Goal: Task Accomplishment & Management: Manage account settings

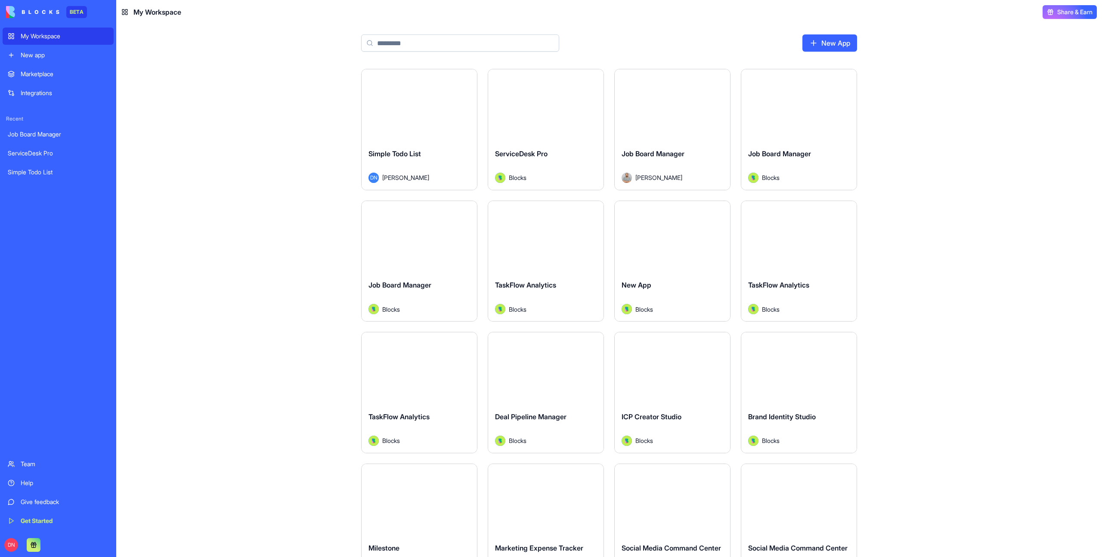
click at [433, 122] on div "Launch" at bounding box center [418, 105] width 115 height 72
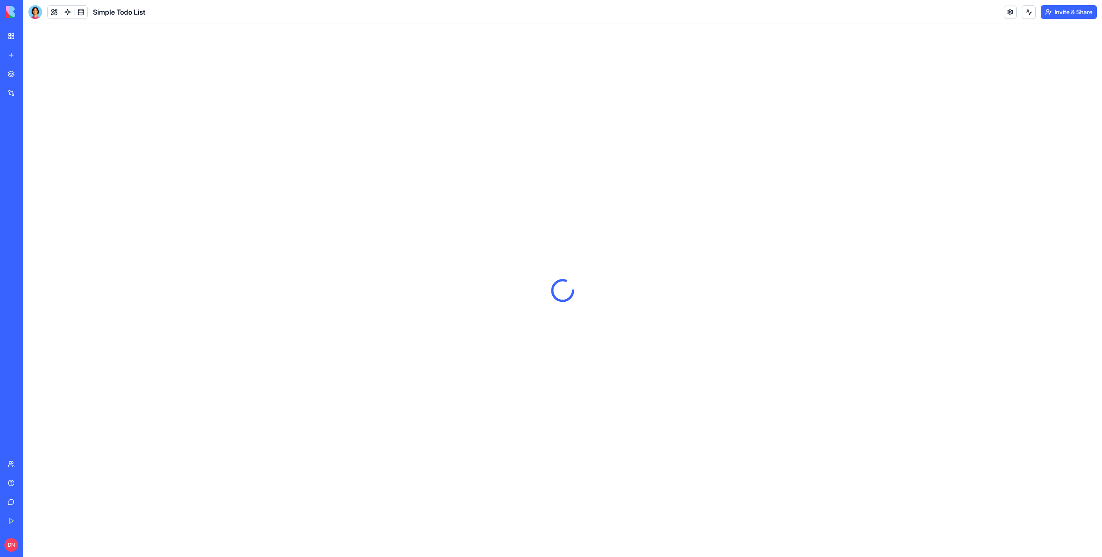
click at [1072, 12] on button "Invite & Share" at bounding box center [1069, 12] width 56 height 14
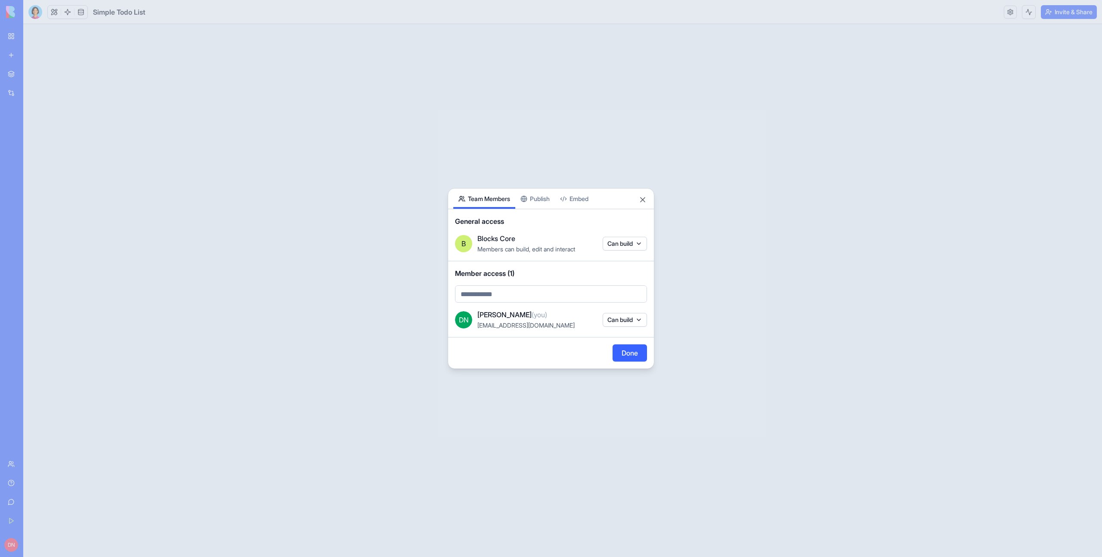
click at [542, 200] on div "Share App Team Members Publish Embed General access B Blocks Core Members can b…" at bounding box center [551, 278] width 207 height 181
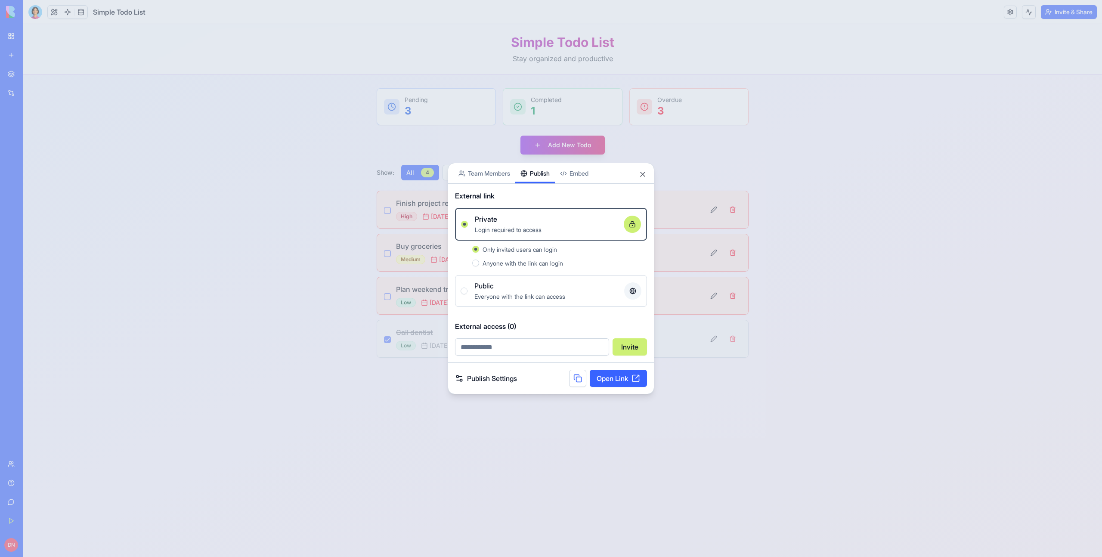
click at [614, 382] on link "Open Link" at bounding box center [618, 378] width 57 height 17
click at [492, 289] on span "Public" at bounding box center [483, 286] width 19 height 10
click at [467, 289] on button "Public Everyone with the link can access" at bounding box center [463, 290] width 7 height 7
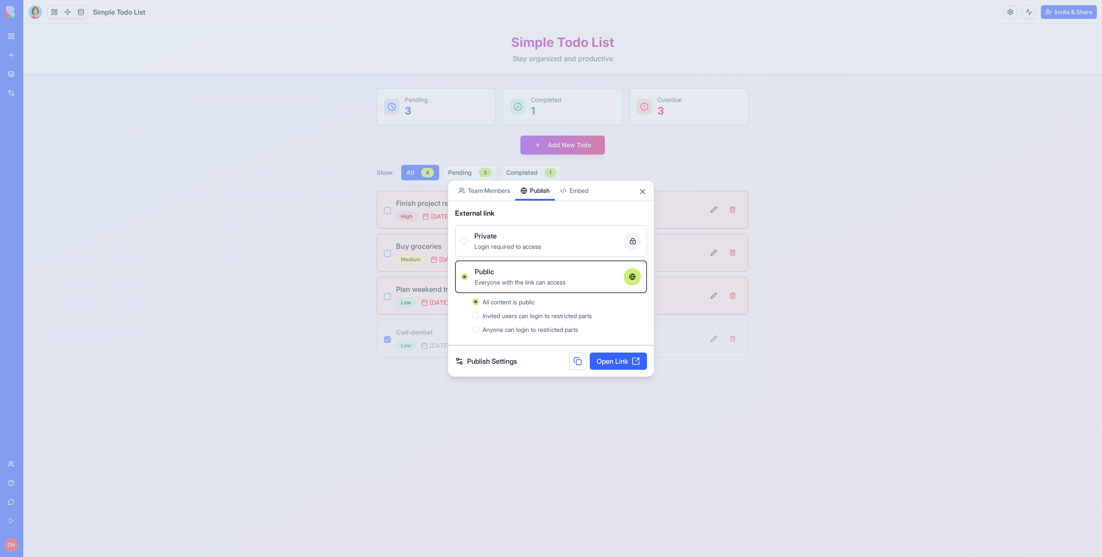
click at [497, 240] on div "Private" at bounding box center [545, 236] width 143 height 10
click at [467, 240] on button "Private Login required to access" at bounding box center [463, 241] width 7 height 7
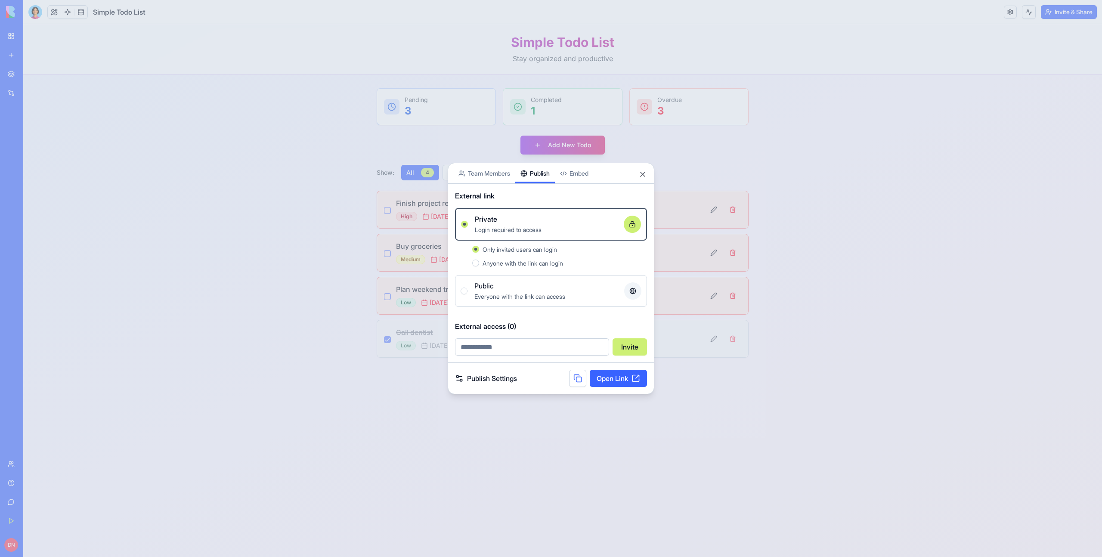
click at [507, 291] on div "Everyone with the link can access" at bounding box center [545, 296] width 143 height 10
click at [467, 291] on button "Public Everyone with the link can access" at bounding box center [463, 290] width 7 height 7
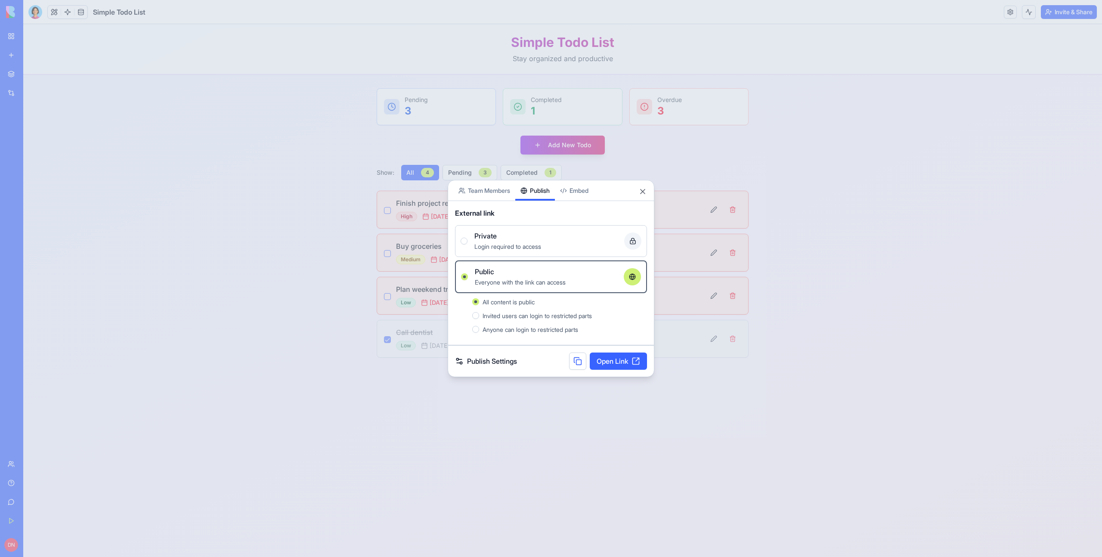
click at [514, 317] on span "Invited users can login to restricted parts" at bounding box center [536, 315] width 109 height 7
click at [479, 317] on button "Invited users can login to restricted parts" at bounding box center [475, 315] width 7 height 7
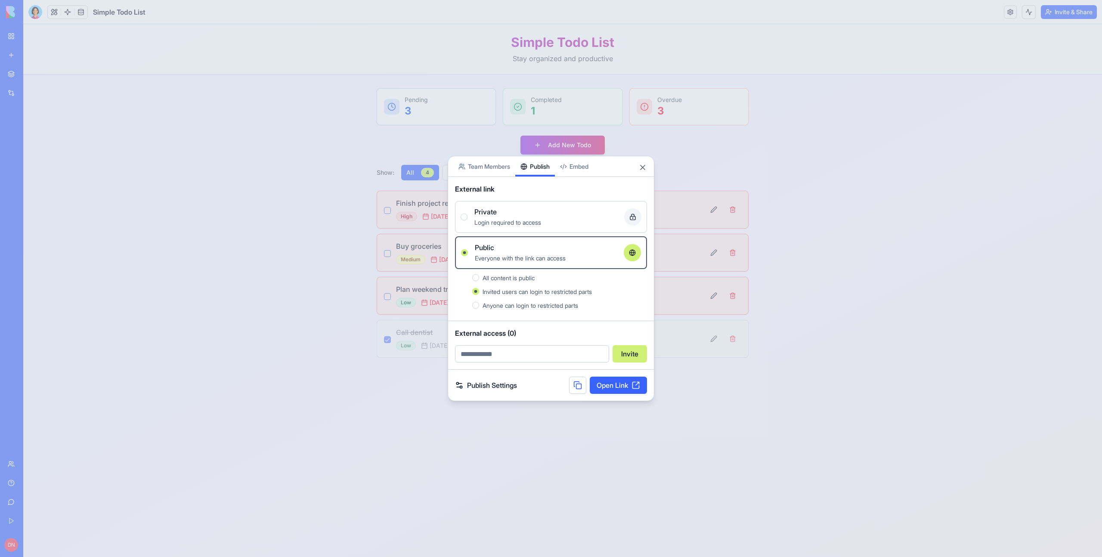
click at [323, 176] on div at bounding box center [551, 278] width 1102 height 557
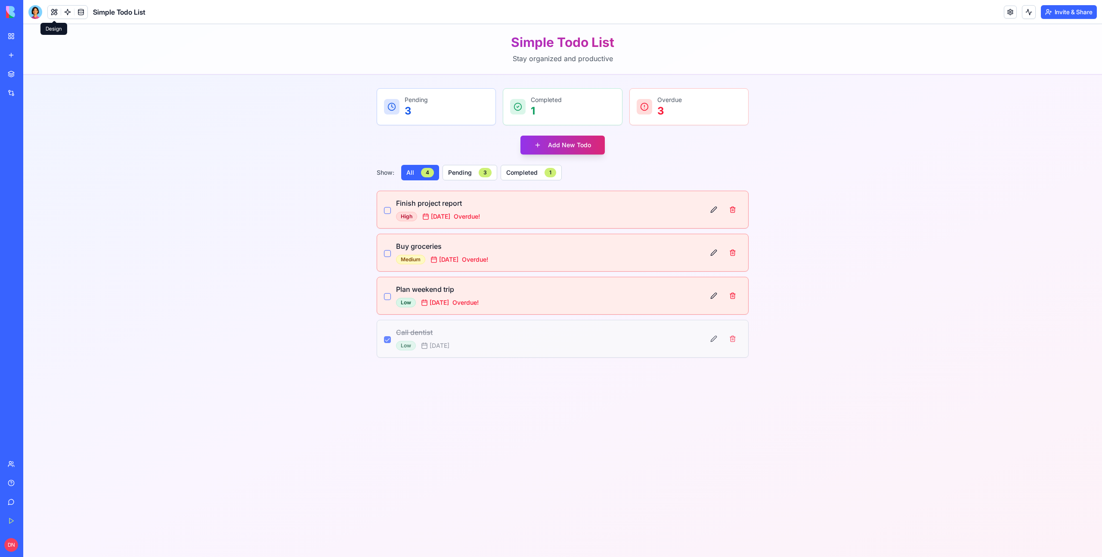
click at [52, 9] on button at bounding box center [54, 12] width 13 height 13
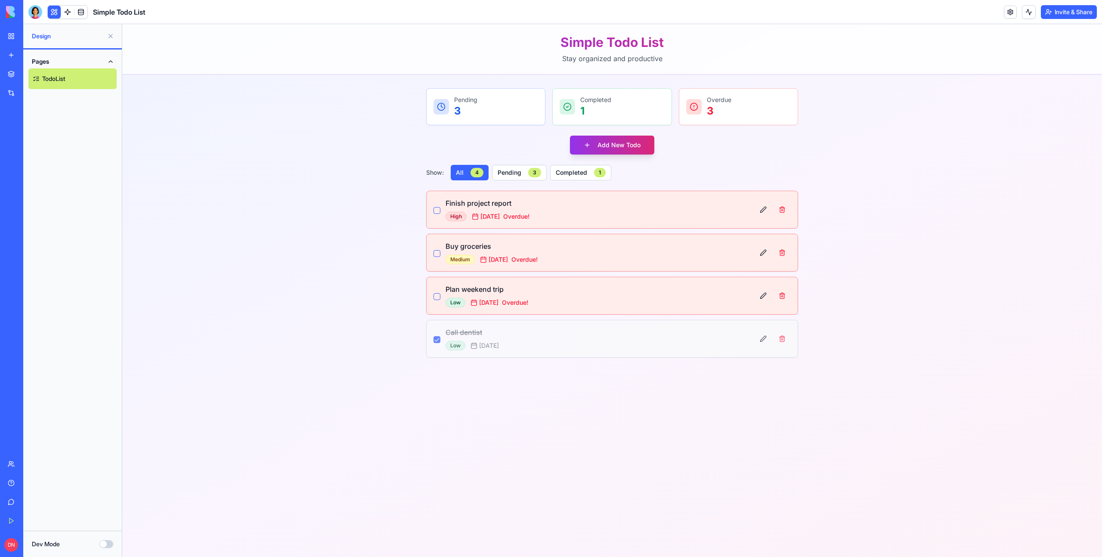
click at [108, 539] on div "Dev Mode" at bounding box center [72, 544] width 99 height 26
click at [104, 552] on div "Dev Mode" at bounding box center [72, 544] width 99 height 26
click at [104, 537] on div "Dev Mode" at bounding box center [72, 544] width 99 height 26
click at [104, 544] on button "Dev Mode" at bounding box center [106, 544] width 14 height 8
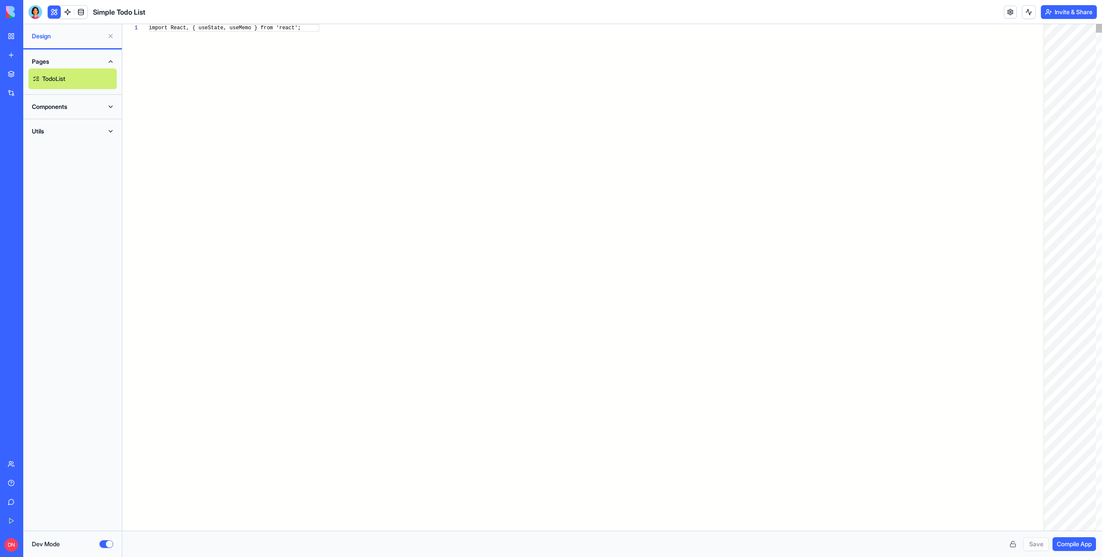
scroll to position [62, 0]
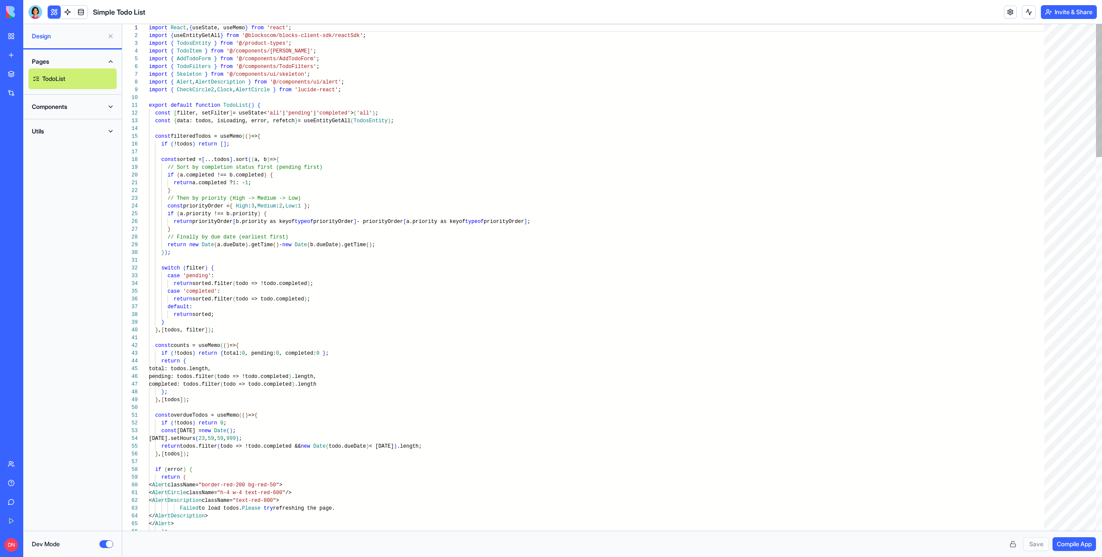
type textarea "**********"
type textarea "*"
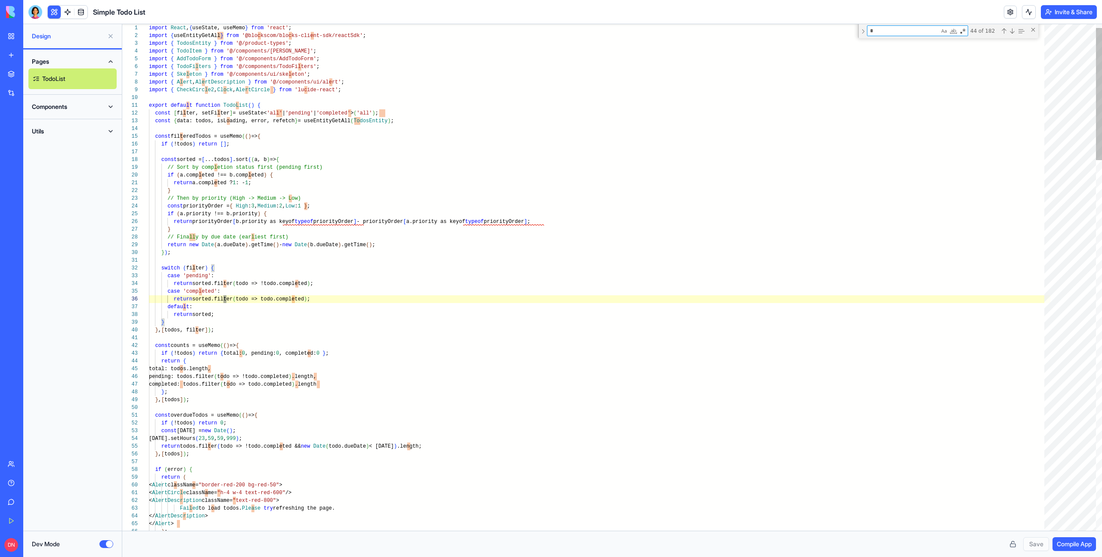
type textarea "**********"
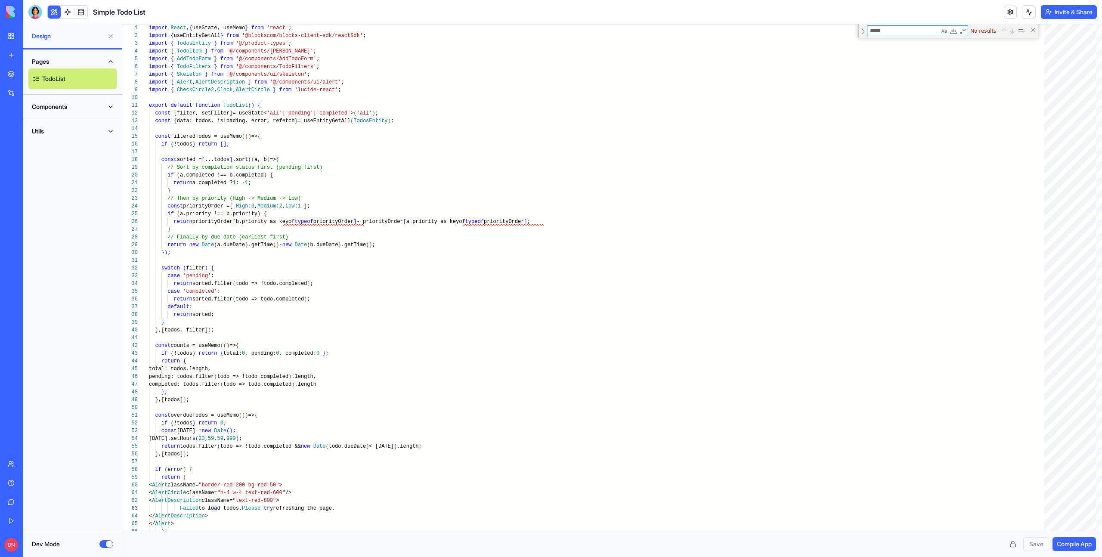
type textarea "*****"
click at [64, 106] on button "Components" at bounding box center [72, 107] width 88 height 14
click at [69, 122] on link "AppLayout" at bounding box center [72, 124] width 88 height 21
type textarea "**********"
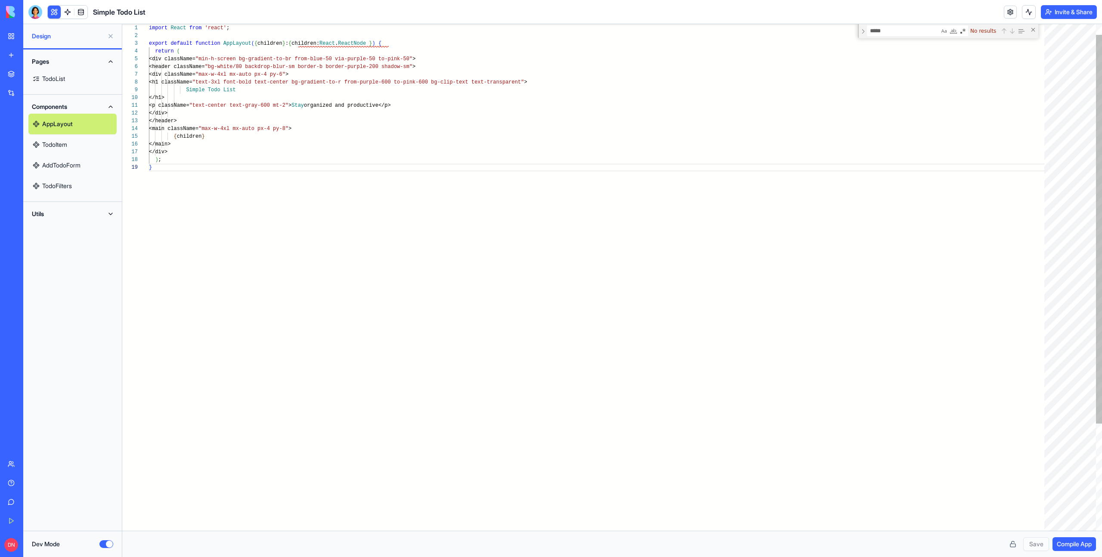
scroll to position [23, 59]
click at [207, 131] on div "import React from 'react' ; export default function AppLayout ( { children } : …" at bounding box center [599, 340] width 901 height 660
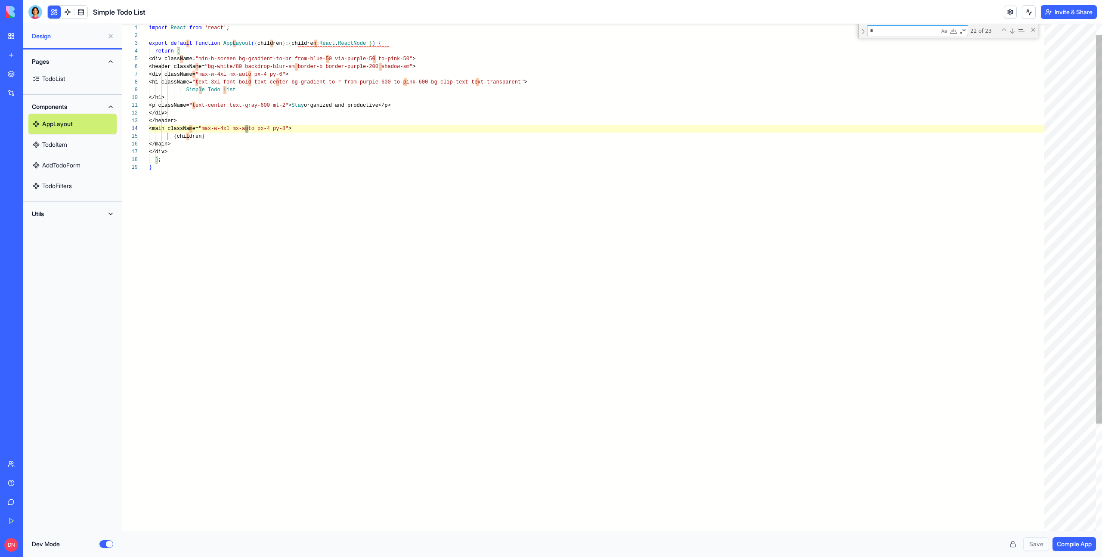
scroll to position [23, 99]
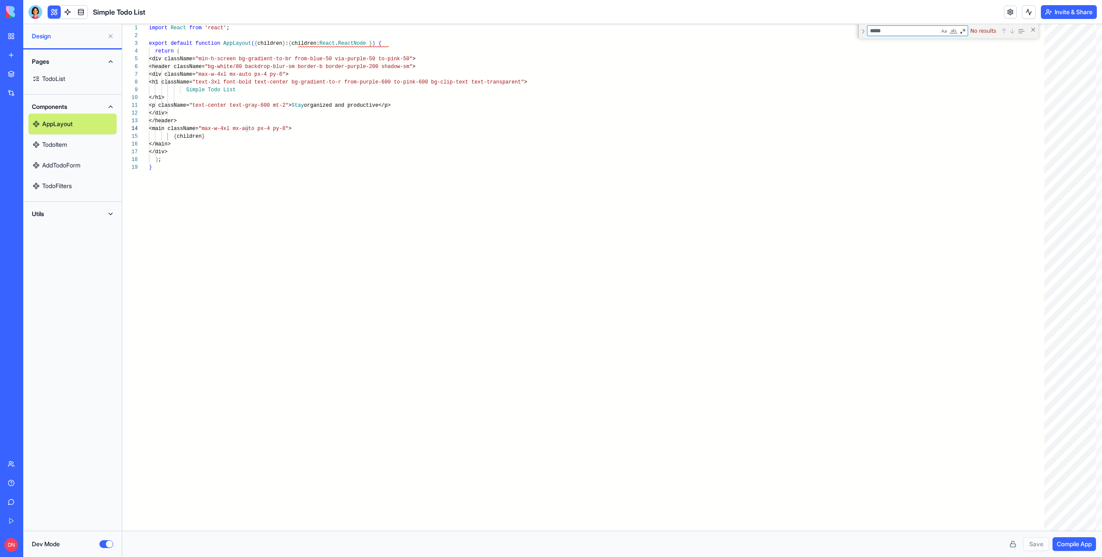
type textarea "*****"
click at [52, 143] on link "TodoItem" at bounding box center [72, 144] width 88 height 21
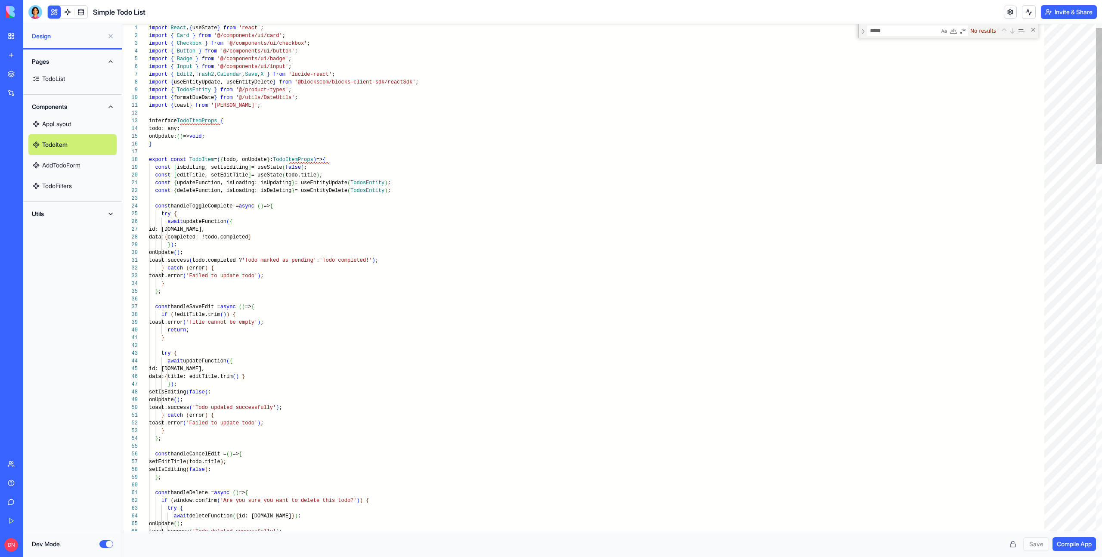
scroll to position [23, 37]
click at [93, 165] on link "AddTodoForm" at bounding box center [72, 165] width 88 height 21
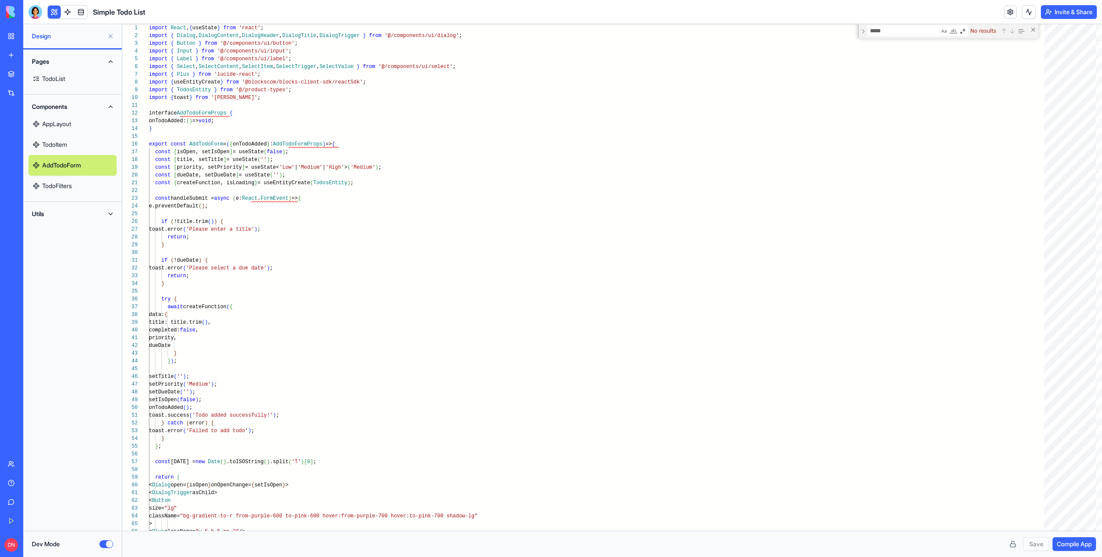
click at [89, 182] on link "TodoFilters" at bounding box center [72, 186] width 88 height 21
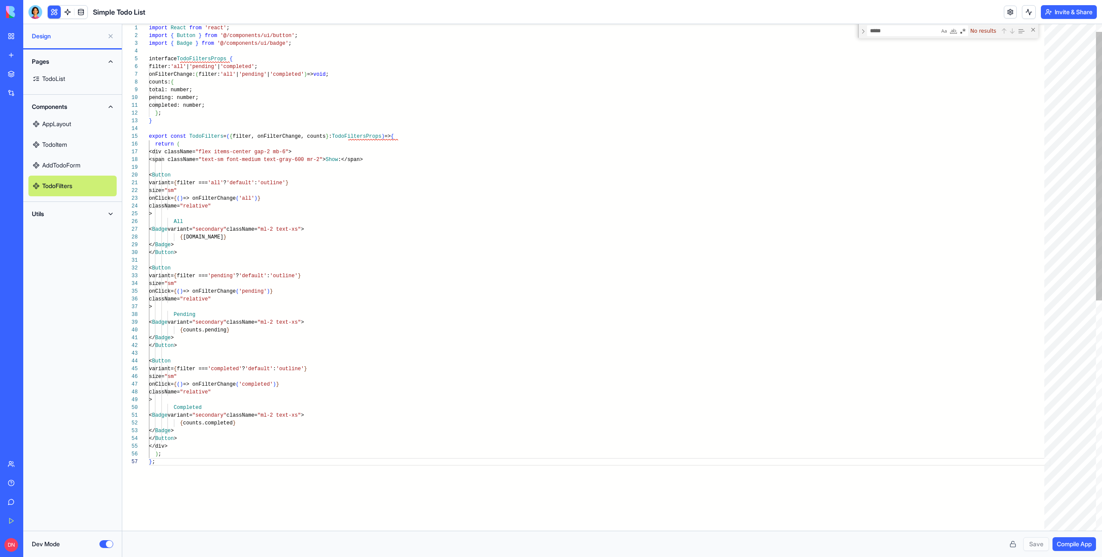
scroll to position [62, 19]
click at [232, 167] on div "import React from 'react' ; import { Button } from '@/components/ui/button' ; i…" at bounding box center [599, 487] width 901 height 954
click at [67, 82] on link "TodoList" at bounding box center [72, 78] width 88 height 21
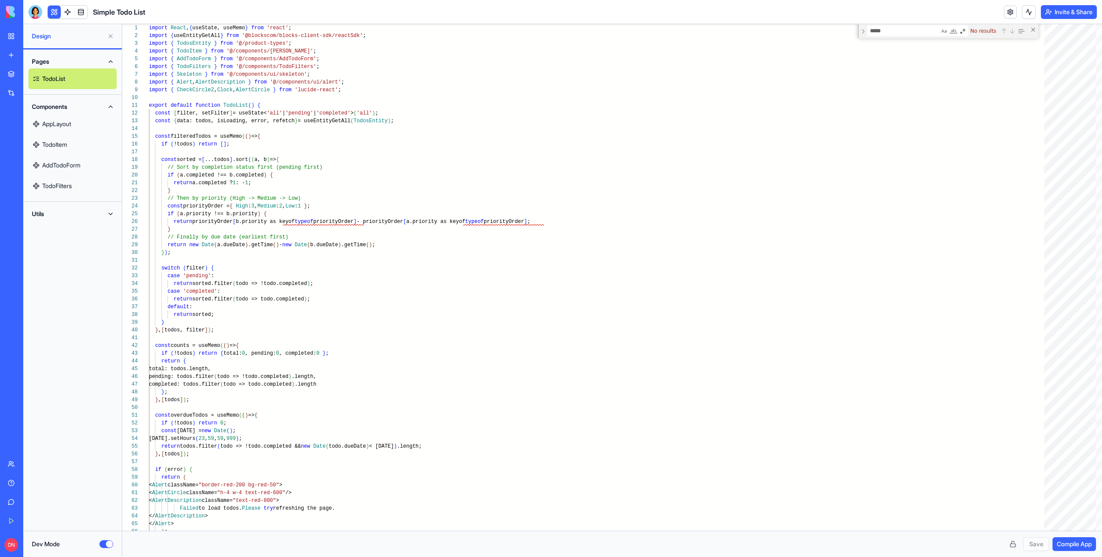
type textarea "**********"
paste textarea "Find"
type textarea "*****"
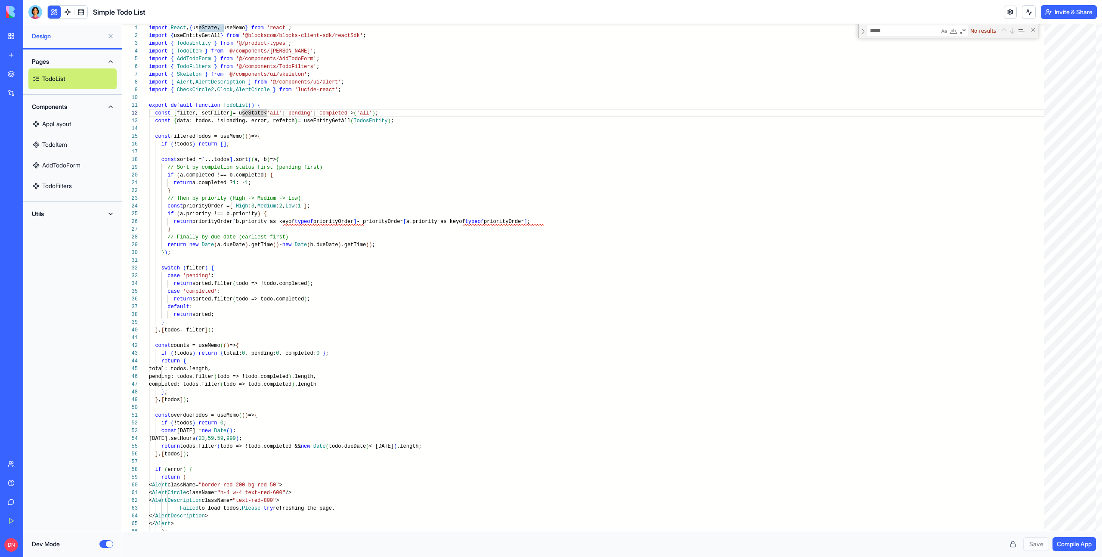
click at [1049, 6] on button "Invite & Share" at bounding box center [1069, 12] width 56 height 14
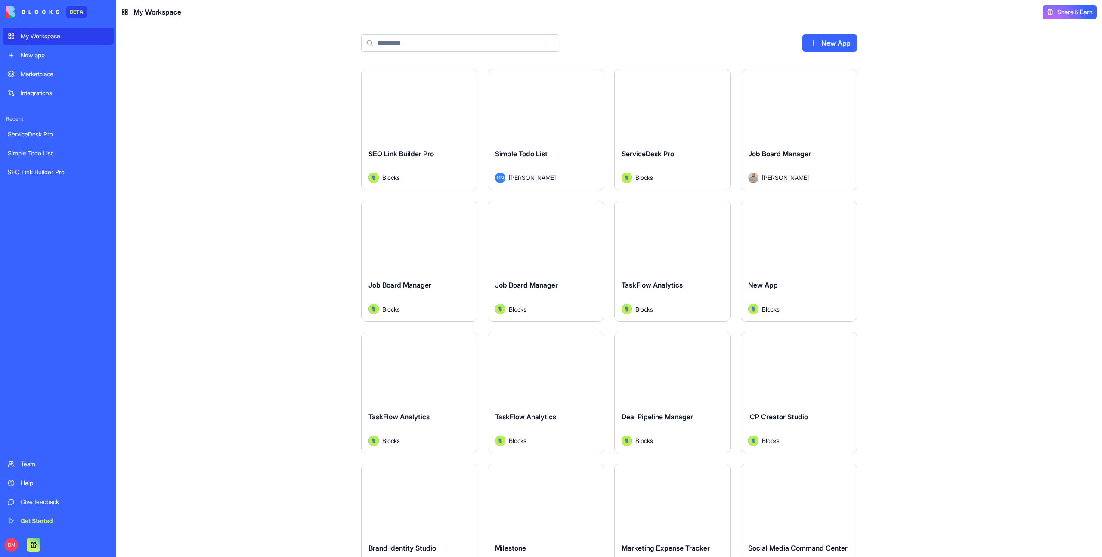
click at [38, 78] on div "Marketplace" at bounding box center [65, 74] width 88 height 9
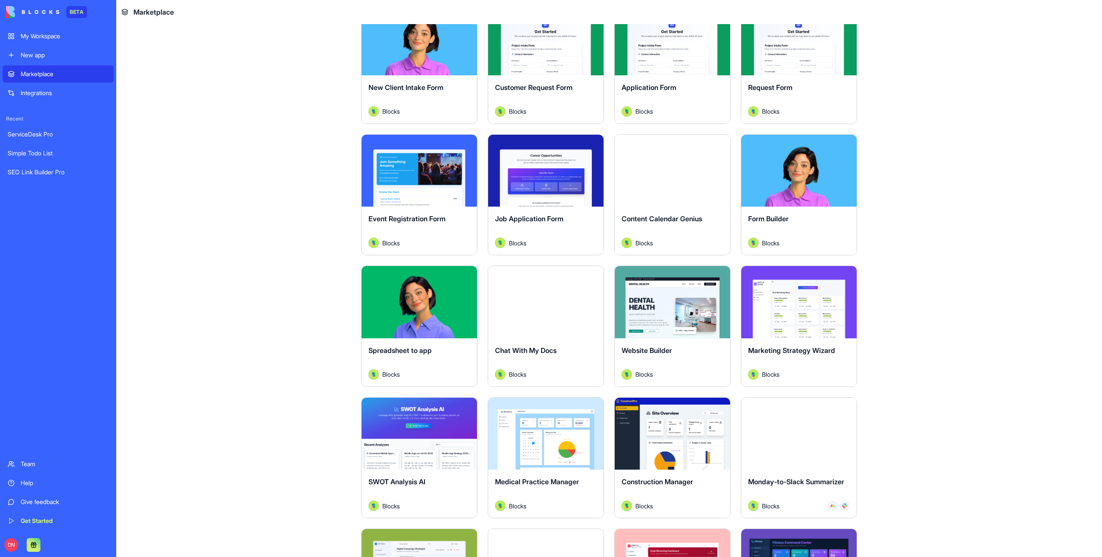
scroll to position [1558, 0]
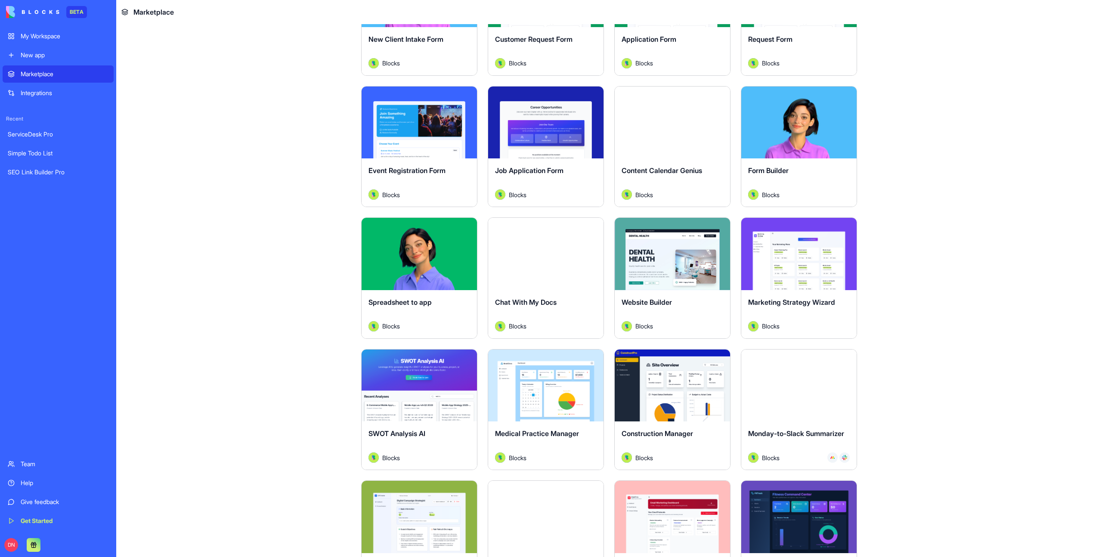
click at [667, 258] on button "Explore" at bounding box center [672, 253] width 65 height 17
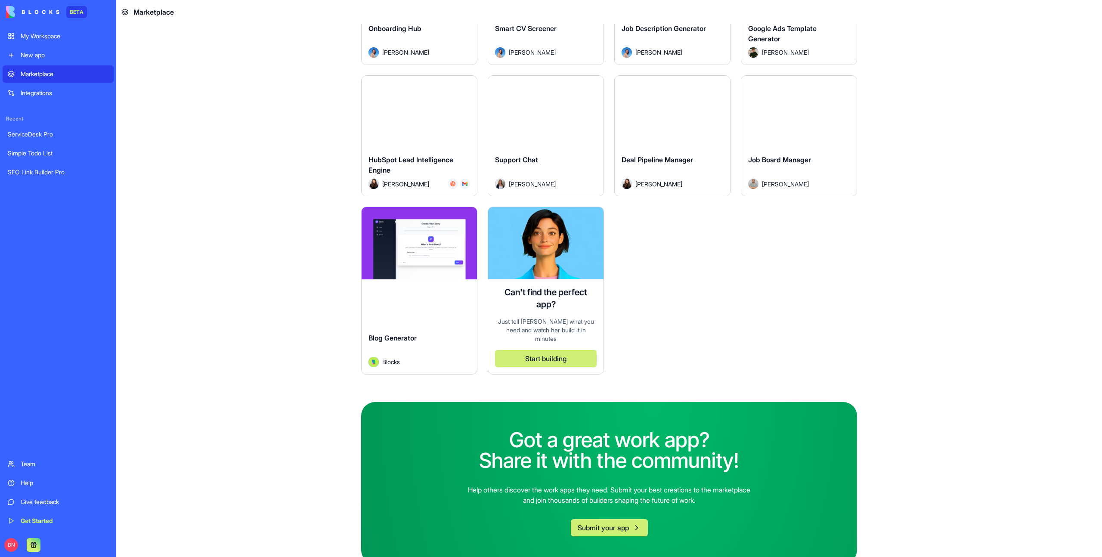
scroll to position [2366, 0]
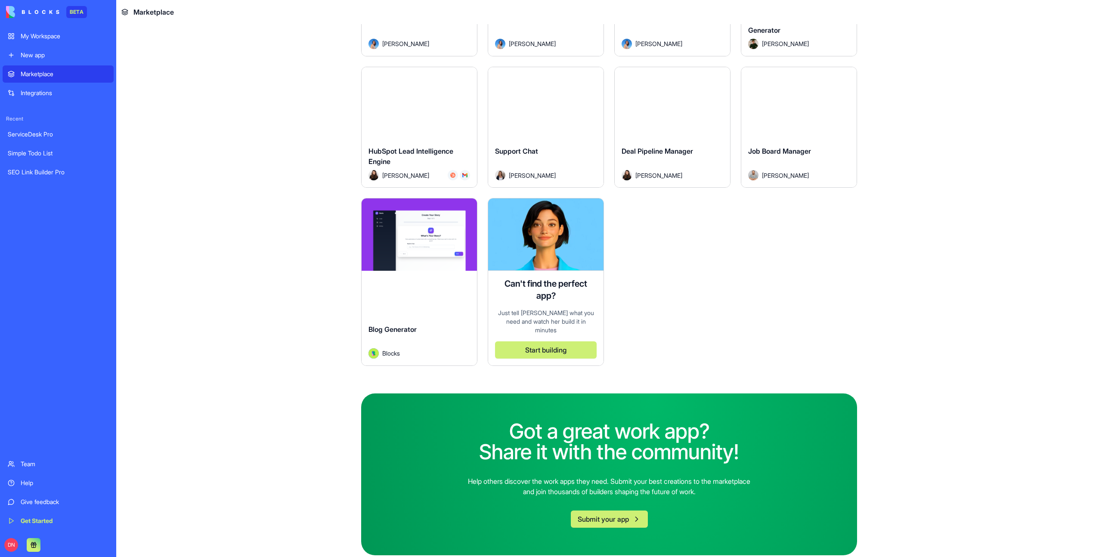
click at [50, 81] on link "Marketplace" at bounding box center [58, 73] width 111 height 17
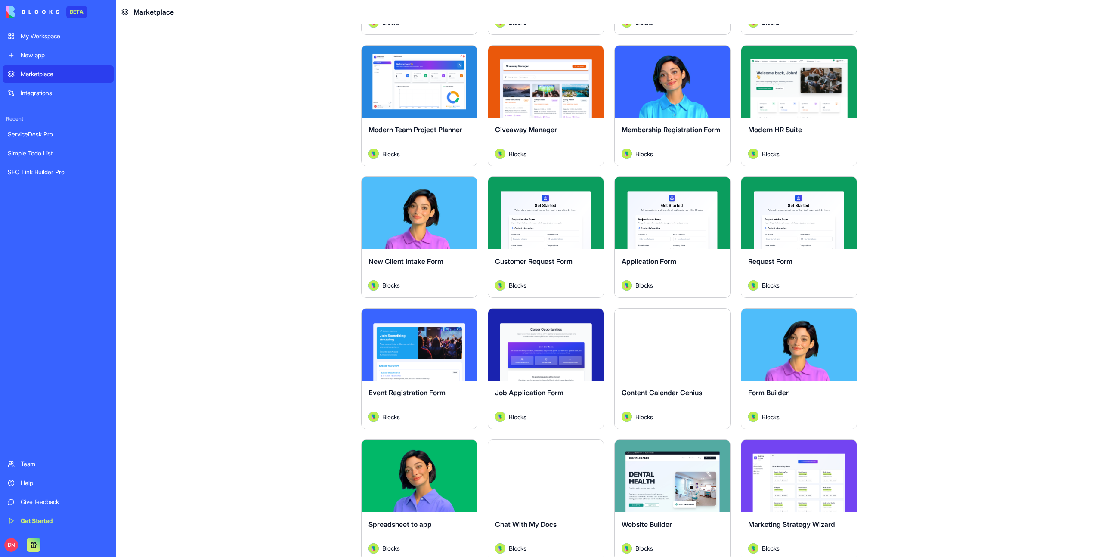
scroll to position [1293, 0]
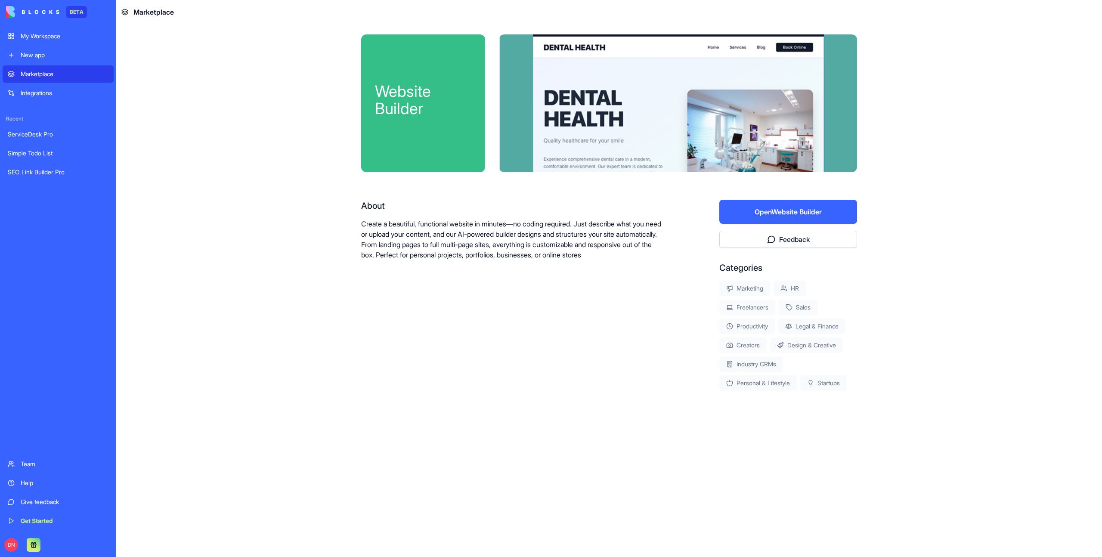
click at [803, 214] on button "Open Website Builder" at bounding box center [788, 212] width 138 height 24
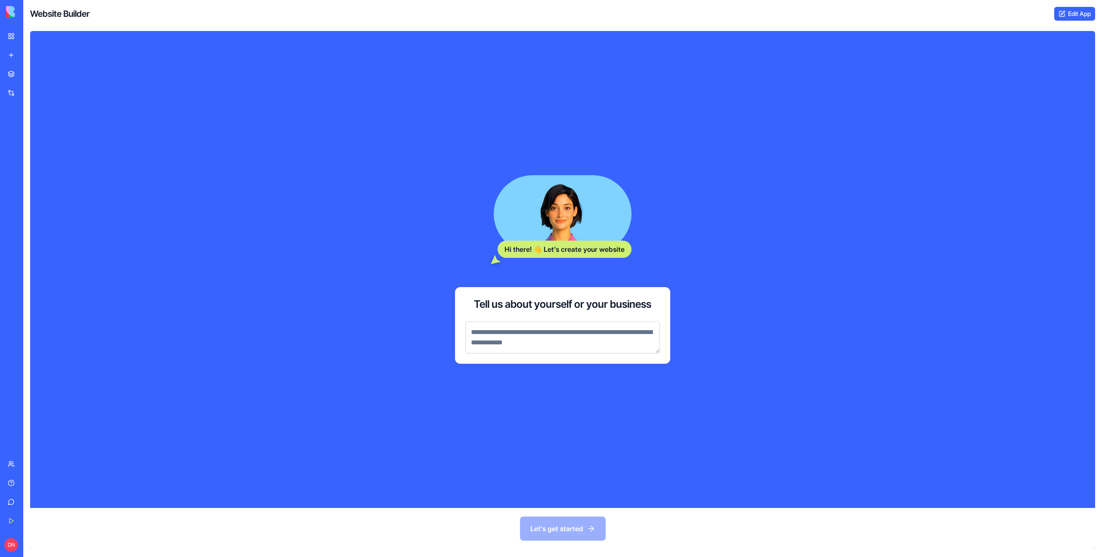
click at [1073, 14] on link "Edit App" at bounding box center [1074, 14] width 41 height 14
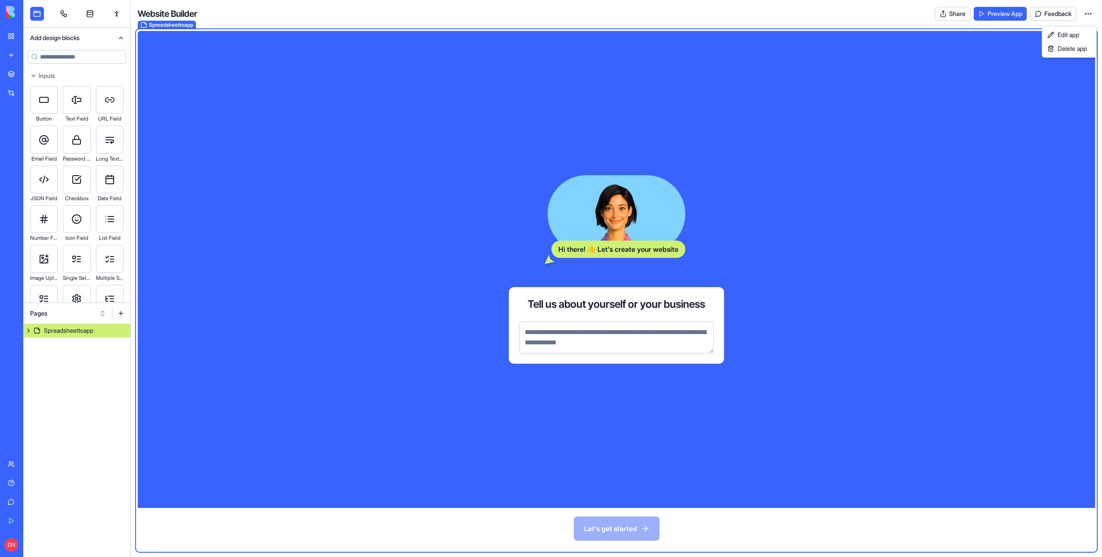
click at [1088, 14] on html "BETA My Workspace New app Marketplace Integrations Recent ServiceDesk Pro Simpl…" at bounding box center [551, 278] width 1102 height 557
click at [876, 17] on html "BETA My Workspace New app Marketplace Integrations Recent ServiceDesk Pro Simpl…" at bounding box center [551, 278] width 1102 height 557
click at [37, 79] on link "Marketplace" at bounding box center [20, 73] width 34 height 17
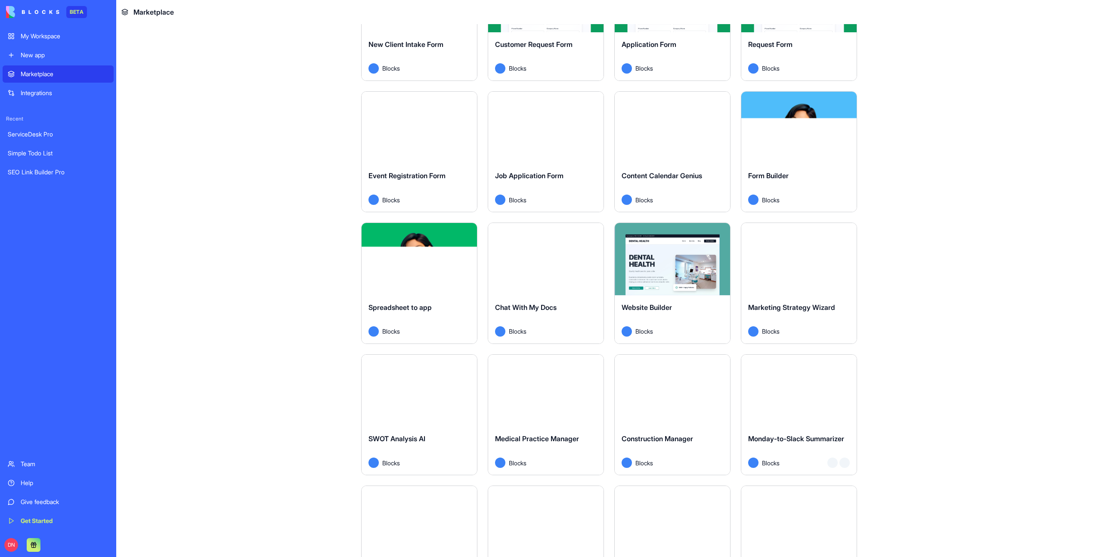
scroll to position [1754, 0]
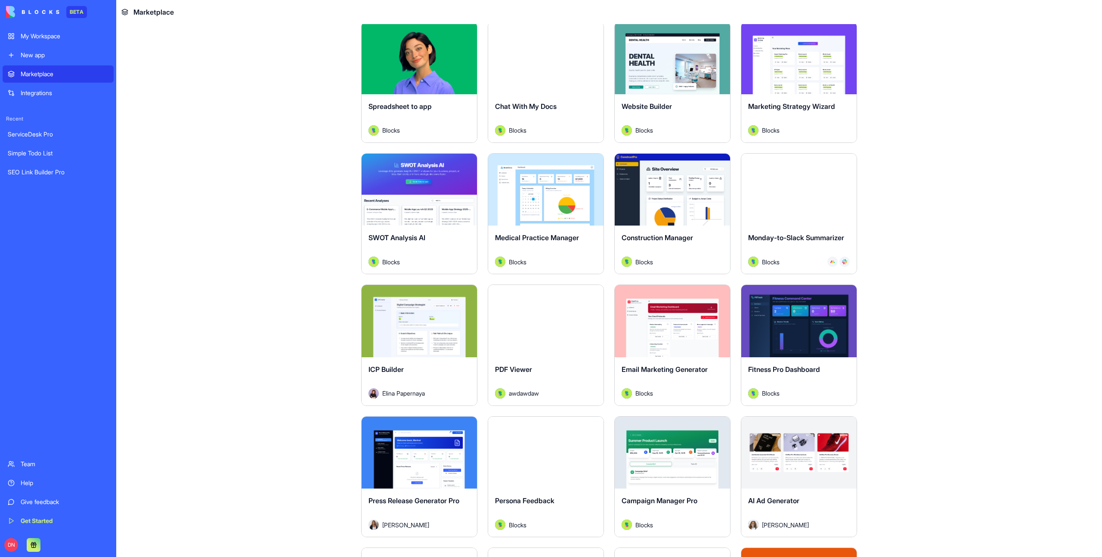
click at [678, 210] on div "Explore" at bounding box center [672, 190] width 115 height 72
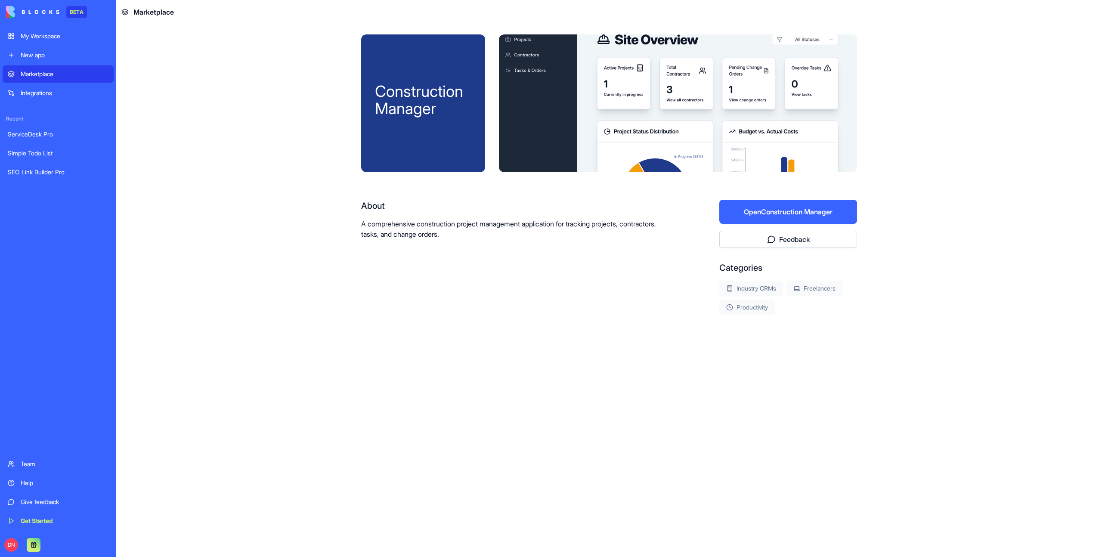
click at [678, 192] on div "Construction Manager About A comprehensive construction project management appl…" at bounding box center [609, 202] width 496 height 336
click at [785, 210] on button "Open Construction Manager" at bounding box center [788, 212] width 138 height 24
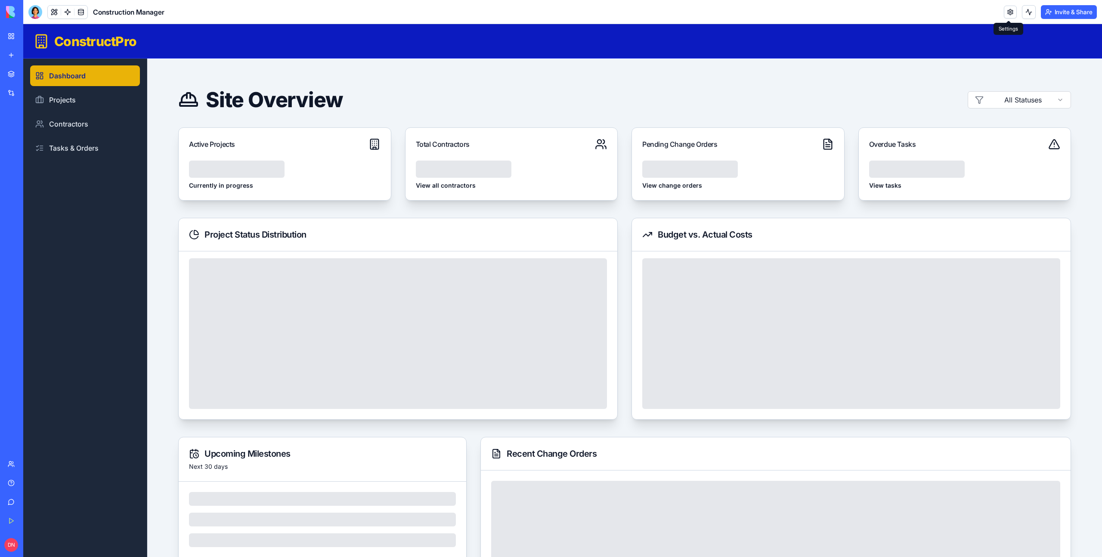
click at [1009, 15] on link at bounding box center [1010, 12] width 13 height 13
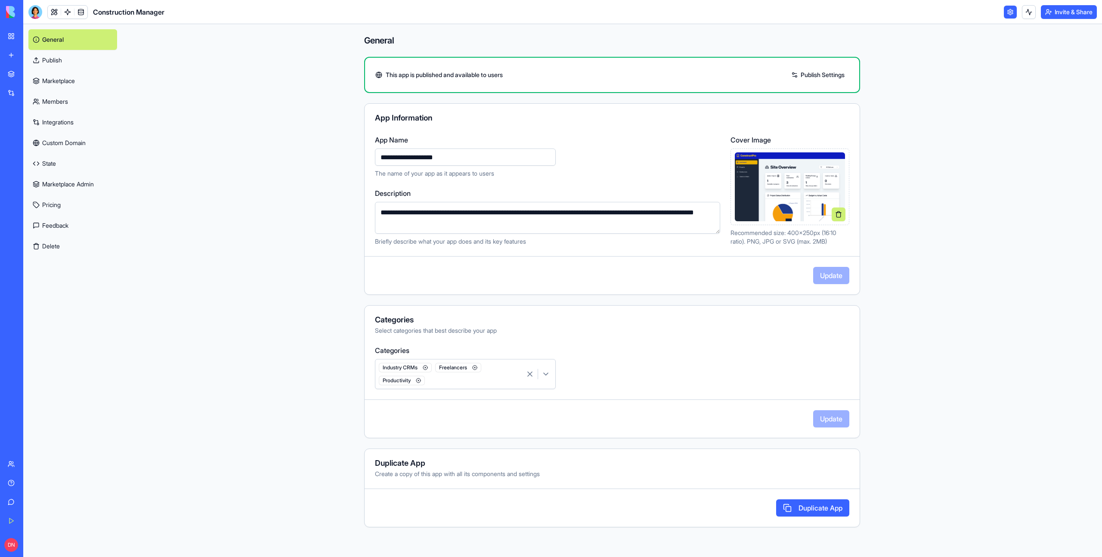
click at [68, 78] on link "Marketplace" at bounding box center [72, 81] width 89 height 21
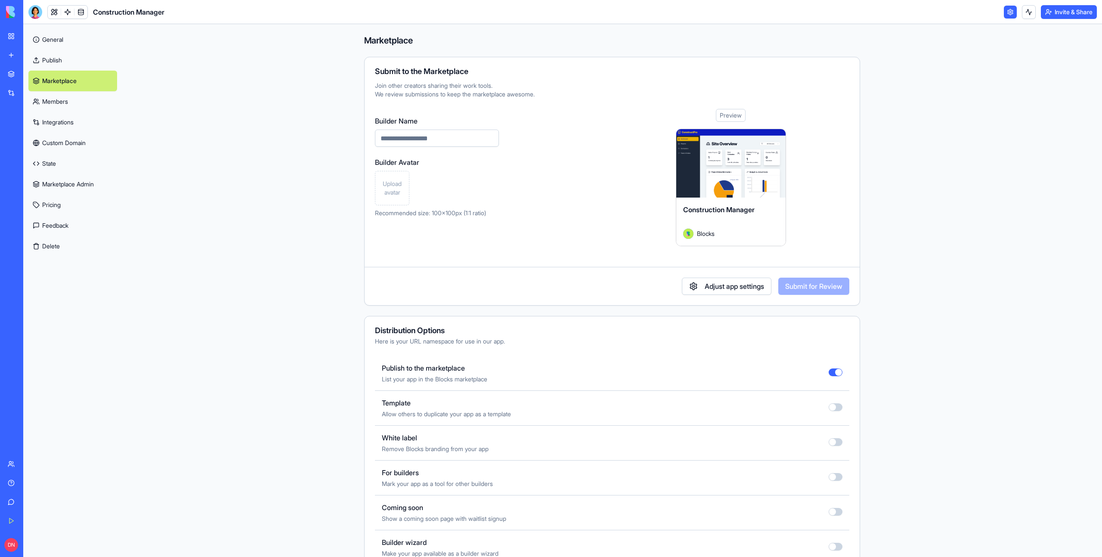
click at [438, 139] on input "Builder Name" at bounding box center [437, 138] width 124 height 17
click at [382, 188] on span "Upload avatar" at bounding box center [392, 187] width 27 height 17
click at [398, 190] on span "Upload avatar" at bounding box center [392, 187] width 27 height 17
click at [821, 289] on button "Submit for Review" at bounding box center [813, 286] width 71 height 17
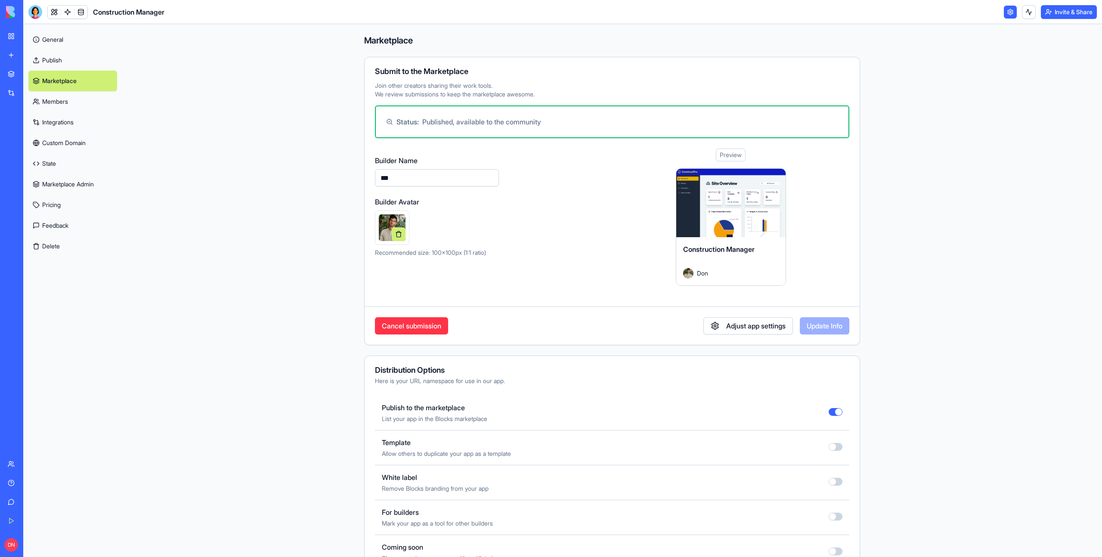
click at [457, 178] on input "***" at bounding box center [437, 177] width 124 height 17
type input "**********"
click at [829, 322] on button "Update Info" at bounding box center [824, 325] width 49 height 17
click at [32, 71] on div "Marketplace" at bounding box center [26, 74] width 11 height 9
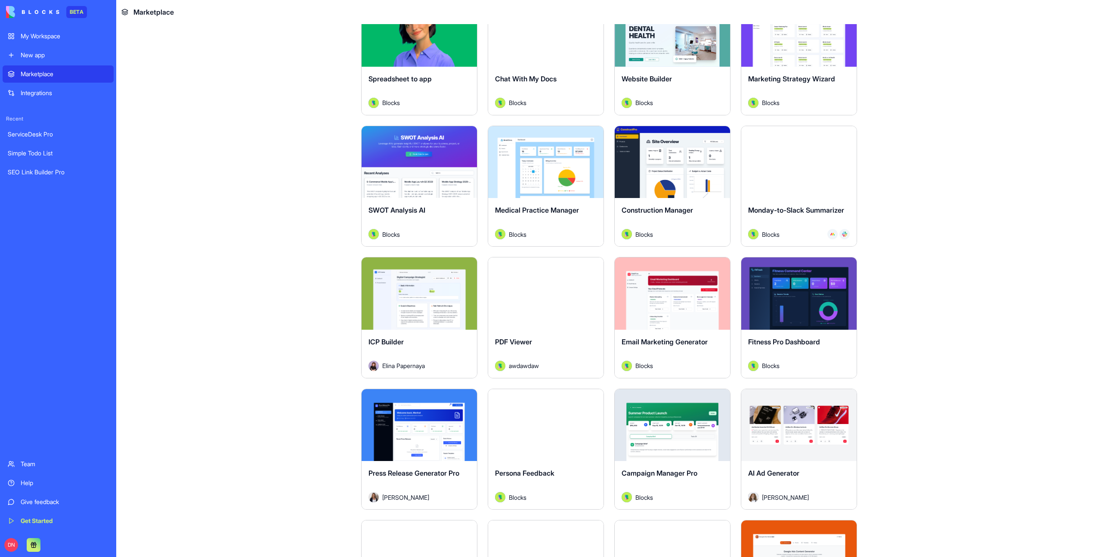
scroll to position [1672, 0]
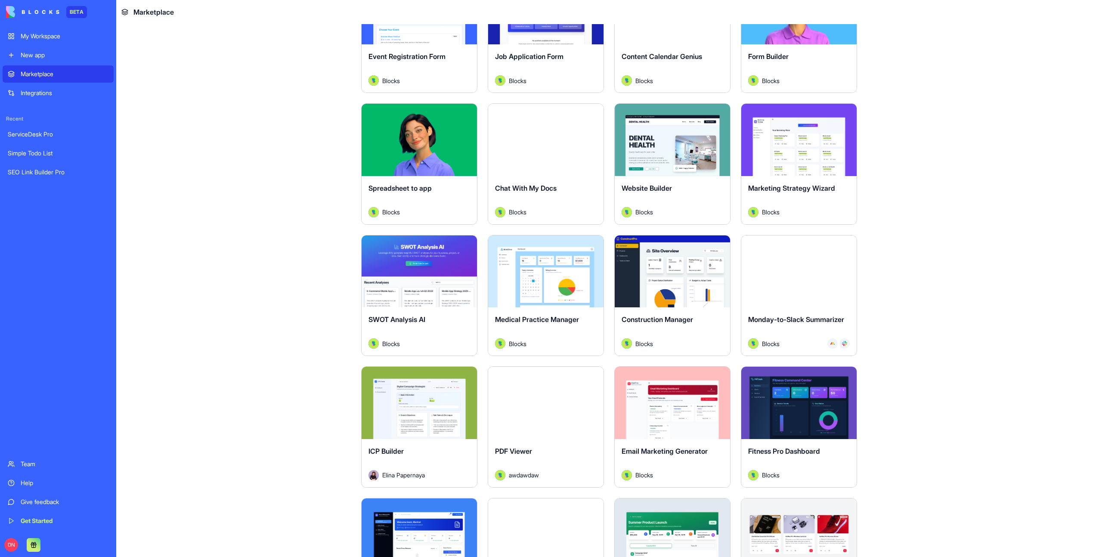
click at [550, 296] on div "Explore" at bounding box center [545, 271] width 115 height 72
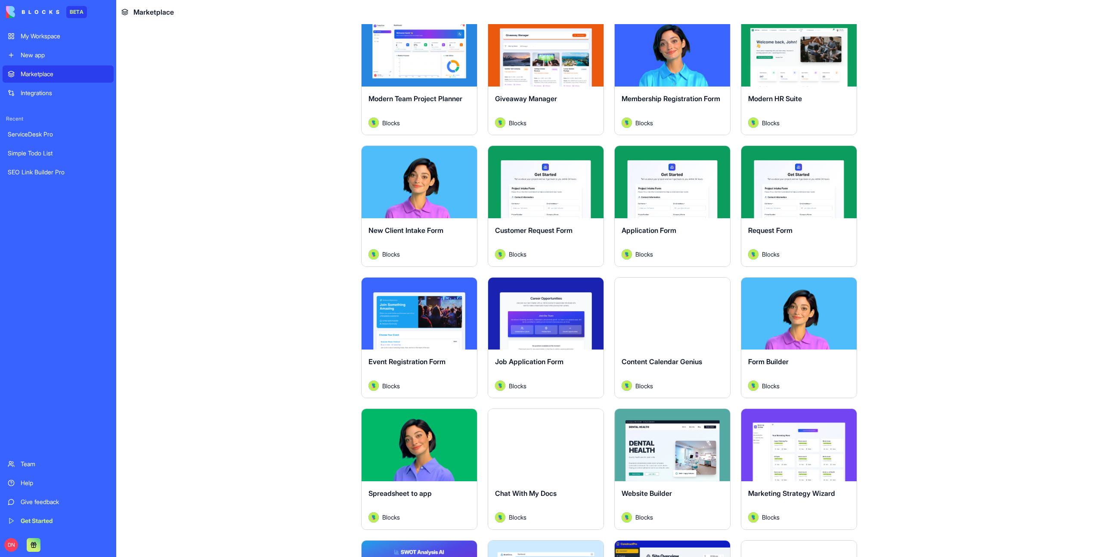
scroll to position [1355, 0]
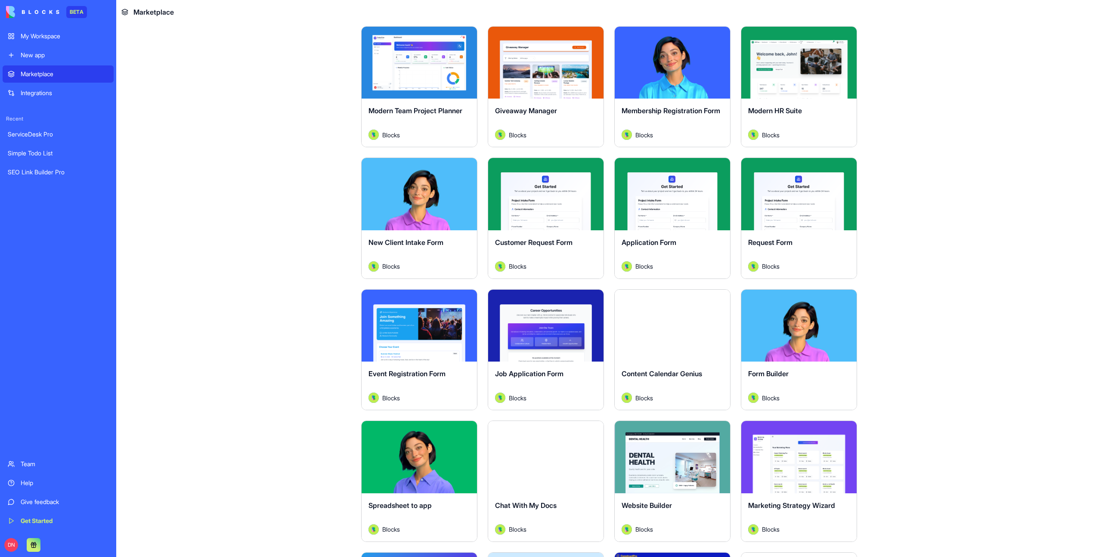
click at [434, 355] on div "Explore" at bounding box center [418, 326] width 115 height 72
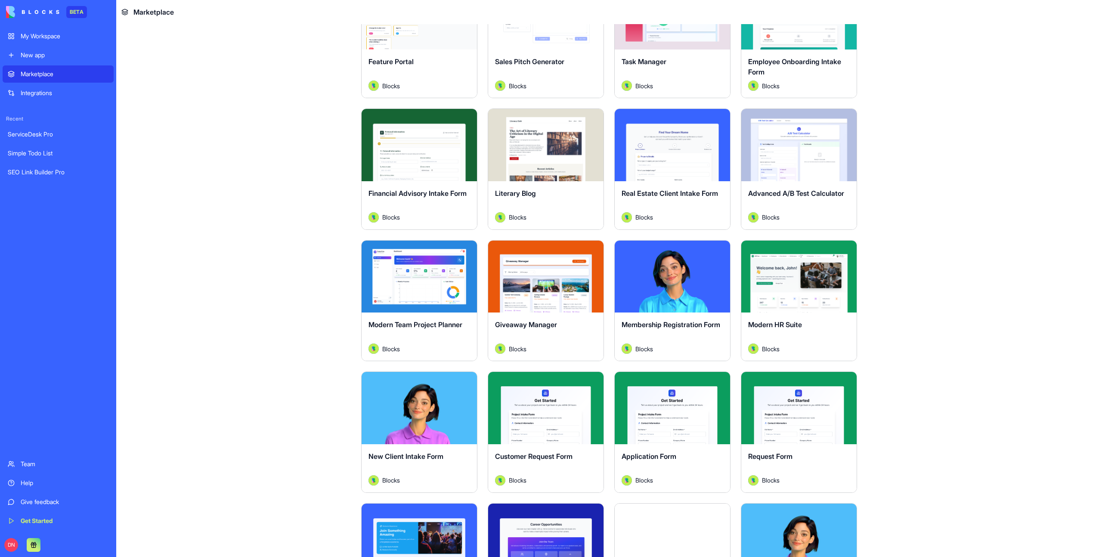
scroll to position [1076, 0]
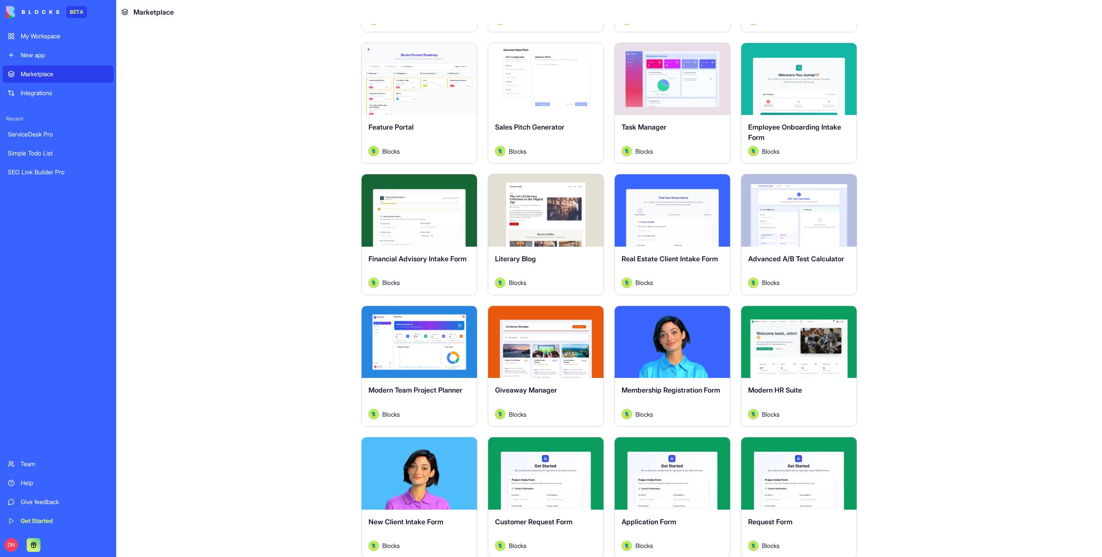
click at [408, 369] on div "Explore" at bounding box center [418, 342] width 115 height 72
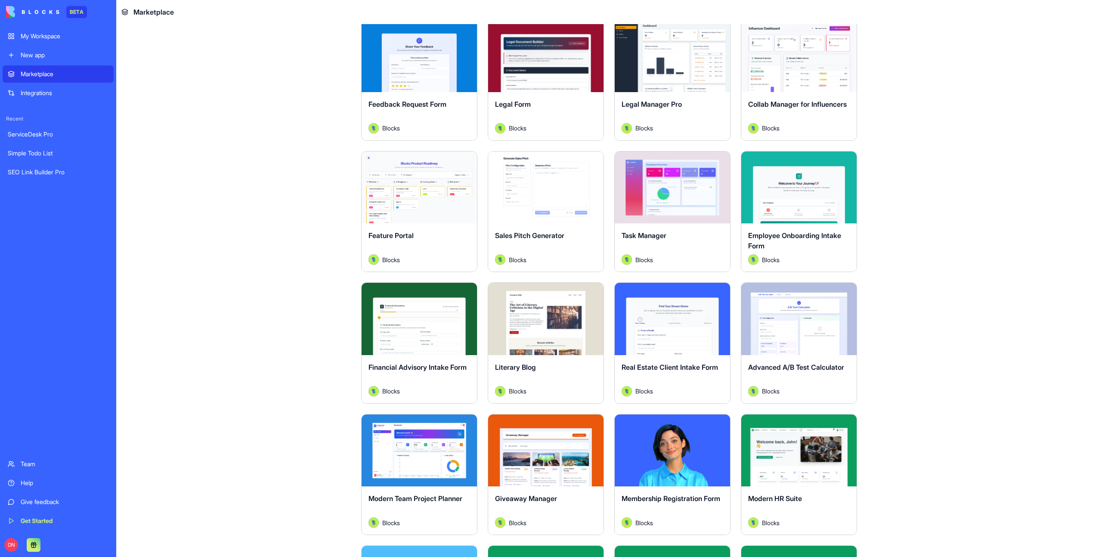
scroll to position [907, 0]
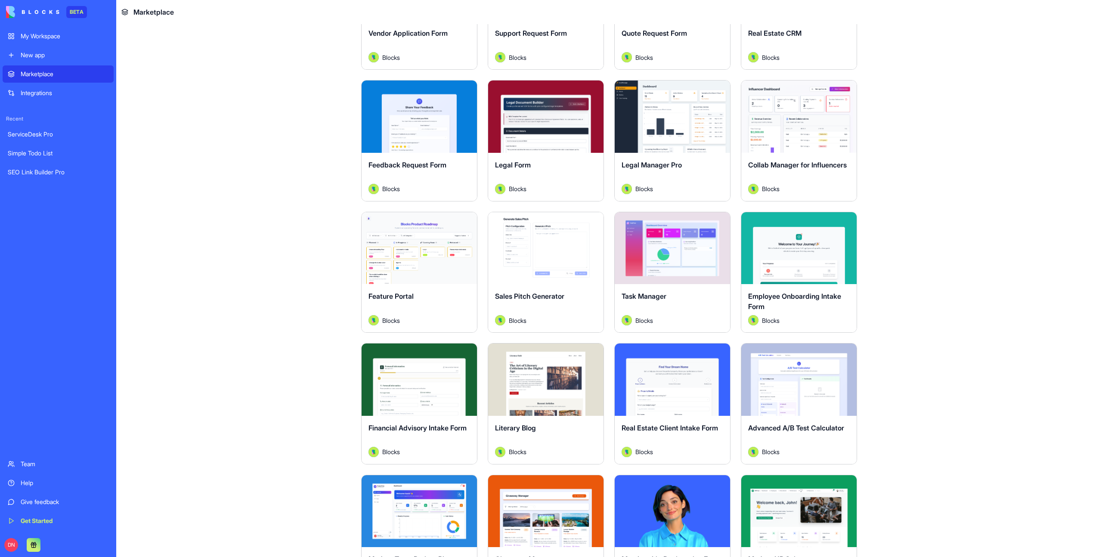
click at [682, 280] on div "Explore" at bounding box center [672, 248] width 115 height 72
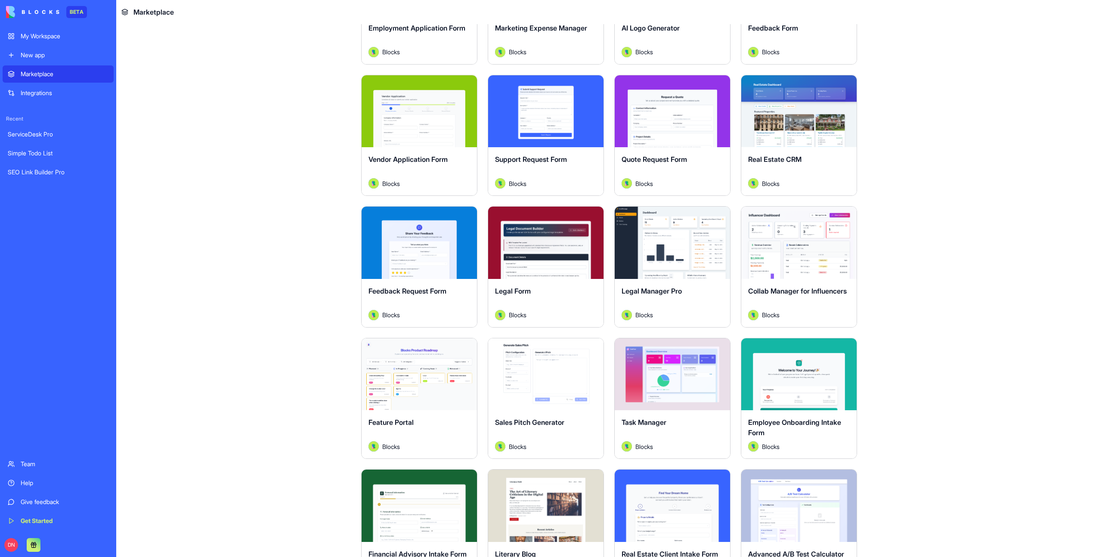
scroll to position [683, 0]
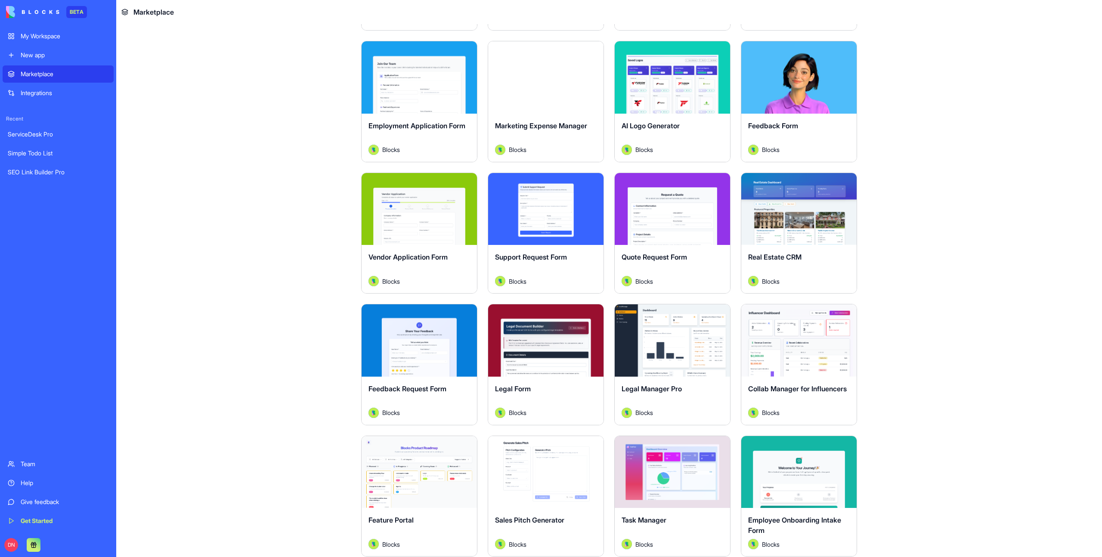
click at [553, 366] on div "Explore" at bounding box center [545, 340] width 115 height 72
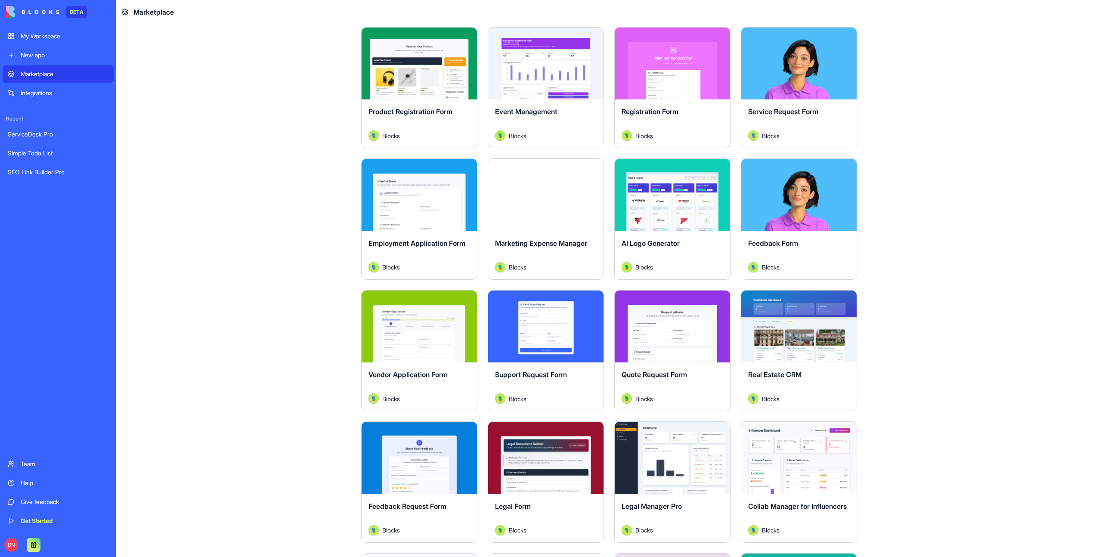
scroll to position [506, 0]
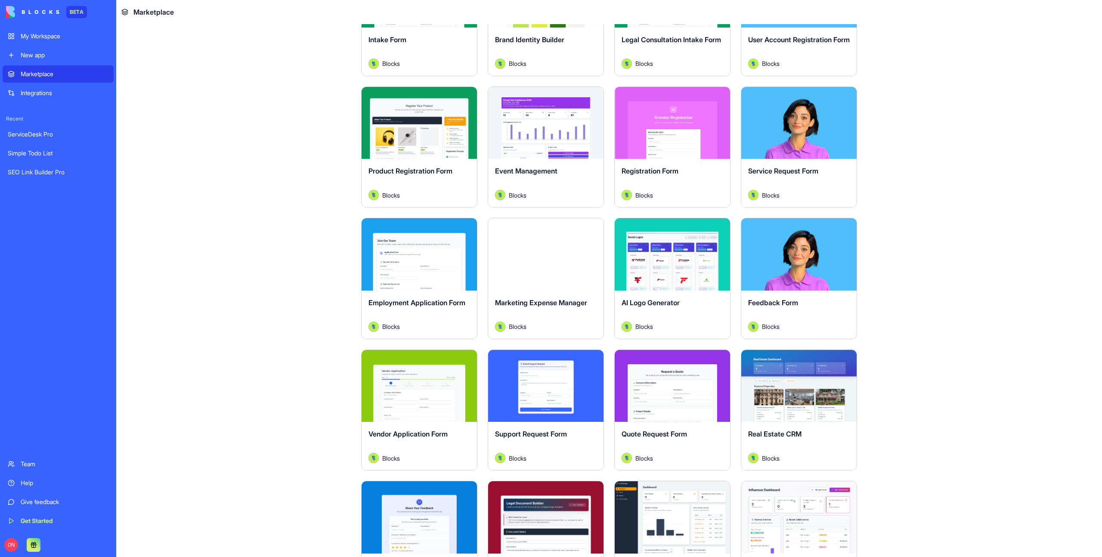
click at [787, 408] on div "Explore" at bounding box center [798, 386] width 115 height 72
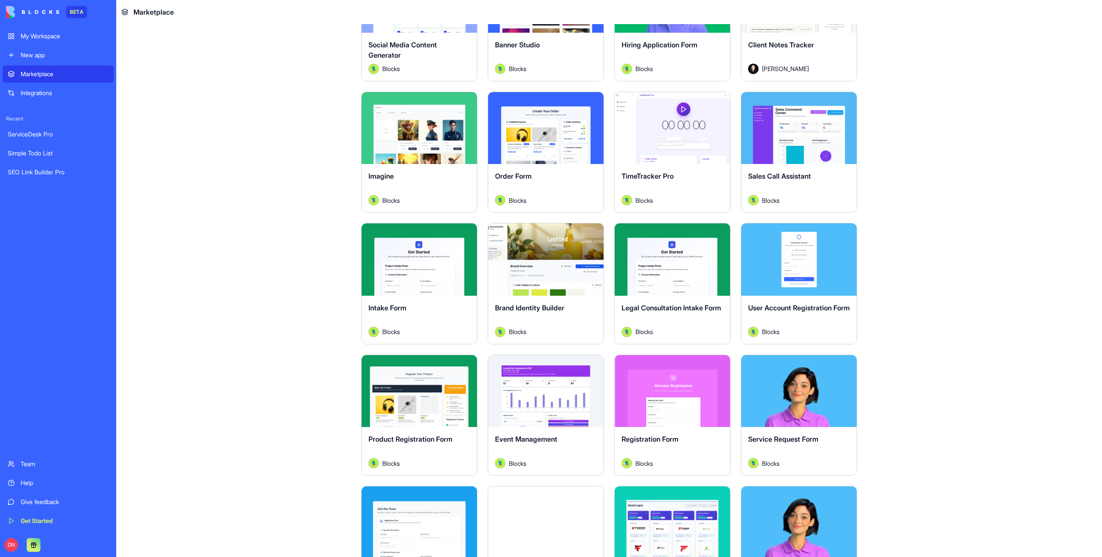
scroll to position [189, 0]
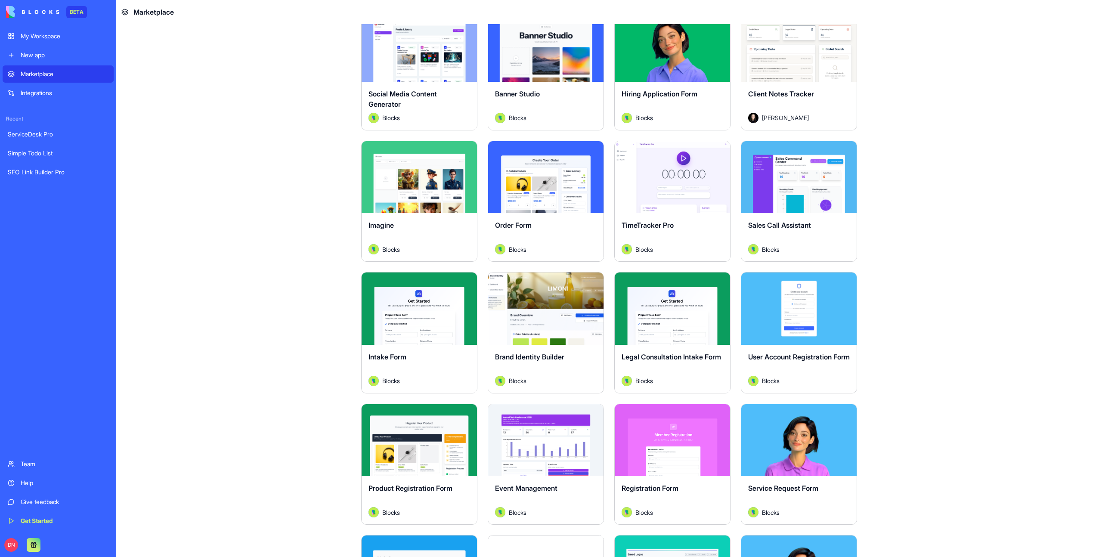
click at [568, 421] on div "Explore" at bounding box center [545, 440] width 115 height 72
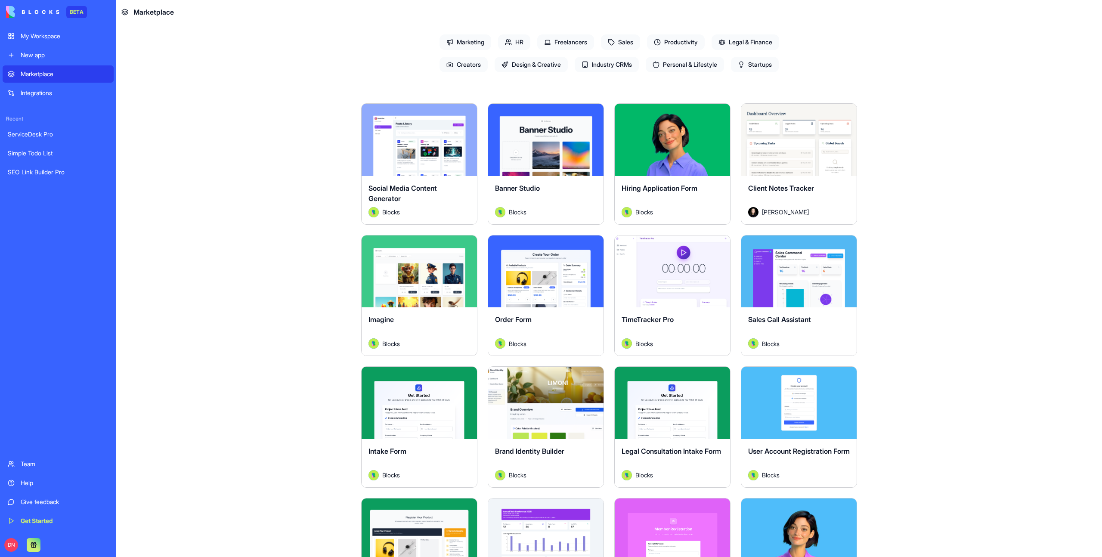
scroll to position [77, 0]
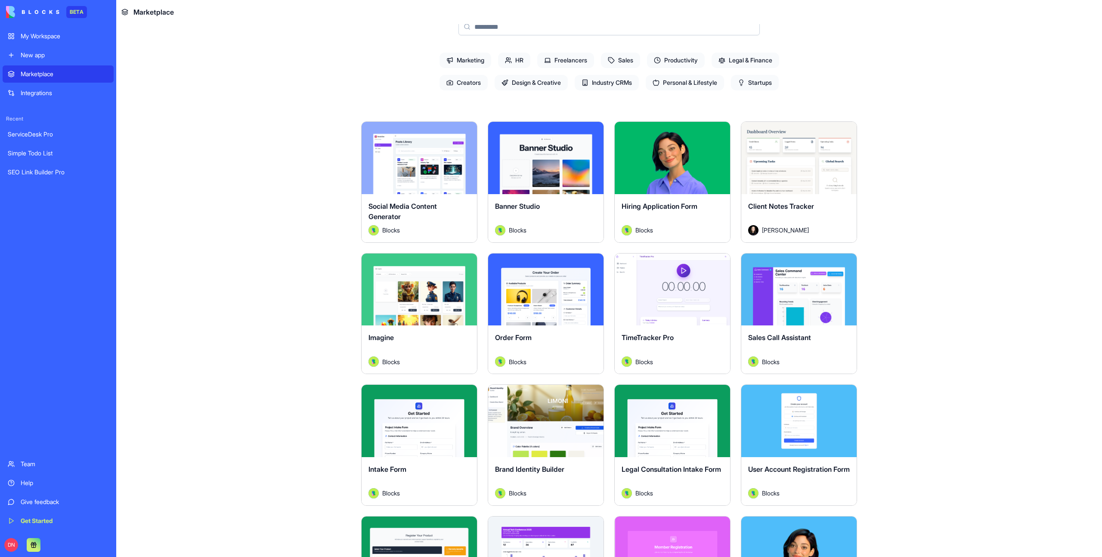
click at [445, 265] on div "Explore" at bounding box center [418, 289] width 115 height 72
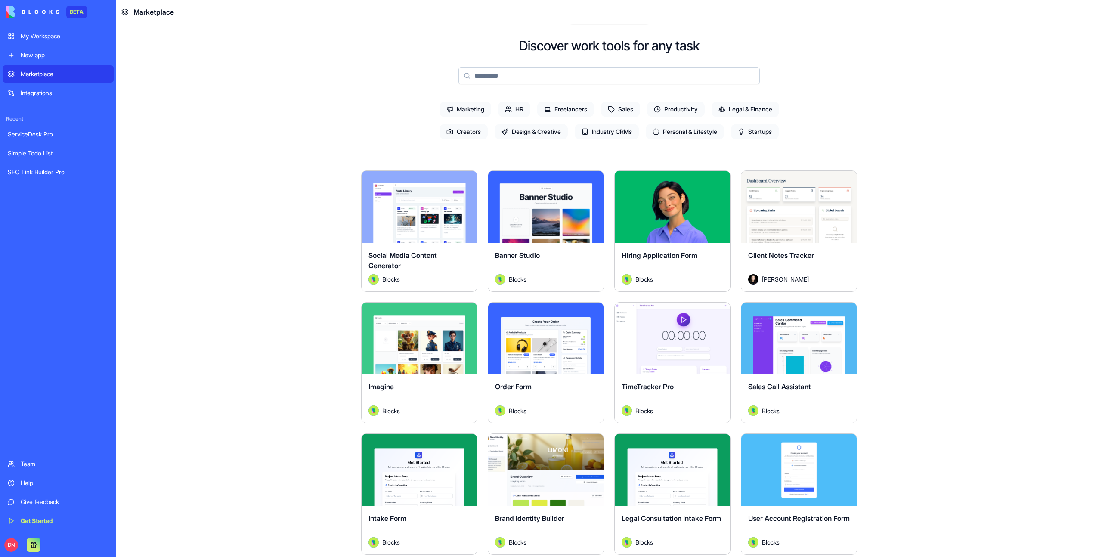
scroll to position [0, 0]
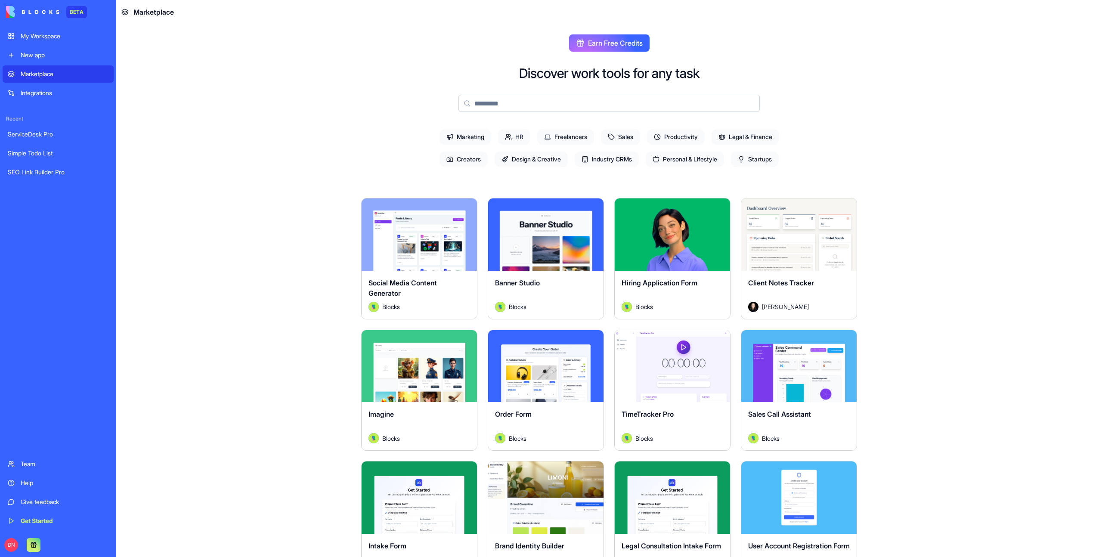
click at [792, 346] on div "Explore" at bounding box center [798, 366] width 115 height 72
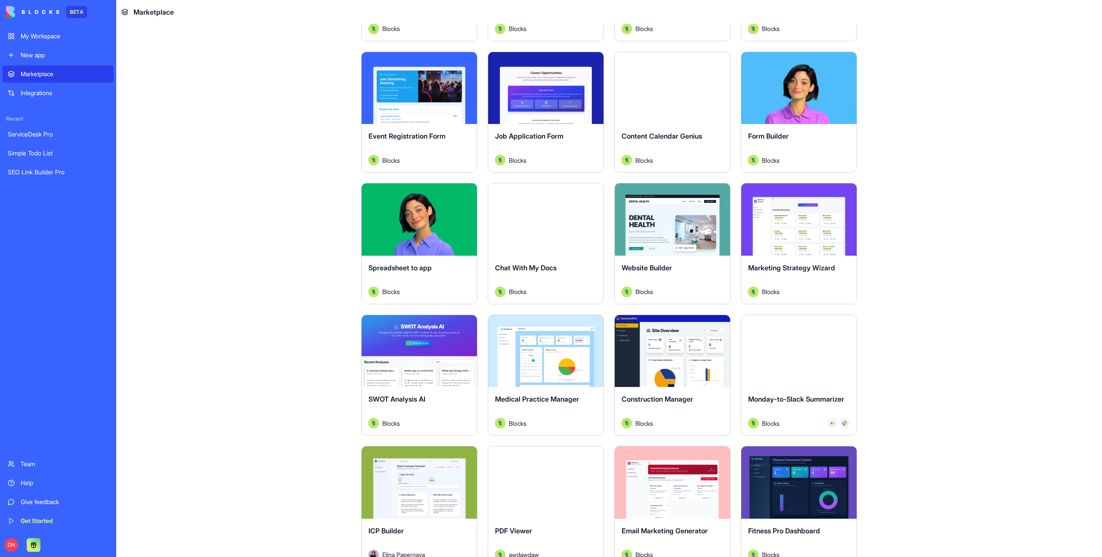
scroll to position [1629, 0]
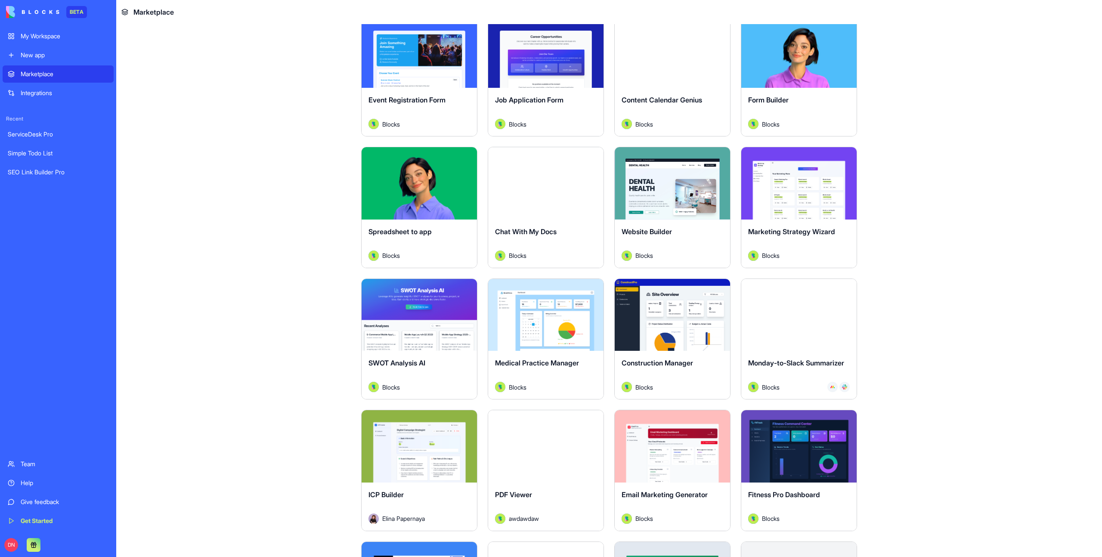
click at [555, 210] on div "Explore" at bounding box center [545, 183] width 115 height 72
click at [671, 212] on div "Explore" at bounding box center [672, 183] width 115 height 72
click at [793, 207] on div "Explore" at bounding box center [798, 183] width 115 height 72
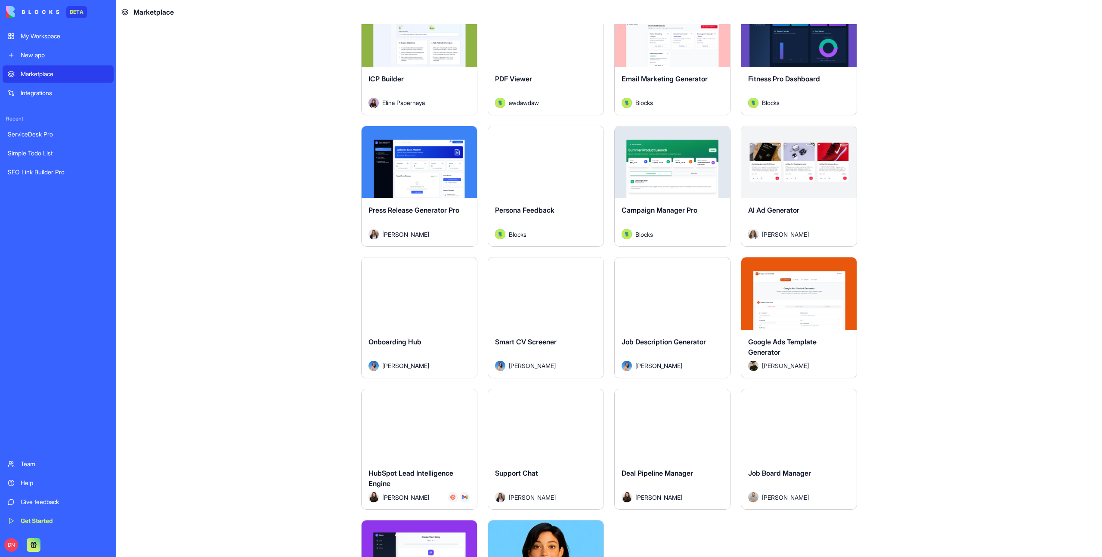
scroll to position [2052, 0]
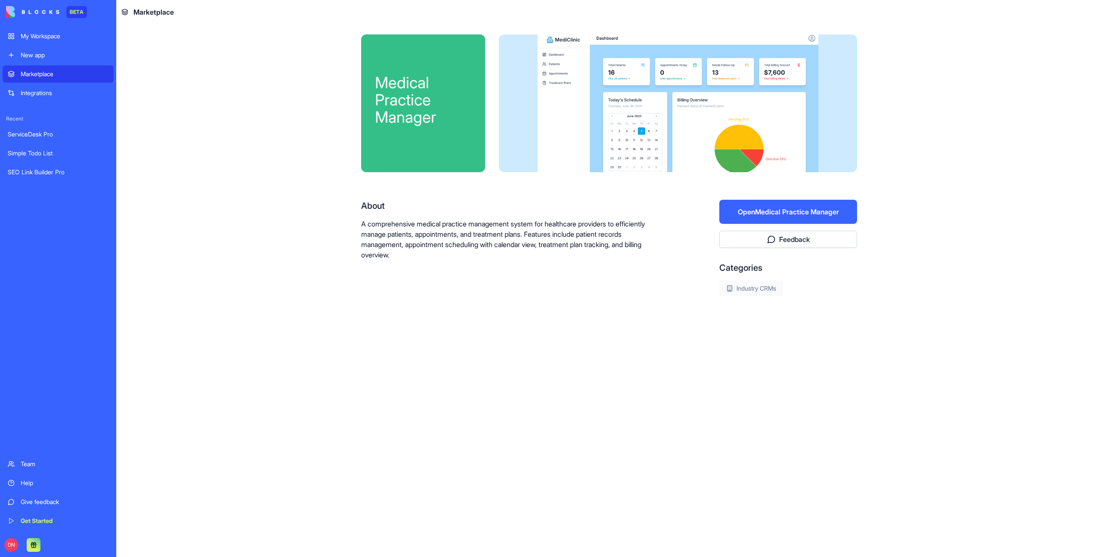
click at [807, 212] on button "Open Medical Practice Manager" at bounding box center [788, 212] width 138 height 24
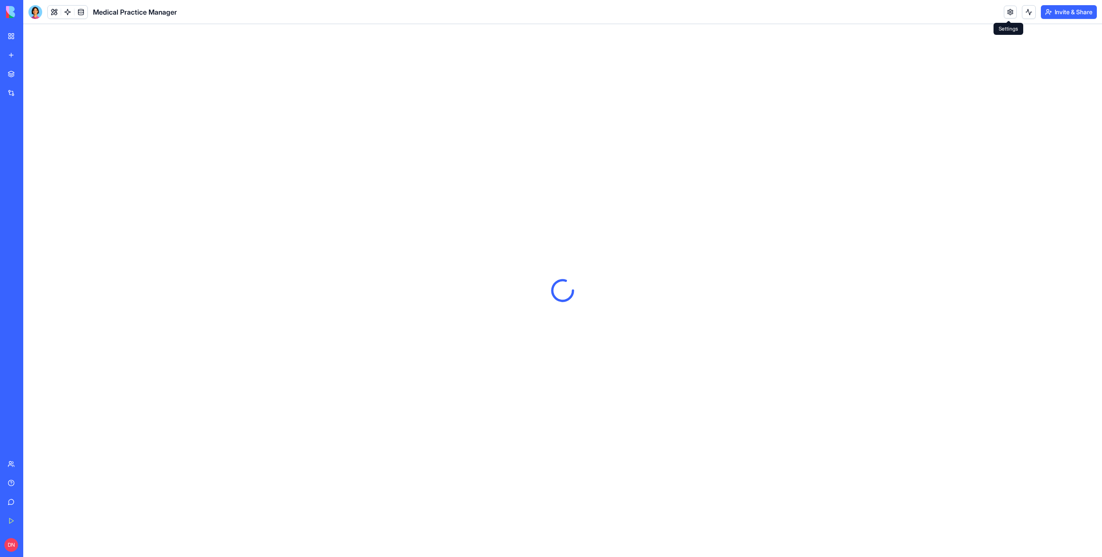
click at [1007, 12] on link at bounding box center [1010, 12] width 13 height 13
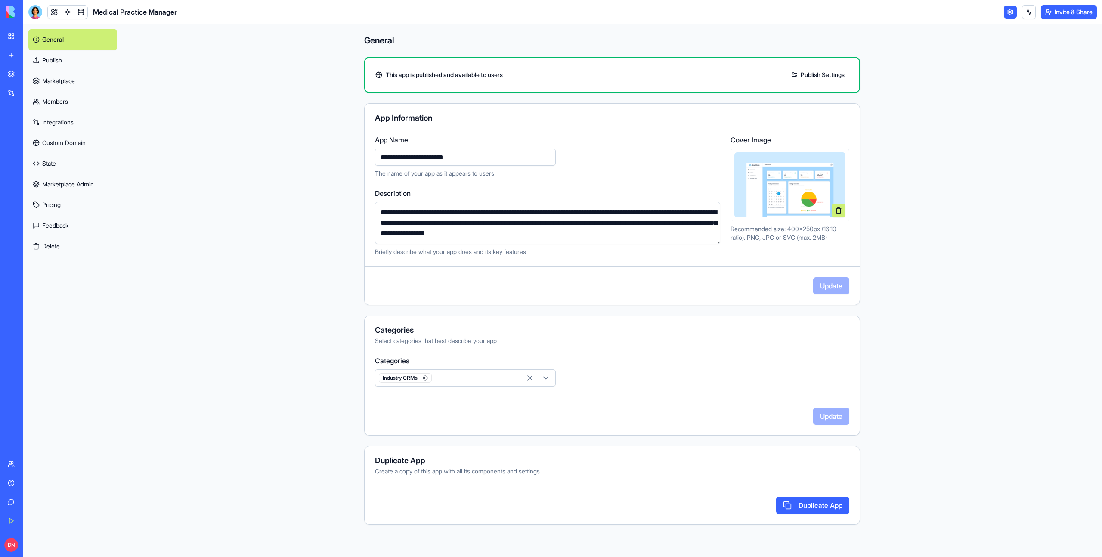
click at [77, 83] on link "Marketplace" at bounding box center [72, 81] width 89 height 21
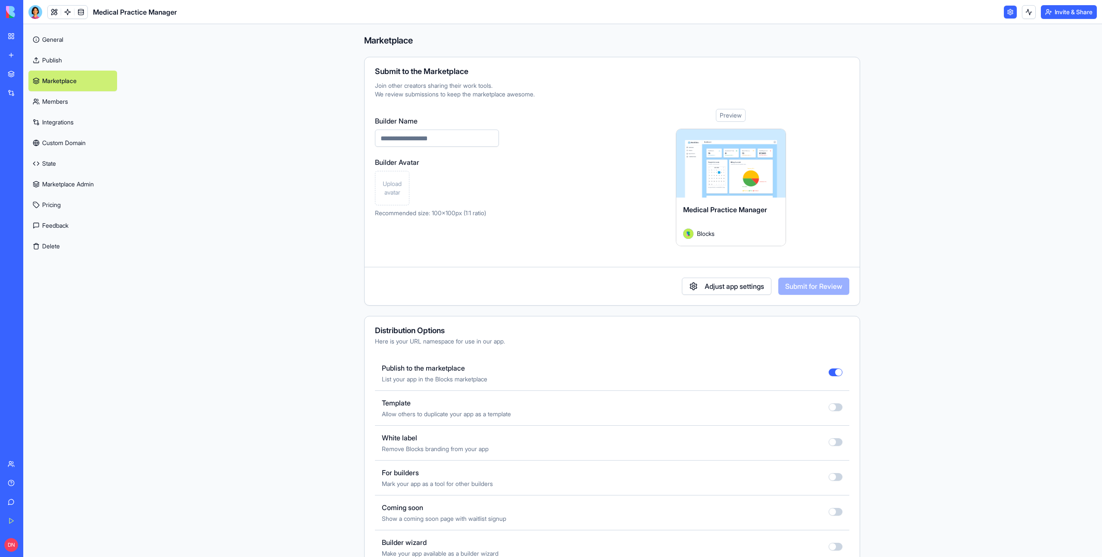
click at [450, 142] on input "Builder Name" at bounding box center [437, 138] width 124 height 17
paste input "**********"
type input "**********"
click at [392, 191] on span "Upload avatar" at bounding box center [392, 187] width 27 height 17
click at [819, 290] on button "Submit for Review" at bounding box center [813, 286] width 71 height 17
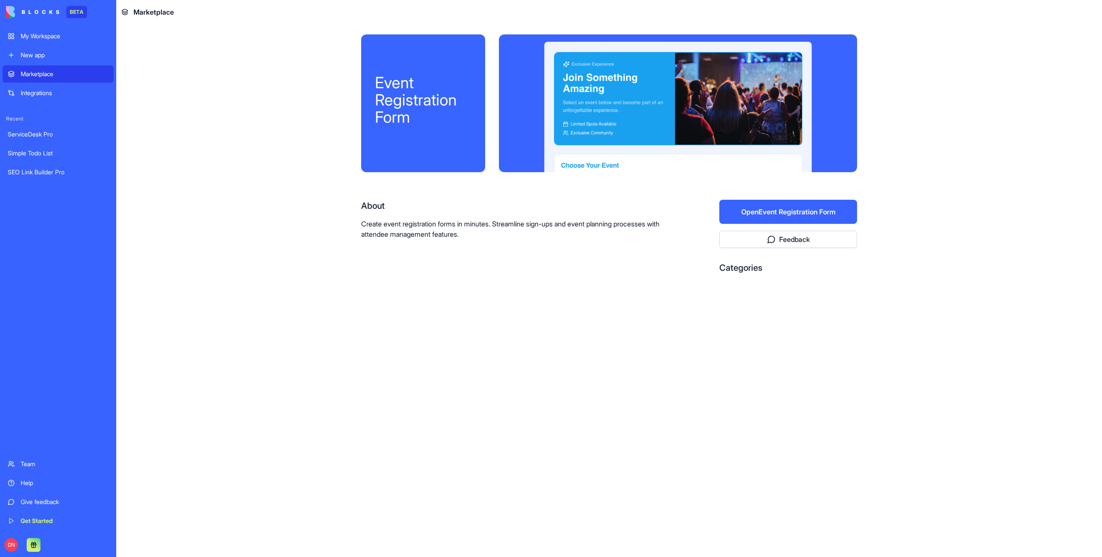
click at [814, 218] on button "Open Event Registration Form" at bounding box center [788, 212] width 138 height 24
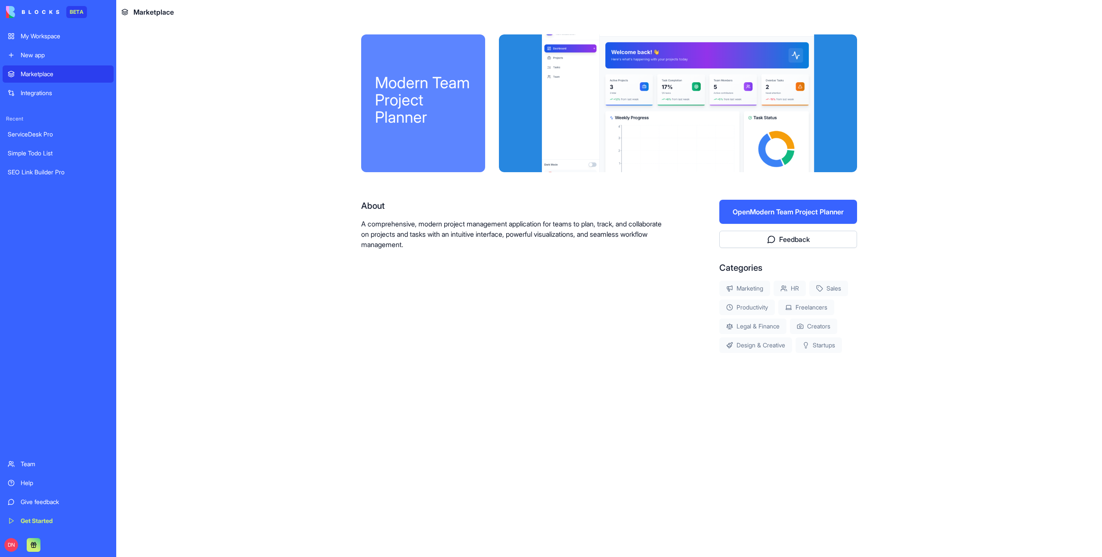
click at [789, 214] on button "Open Modern Team Project Planner" at bounding box center [788, 212] width 138 height 24
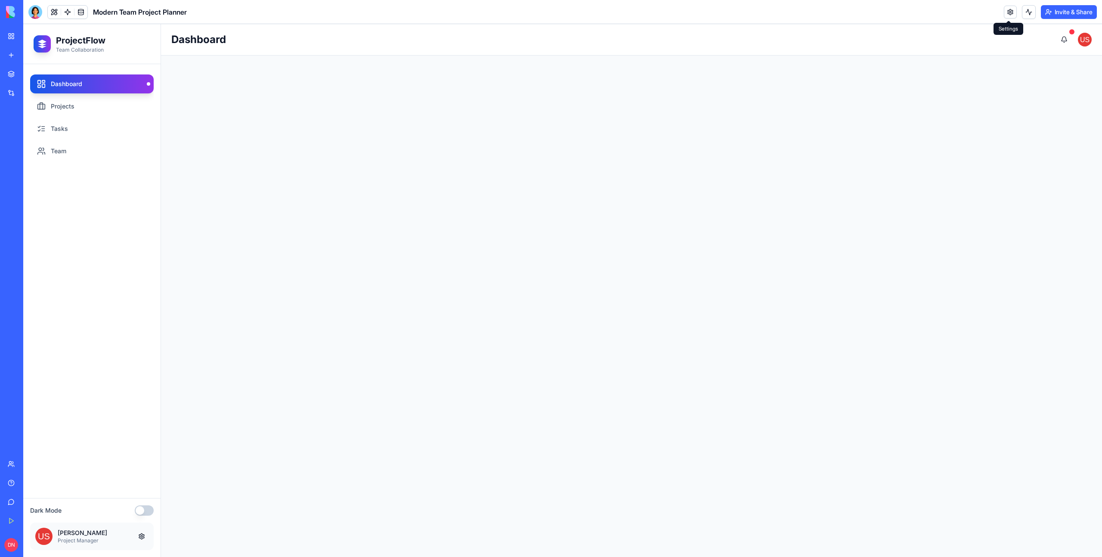
click at [1009, 13] on link at bounding box center [1010, 12] width 13 height 13
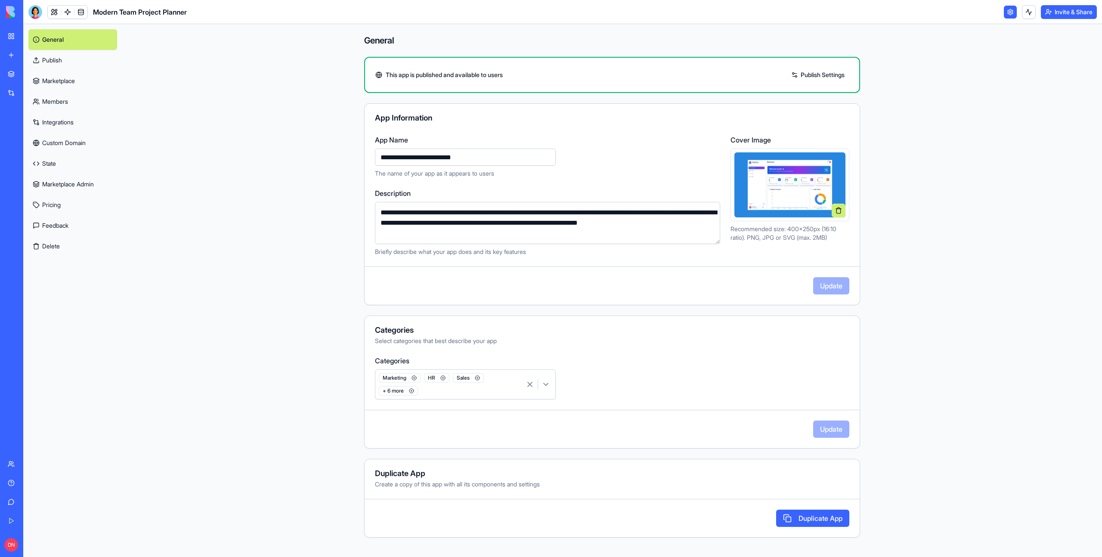
click at [71, 186] on link "Marketplace Admin" at bounding box center [72, 184] width 89 height 21
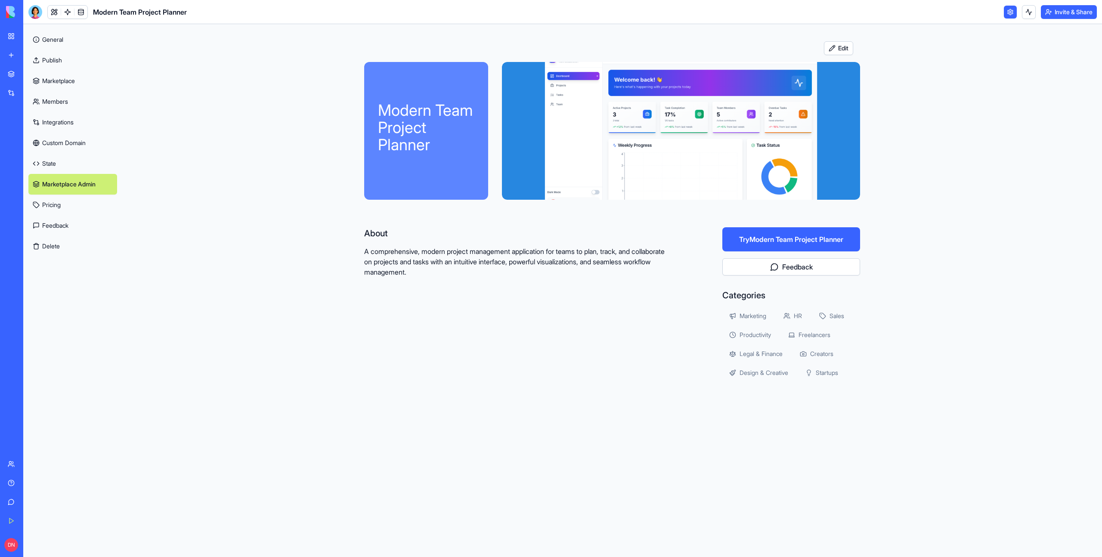
click at [59, 83] on link "Marketplace" at bounding box center [72, 81] width 89 height 21
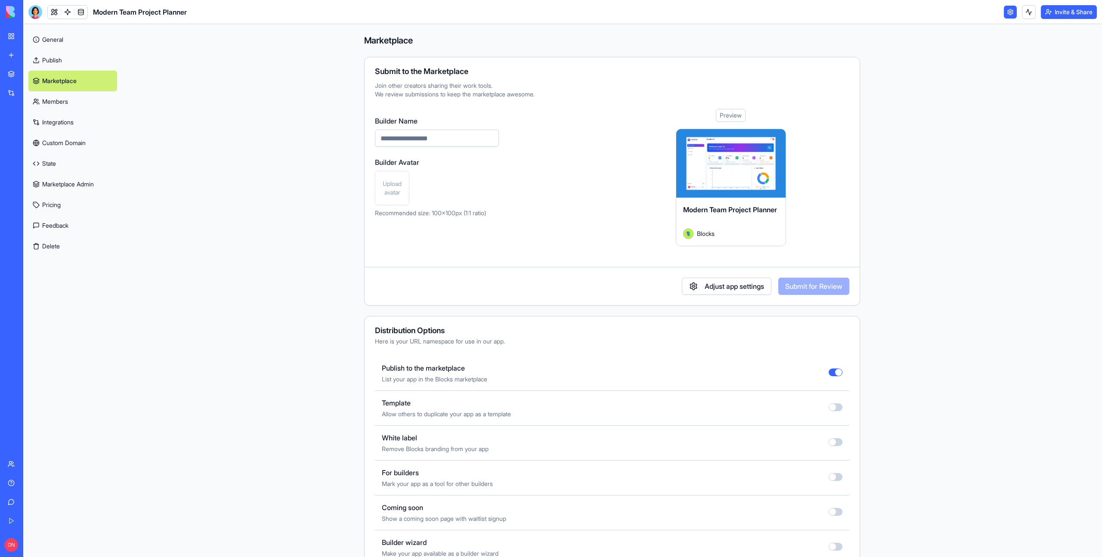
click at [404, 136] on input "Builder Name" at bounding box center [437, 138] width 124 height 17
type input "**********"
click at [397, 185] on span "Upload avatar" at bounding box center [392, 187] width 27 height 17
click at [798, 285] on button "Submit for Review" at bounding box center [813, 286] width 71 height 17
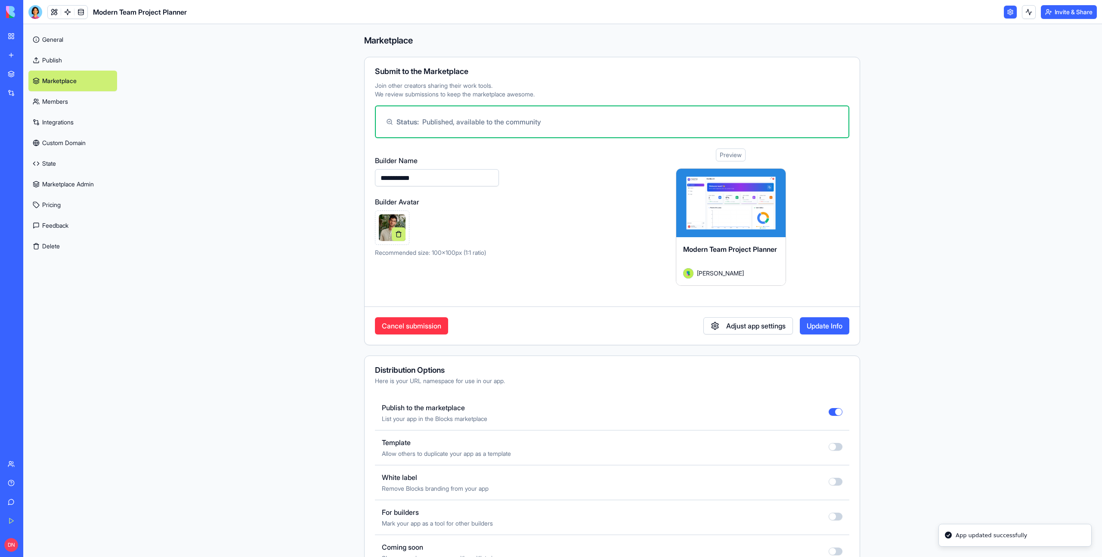
click at [837, 328] on button "Update Info" at bounding box center [824, 325] width 49 height 17
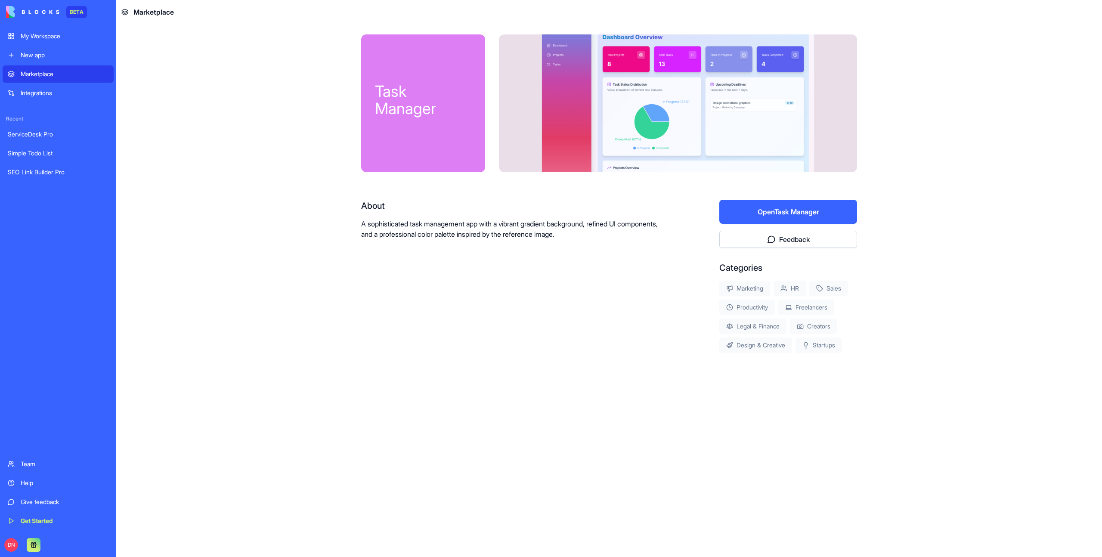
click at [781, 216] on button "Open Task Manager" at bounding box center [788, 212] width 138 height 24
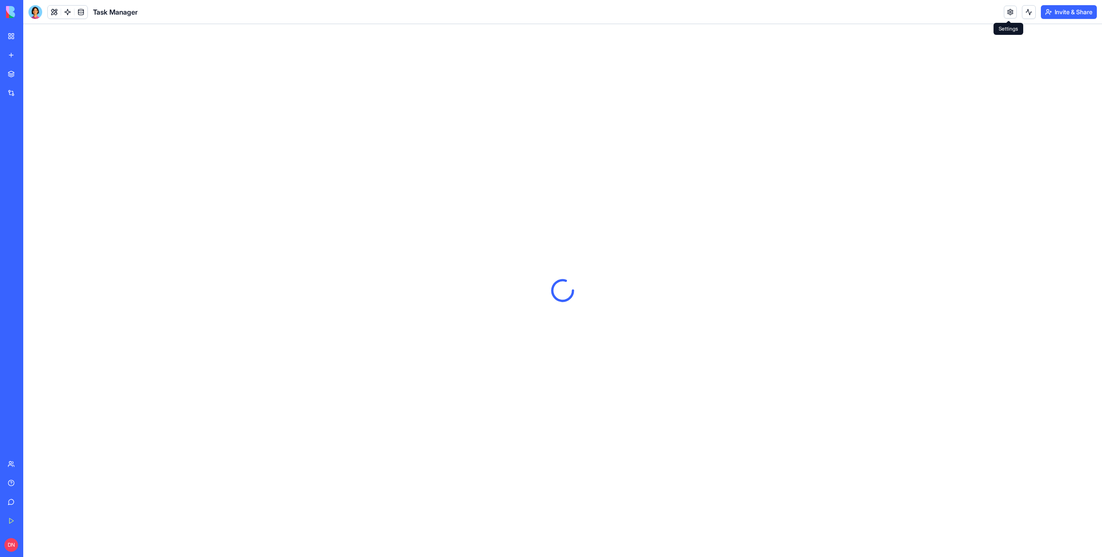
click at [1006, 17] on link at bounding box center [1010, 12] width 13 height 13
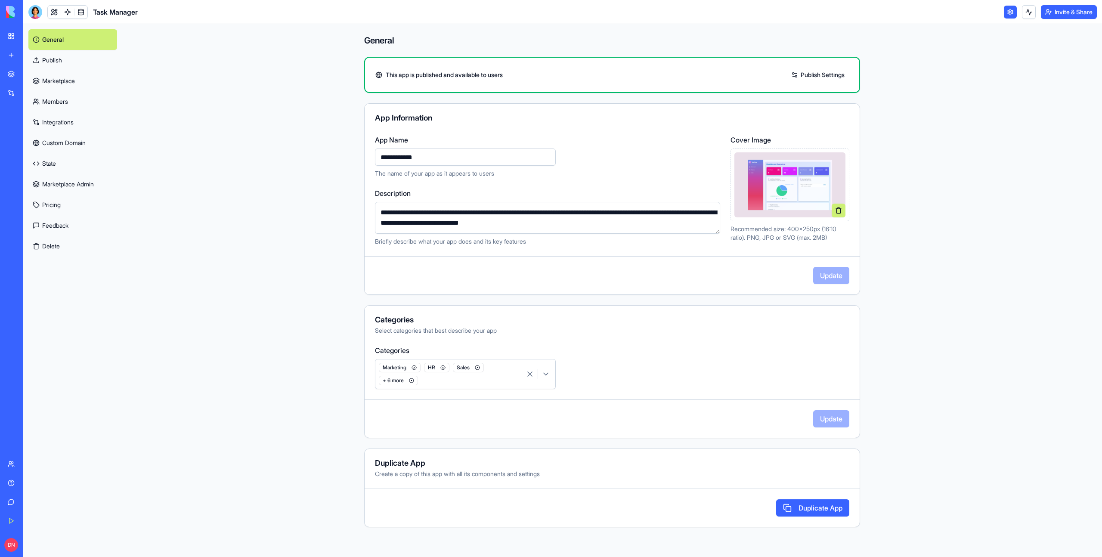
click at [80, 84] on link "Marketplace" at bounding box center [72, 81] width 89 height 21
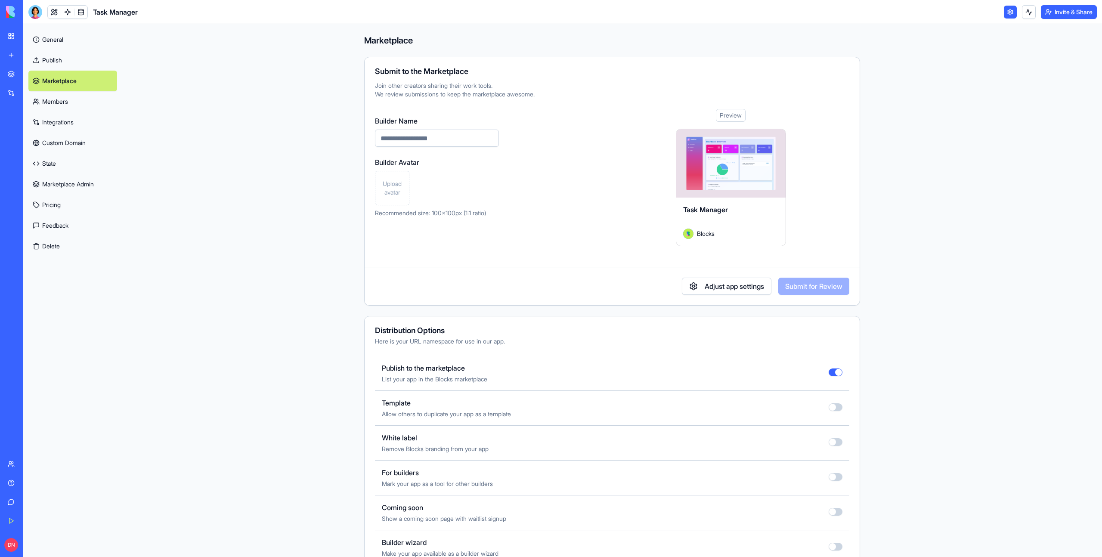
click at [382, 193] on span "Upload avatar" at bounding box center [392, 187] width 27 height 17
click at [410, 145] on input "Builder Name" at bounding box center [437, 138] width 124 height 17
type input "**********"
click at [801, 283] on button "Submit for Review" at bounding box center [813, 286] width 71 height 17
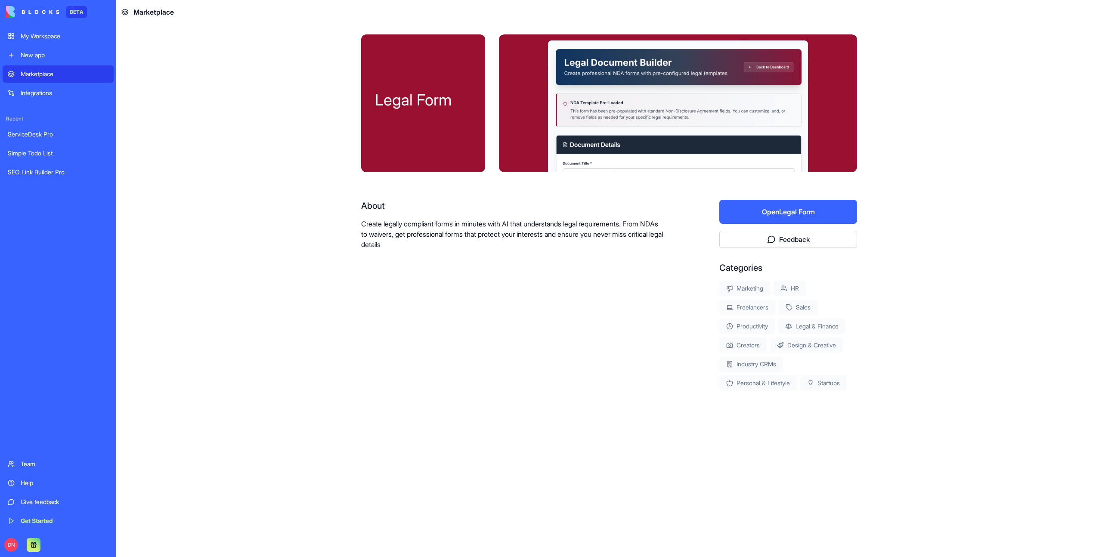
click at [775, 213] on button "Open Legal Form" at bounding box center [788, 212] width 138 height 24
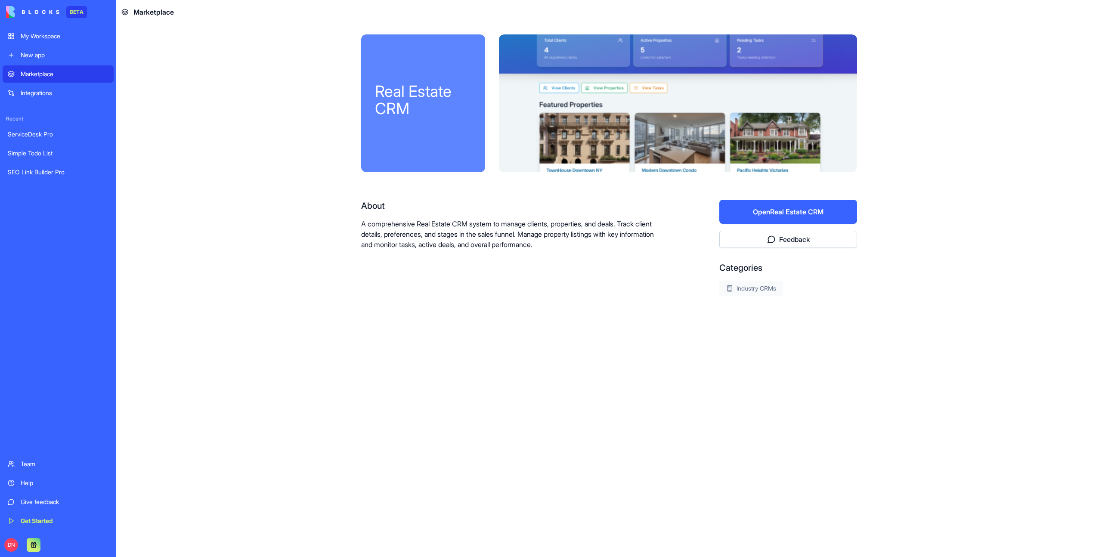
click at [789, 218] on button "Open Real Estate CRM" at bounding box center [788, 212] width 138 height 24
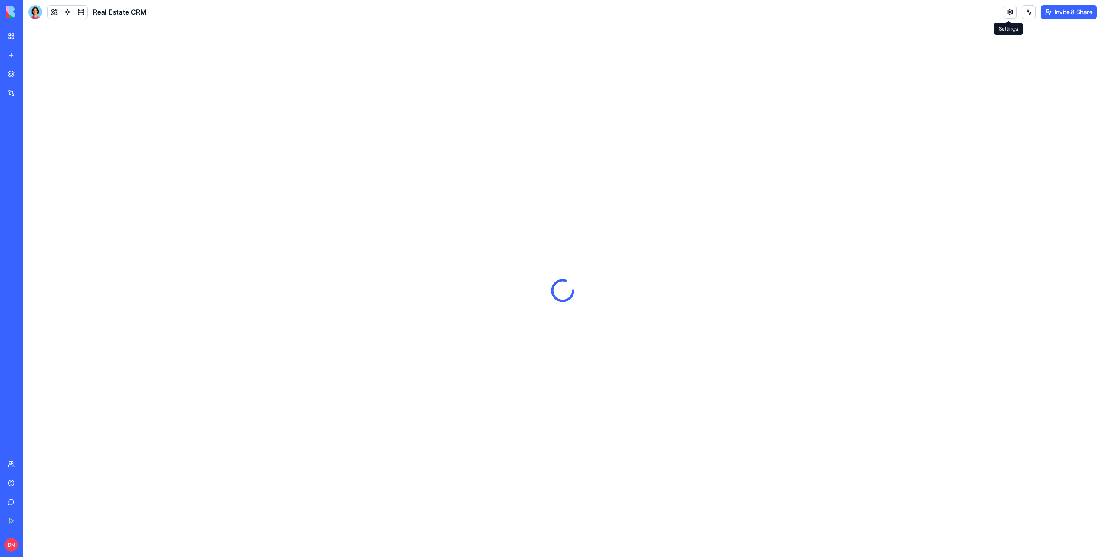
click at [1011, 12] on link at bounding box center [1010, 12] width 13 height 13
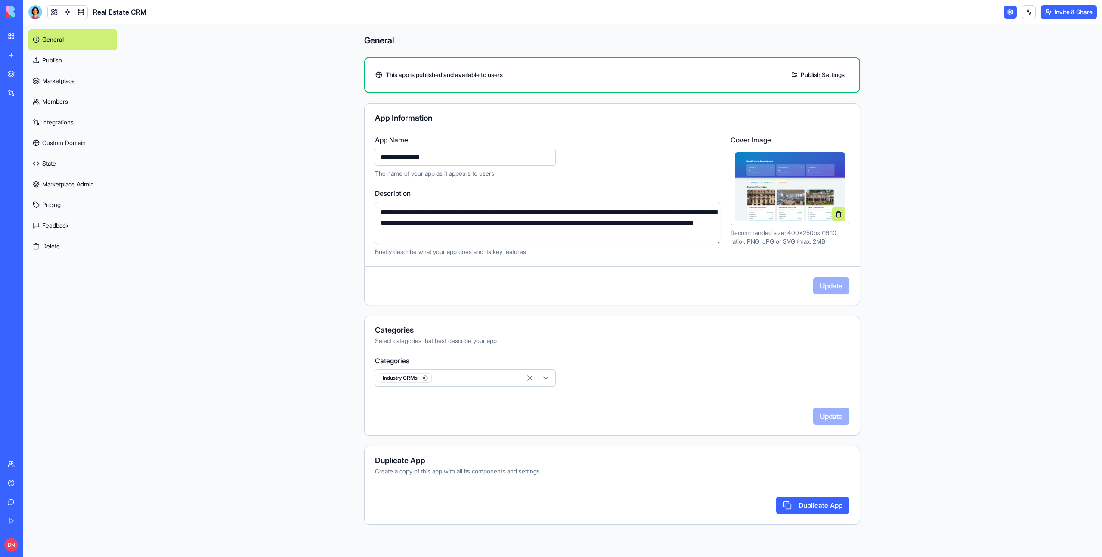
click at [65, 83] on link "Marketplace" at bounding box center [72, 81] width 89 height 21
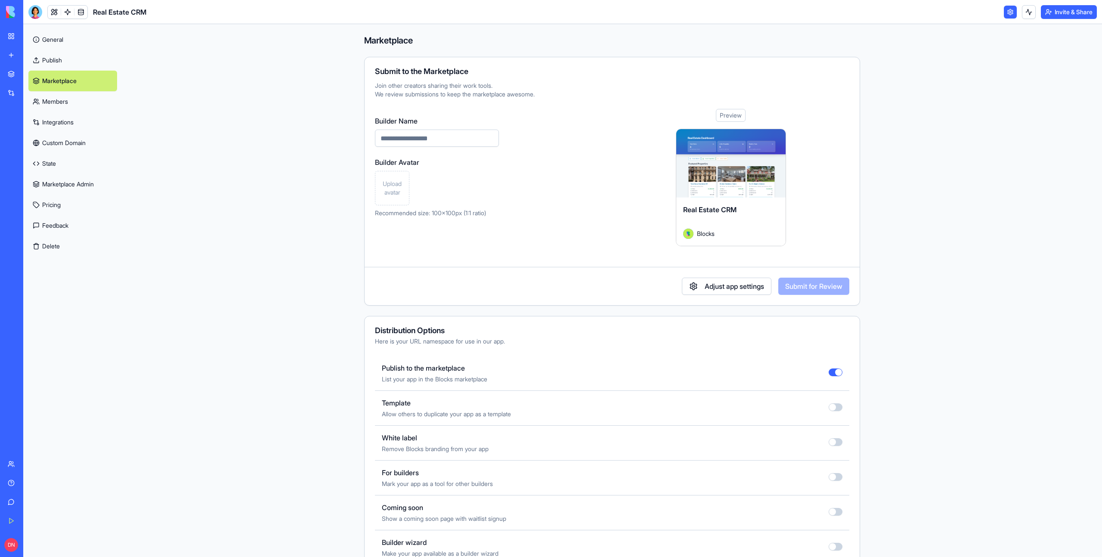
click at [435, 142] on input "Builder Name" at bounding box center [437, 138] width 124 height 17
type input "**********"
click at [395, 185] on span "Upload avatar" at bounding box center [392, 187] width 27 height 17
click at [823, 285] on button "Submit for Review" at bounding box center [813, 286] width 71 height 17
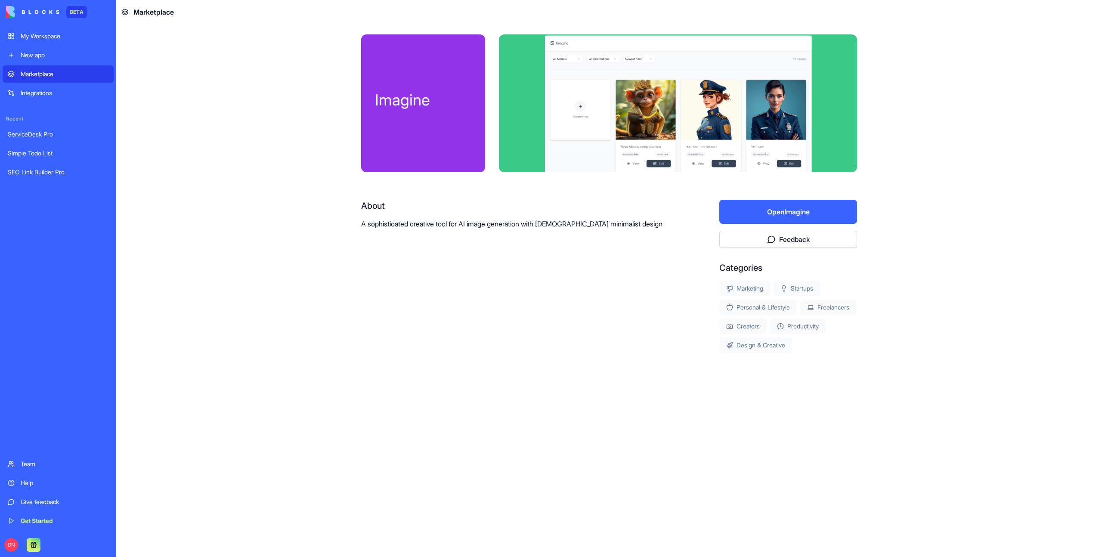
click at [794, 214] on button "Open Imagine" at bounding box center [788, 212] width 138 height 24
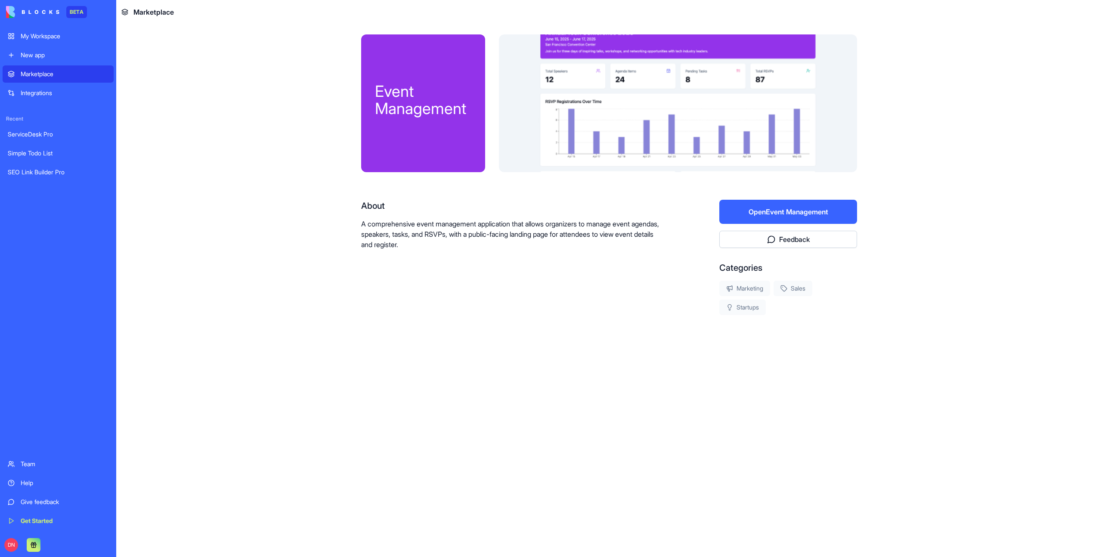
click at [806, 211] on button "Open Event Management" at bounding box center [788, 212] width 138 height 24
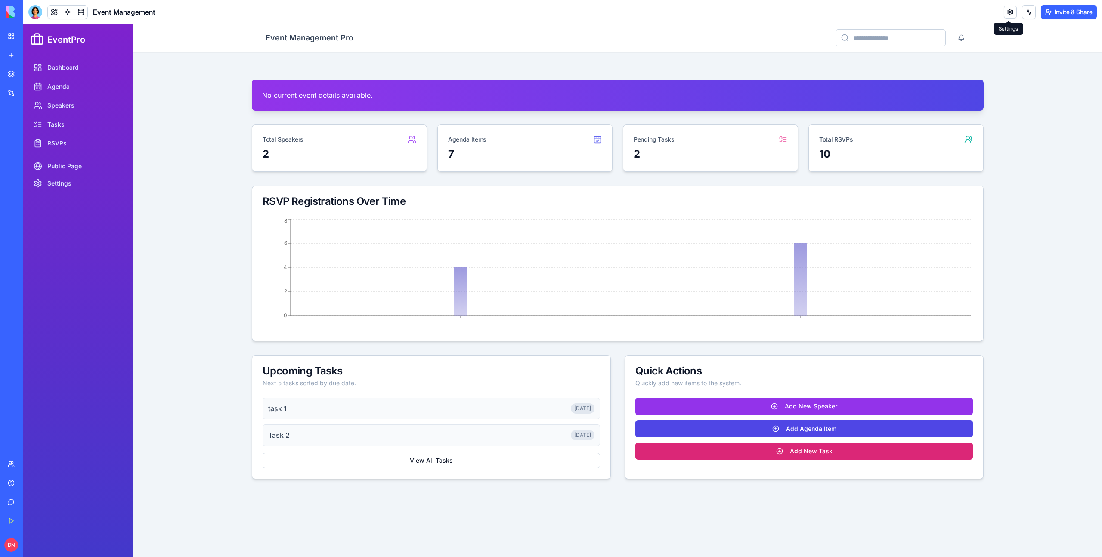
click at [1009, 16] on link at bounding box center [1010, 12] width 13 height 13
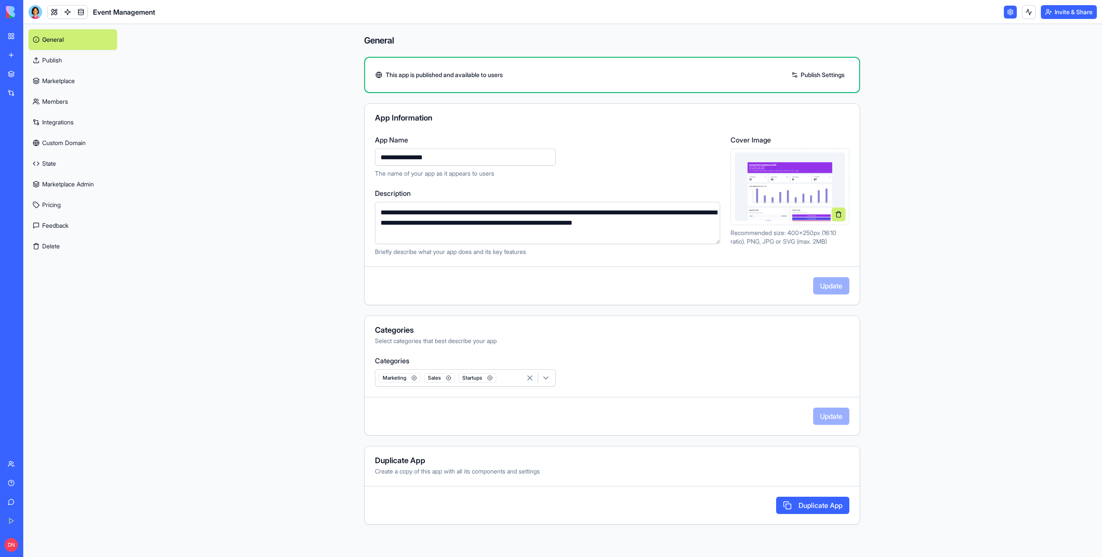
click at [59, 83] on link "Marketplace" at bounding box center [72, 81] width 89 height 21
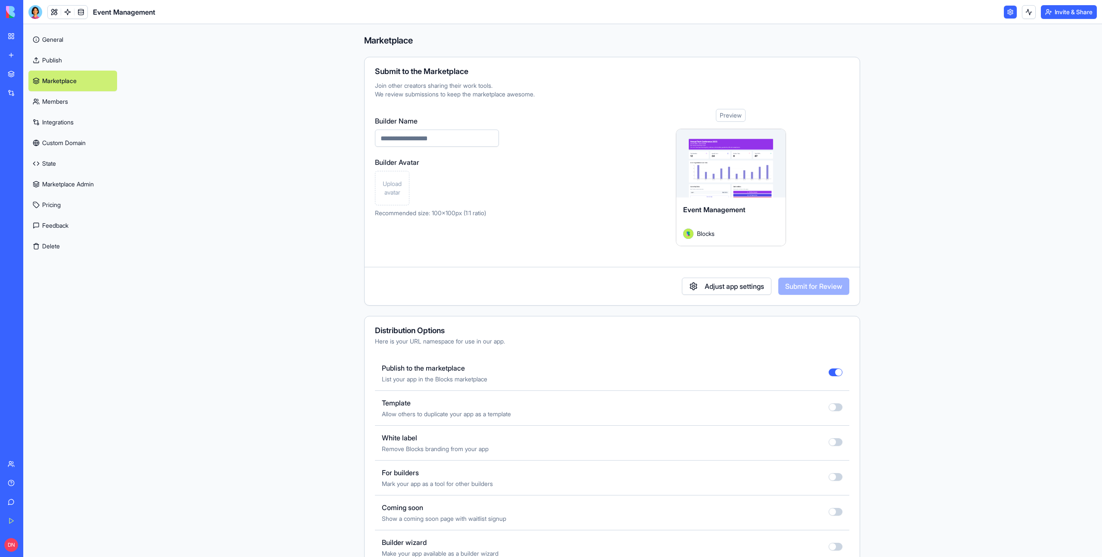
click at [435, 133] on input "Builder Name" at bounding box center [437, 138] width 124 height 17
type input "**********"
click at [393, 188] on span "Upload avatar" at bounding box center [392, 187] width 27 height 17
click at [833, 284] on button "Submit for Review" at bounding box center [813, 286] width 71 height 17
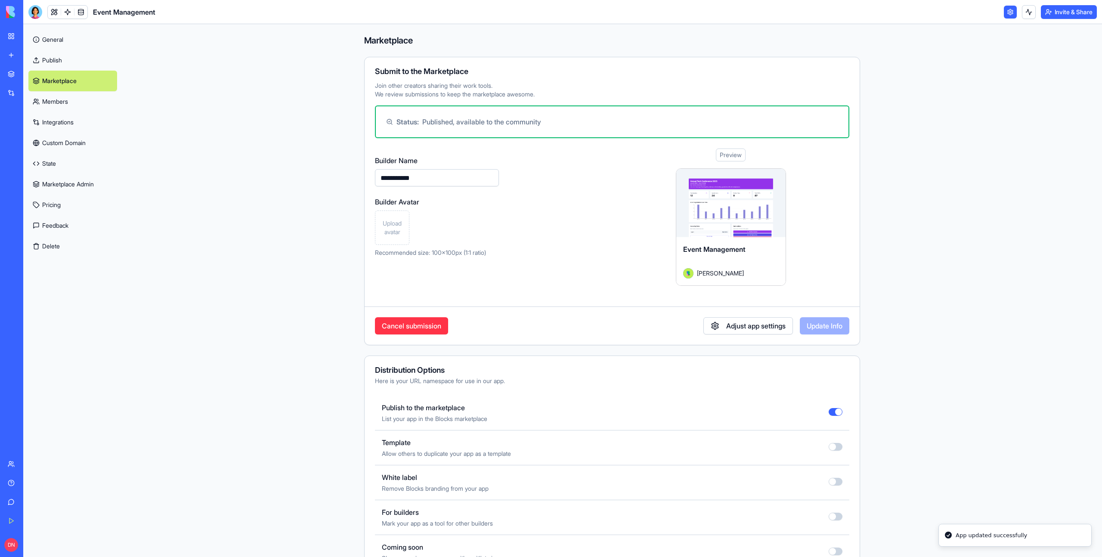
click at [373, 222] on div "**********" at bounding box center [611, 227] width 495 height 158
click at [390, 223] on span "Upload avatar" at bounding box center [392, 227] width 27 height 17
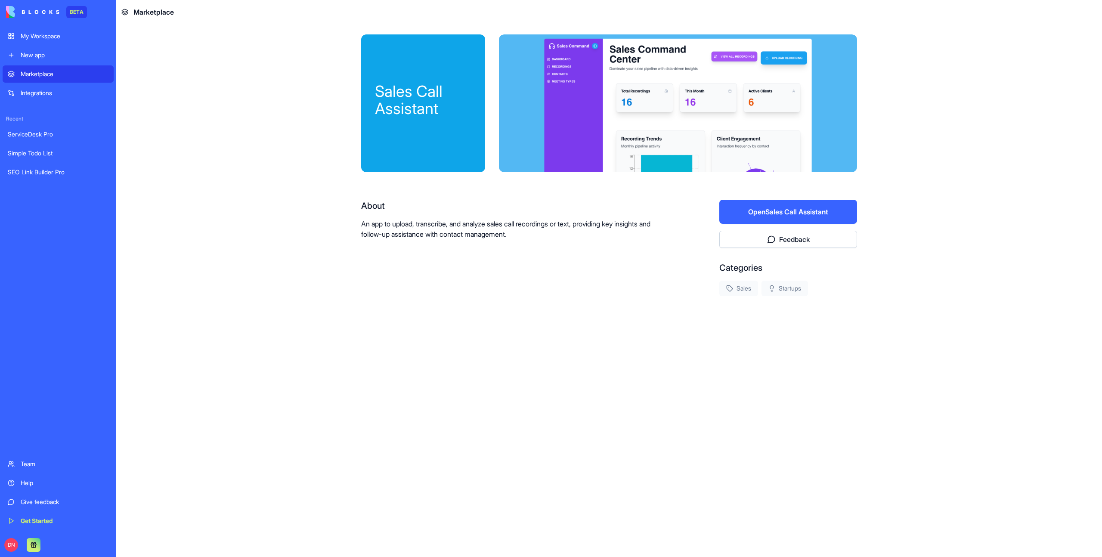
click at [802, 210] on button "Open Sales Call Assistant" at bounding box center [788, 212] width 138 height 24
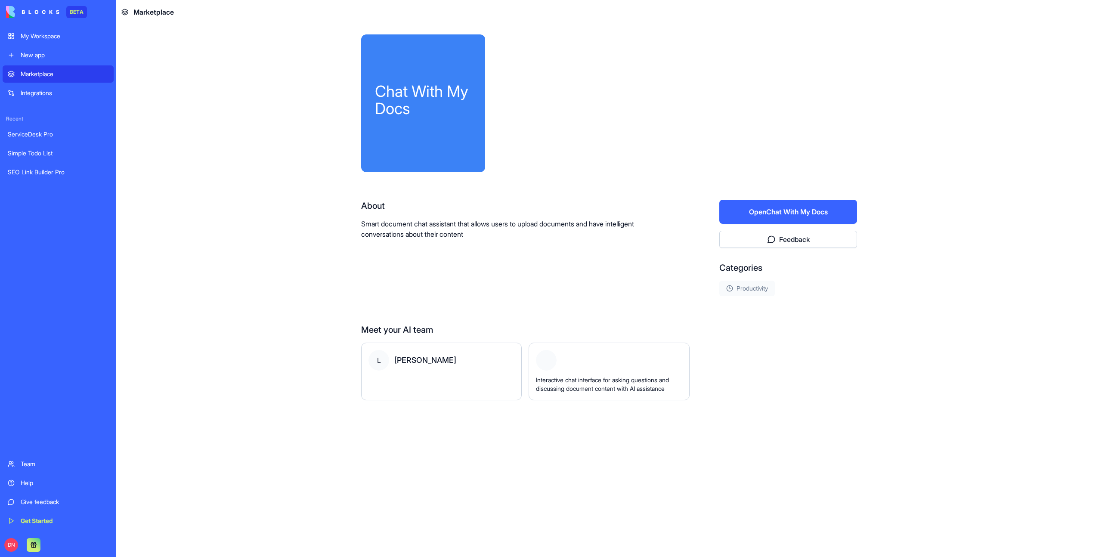
click at [748, 216] on button "Open Chat With My Docs" at bounding box center [788, 212] width 138 height 24
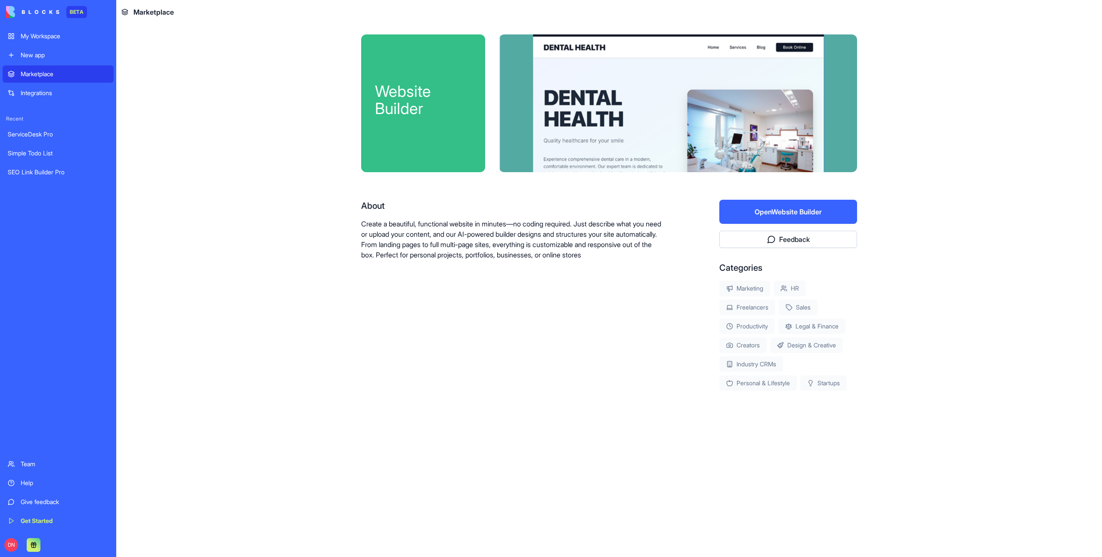
click at [788, 215] on button "Open Website Builder" at bounding box center [788, 212] width 138 height 24
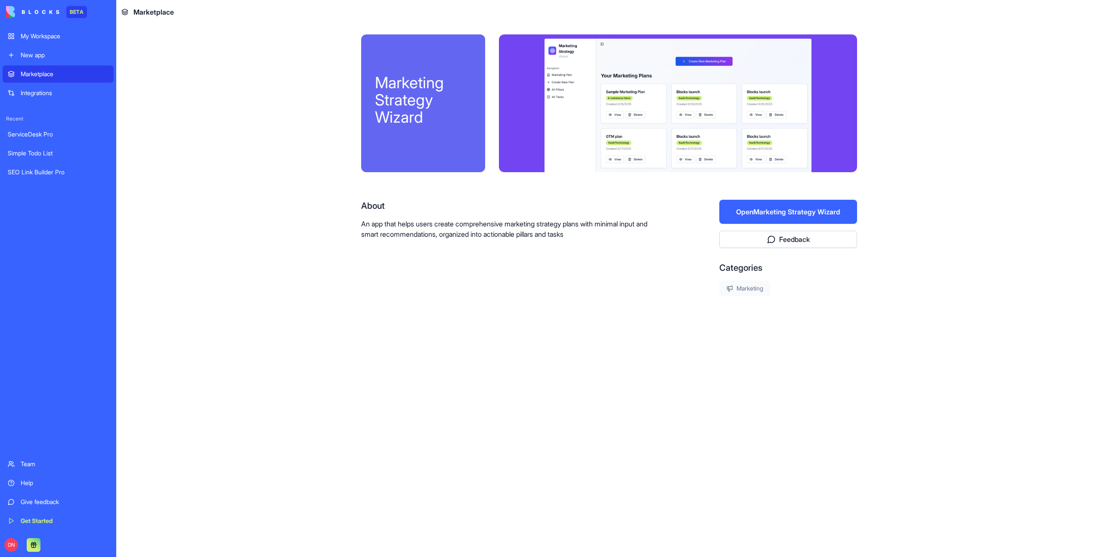
click at [795, 213] on button "Open Marketing Strategy Wizard" at bounding box center [788, 212] width 138 height 24
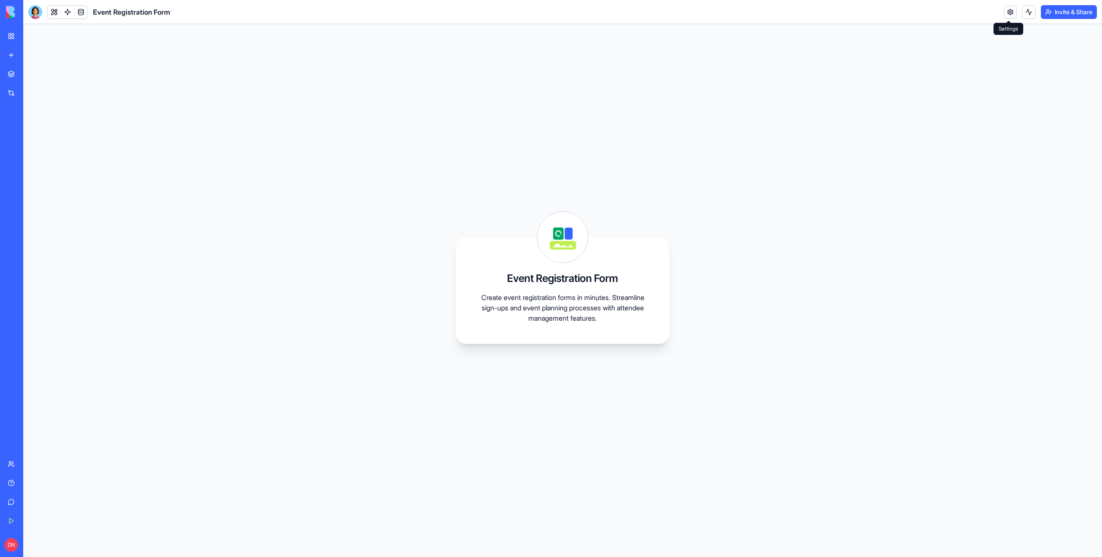
click at [1006, 10] on link at bounding box center [1010, 12] width 13 height 13
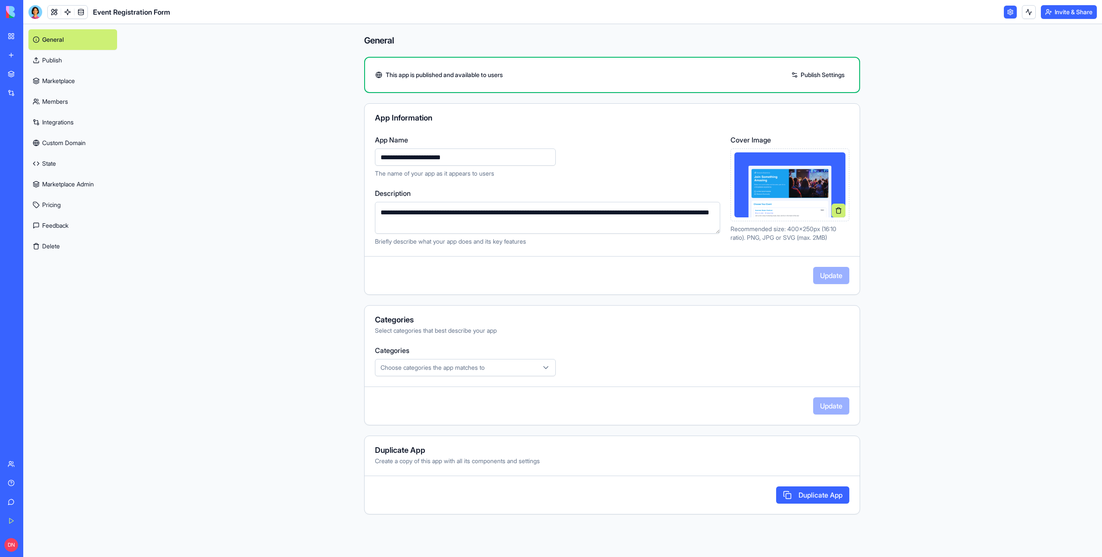
click at [61, 81] on link "Marketplace" at bounding box center [72, 81] width 89 height 21
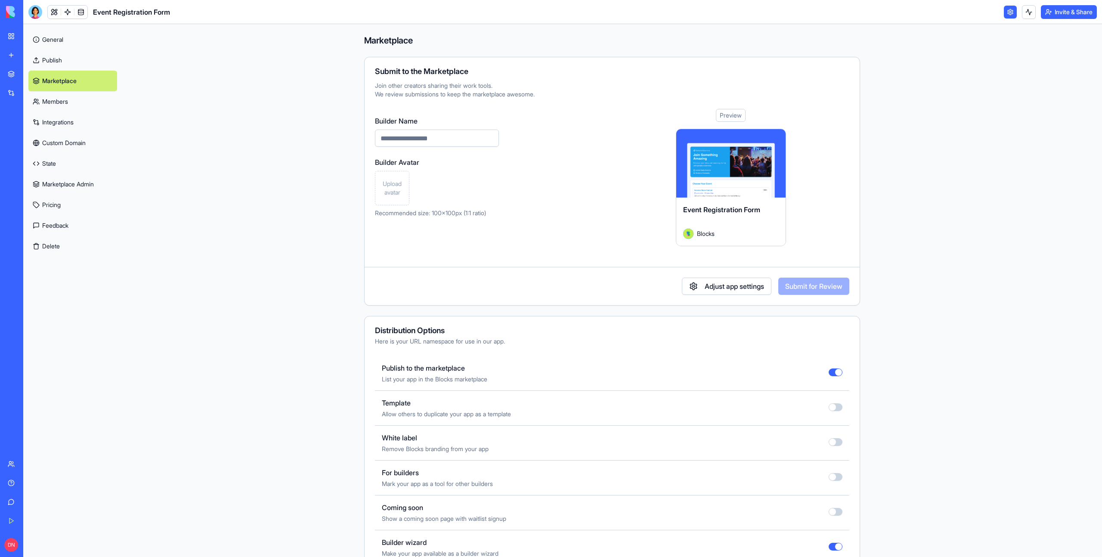
click at [413, 135] on input "Builder Name" at bounding box center [437, 138] width 124 height 17
type input "**********"
click at [402, 191] on span "Upload avatar" at bounding box center [392, 187] width 27 height 17
click at [812, 290] on button "Submit for Review" at bounding box center [813, 286] width 71 height 17
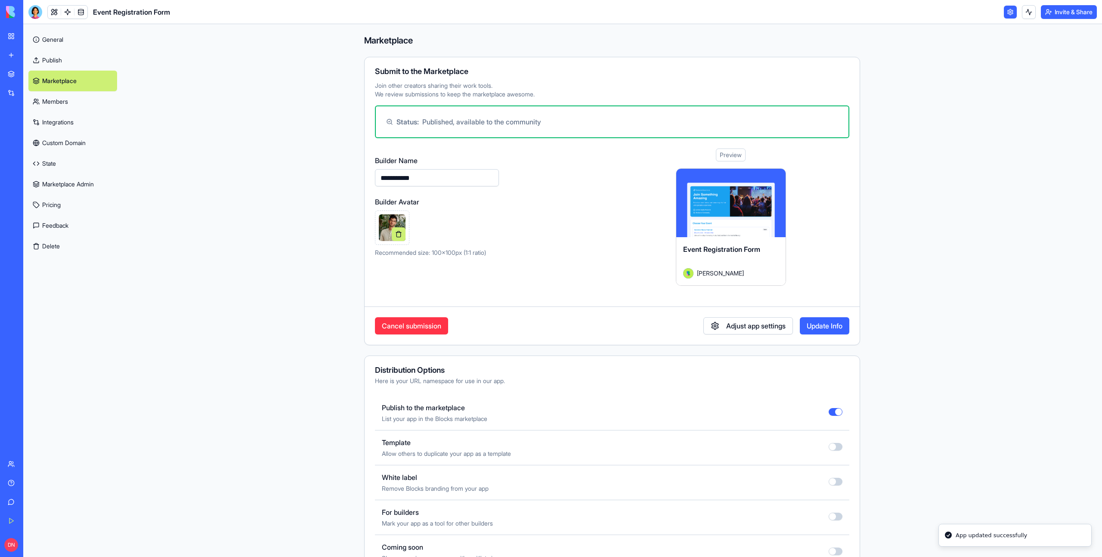
click at [828, 328] on button "Update Info" at bounding box center [824, 325] width 49 height 17
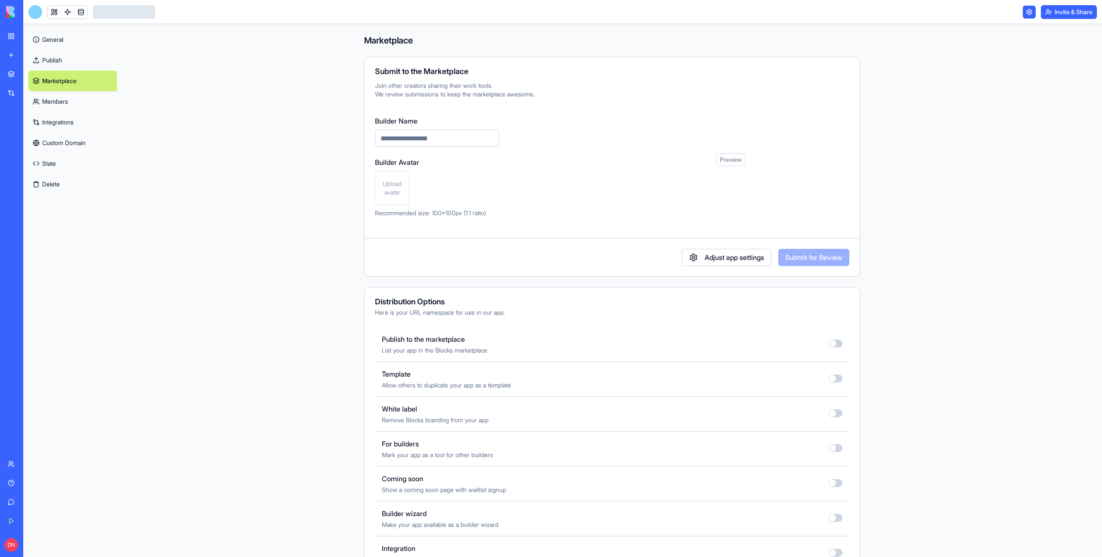
type input "**********"
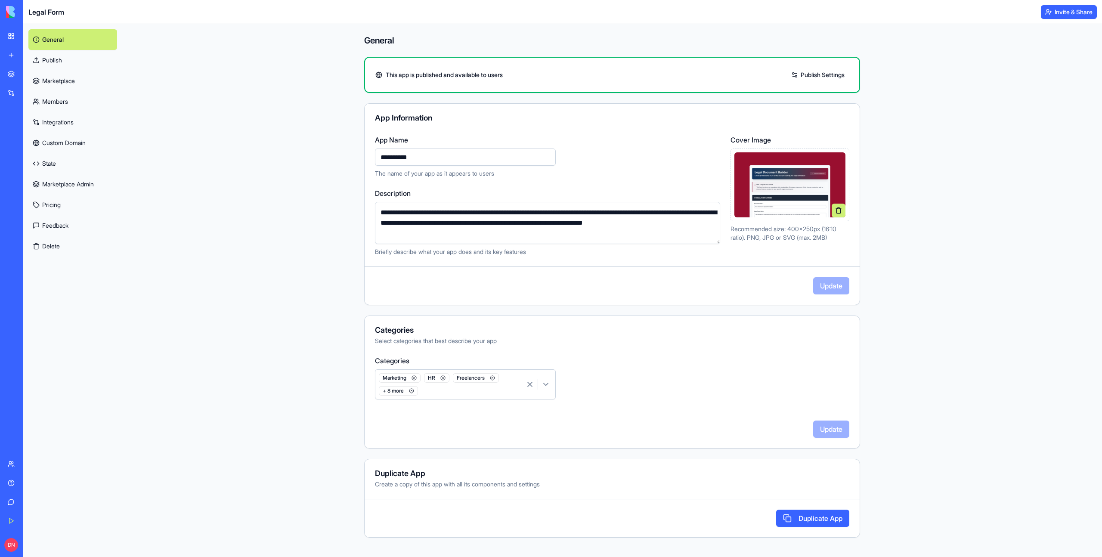
click at [59, 85] on link "Marketplace" at bounding box center [72, 81] width 89 height 21
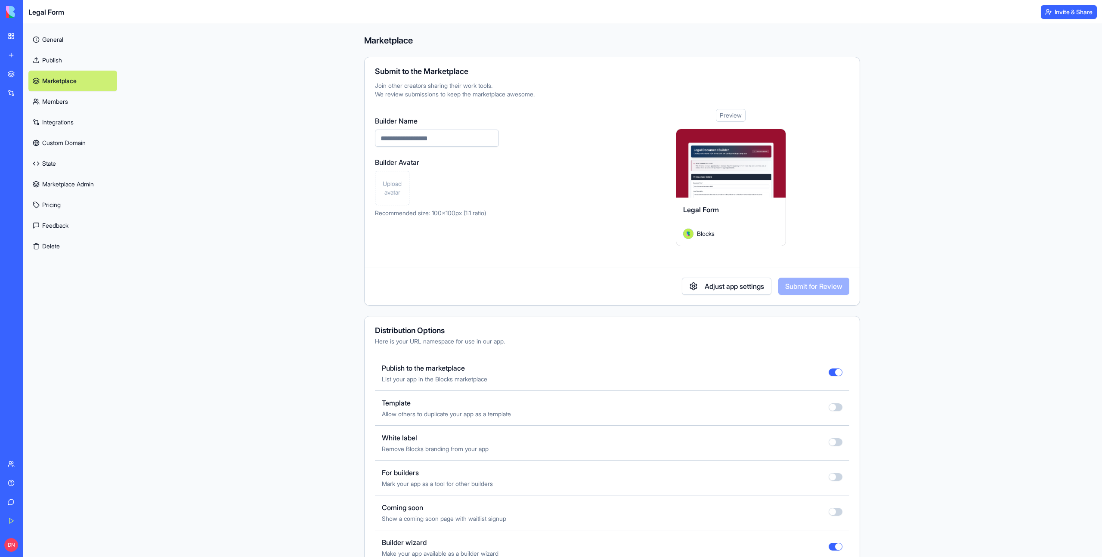
click at [430, 138] on input "Builder Name" at bounding box center [437, 138] width 124 height 17
type input "**********"
click at [407, 186] on div "Upload avatar" at bounding box center [392, 188] width 34 height 34
click at [830, 281] on button "Submit for Review" at bounding box center [813, 286] width 71 height 17
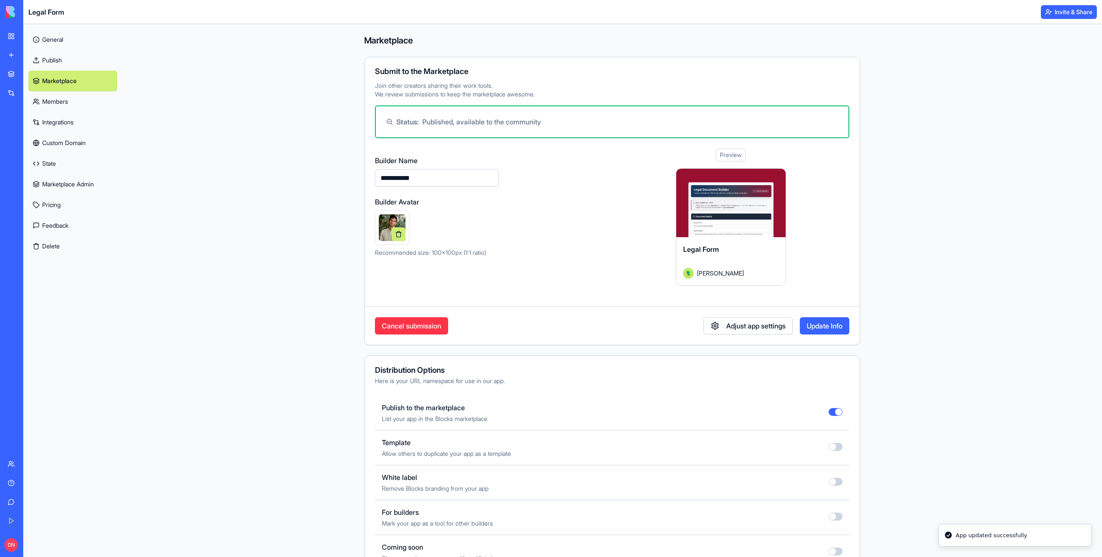
click at [839, 329] on button "Update Info" at bounding box center [824, 325] width 49 height 17
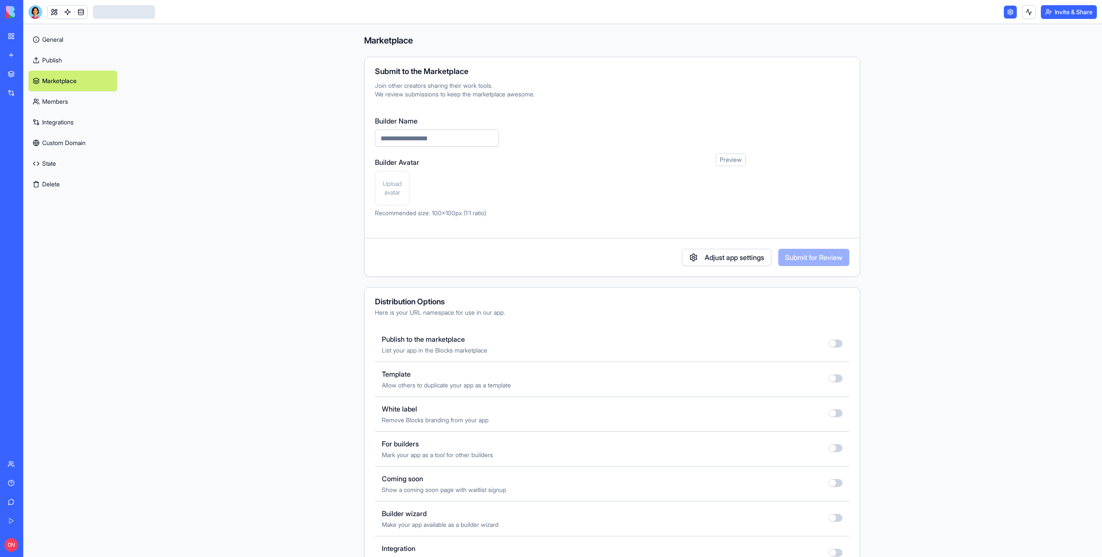
type input "**********"
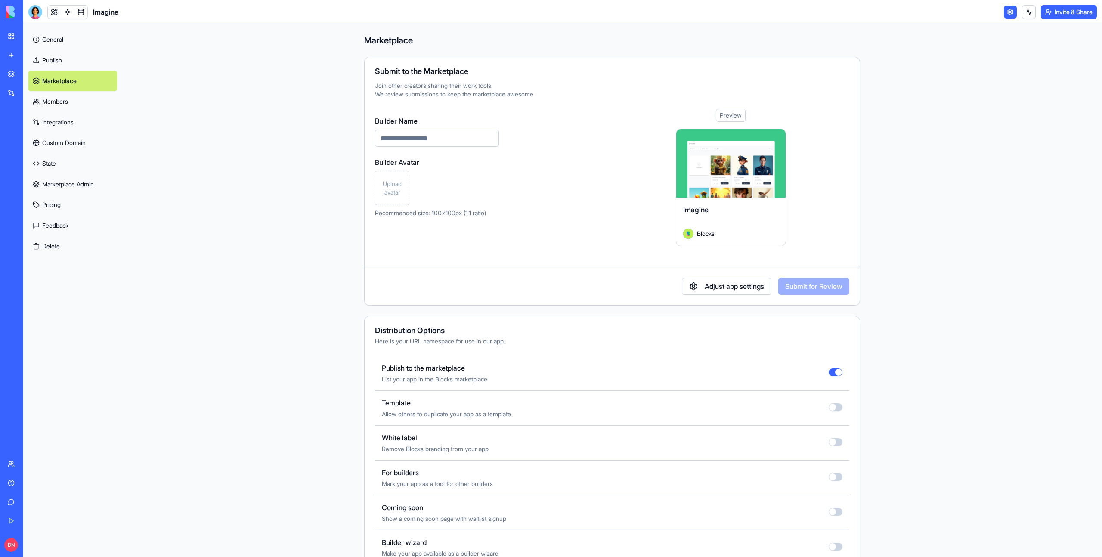
click at [439, 130] on input "Builder Name" at bounding box center [437, 138] width 124 height 17
paste input "**********"
type input "**********"
click at [396, 183] on span "Upload avatar" at bounding box center [392, 187] width 27 height 17
click at [810, 290] on button "Submit for Review" at bounding box center [813, 286] width 71 height 17
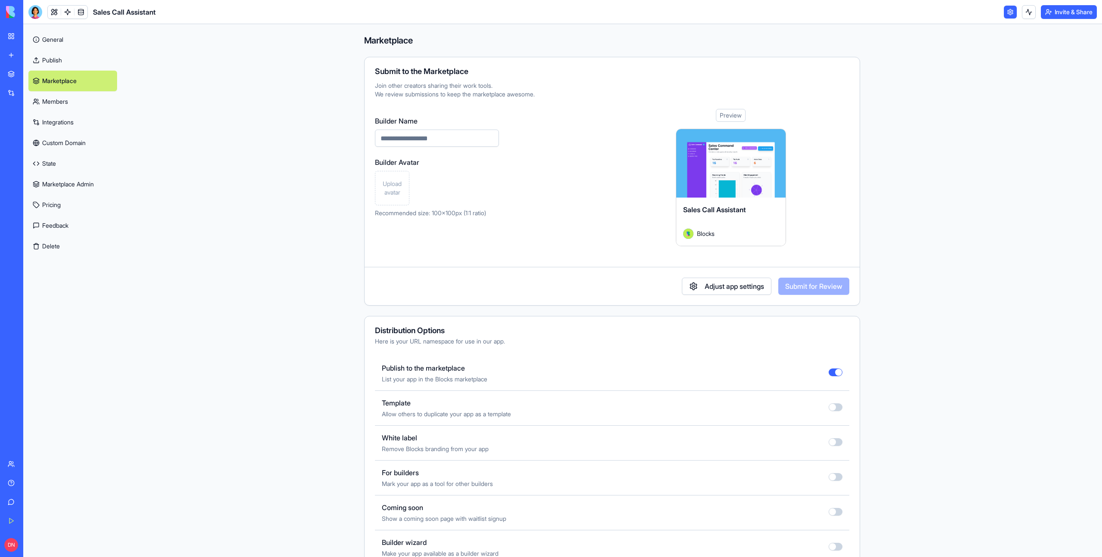
click at [420, 137] on input "Builder Name" at bounding box center [437, 138] width 124 height 17
paste input "**********"
type input "**********"
click at [396, 192] on span "Upload avatar" at bounding box center [392, 187] width 27 height 17
click at [814, 285] on button "Submit for Review" at bounding box center [813, 286] width 71 height 17
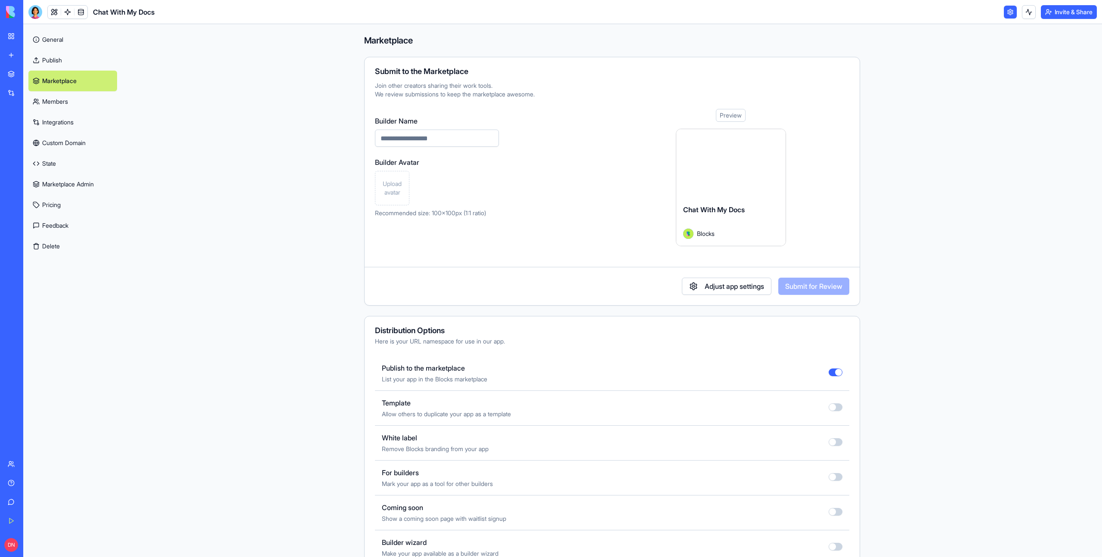
click at [421, 141] on input "Builder Name" at bounding box center [437, 138] width 124 height 17
paste input "**********"
type input "**********"
click at [390, 187] on span "Upload avatar" at bounding box center [392, 187] width 27 height 17
click at [818, 289] on button "Submit for Review" at bounding box center [813, 286] width 71 height 17
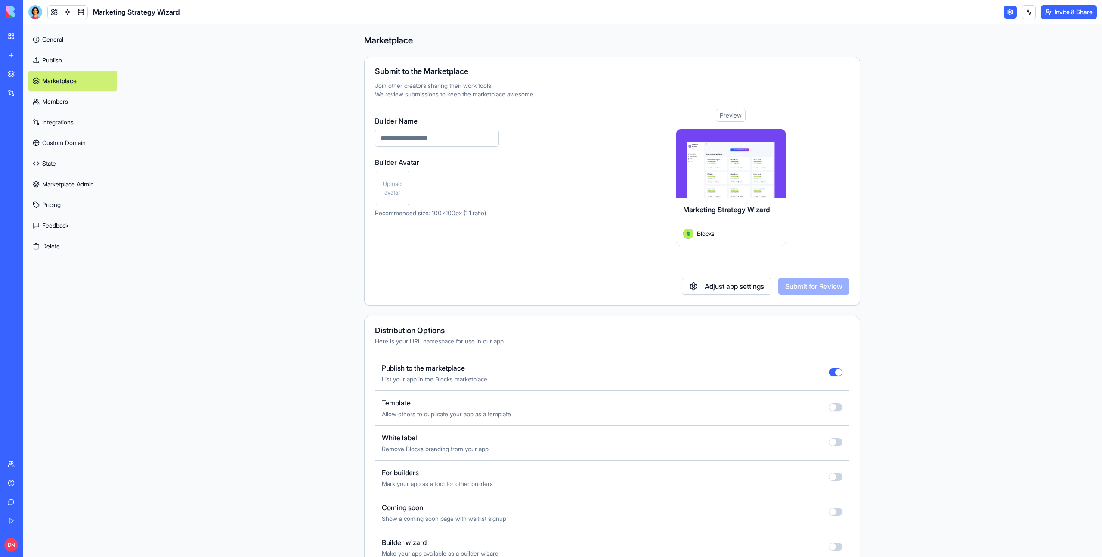
click at [410, 139] on input "Builder Name" at bounding box center [437, 138] width 124 height 17
paste input "**********"
type input "**********"
click at [392, 185] on span "Upload avatar" at bounding box center [392, 187] width 27 height 17
click at [814, 284] on button "Submit for Review" at bounding box center [813, 286] width 71 height 17
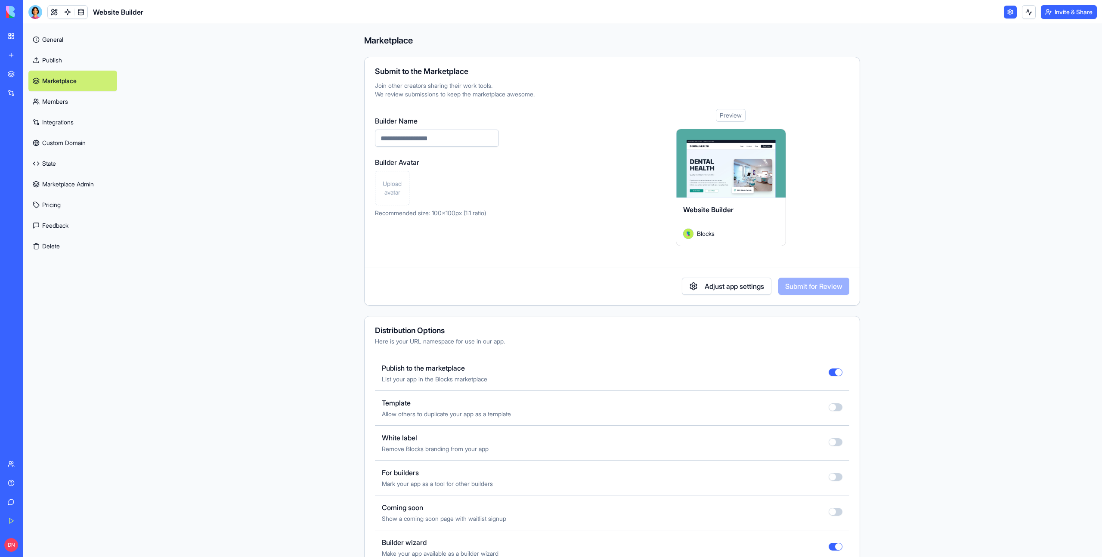
click at [411, 148] on div "Builder Name Builder Avatar Upload avatar Recommended size: 100x100px (1:1 rati…" at bounding box center [437, 167] width 124 height 102
click at [414, 142] on input "Builder Name" at bounding box center [437, 138] width 124 height 17
paste input "**********"
type input "**********"
click at [390, 196] on span "Upload avatar" at bounding box center [392, 187] width 27 height 17
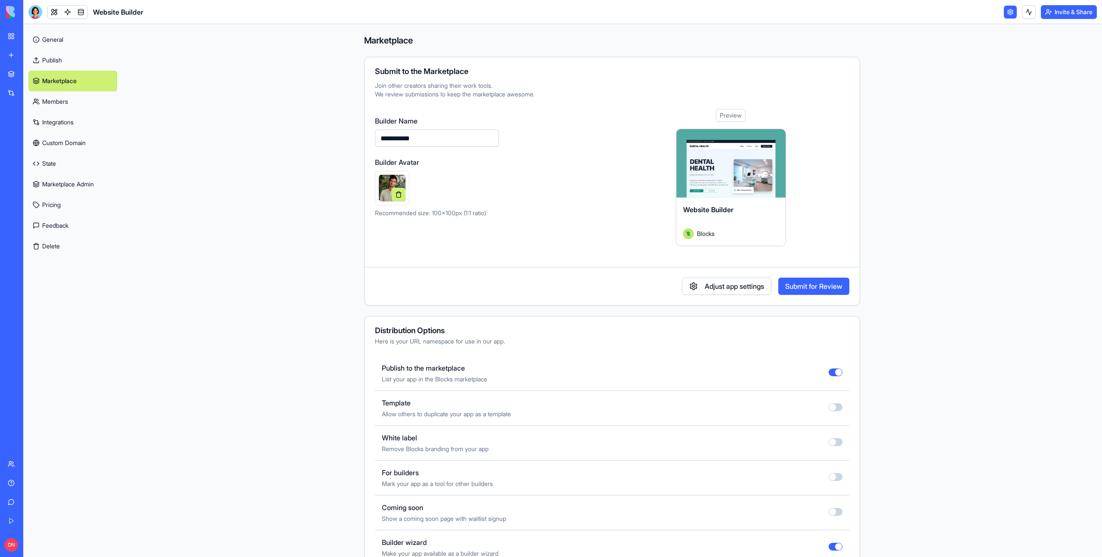
click at [821, 296] on div "**********" at bounding box center [612, 181] width 496 height 249
click at [821, 290] on button "Submit for Review" at bounding box center [813, 286] width 71 height 17
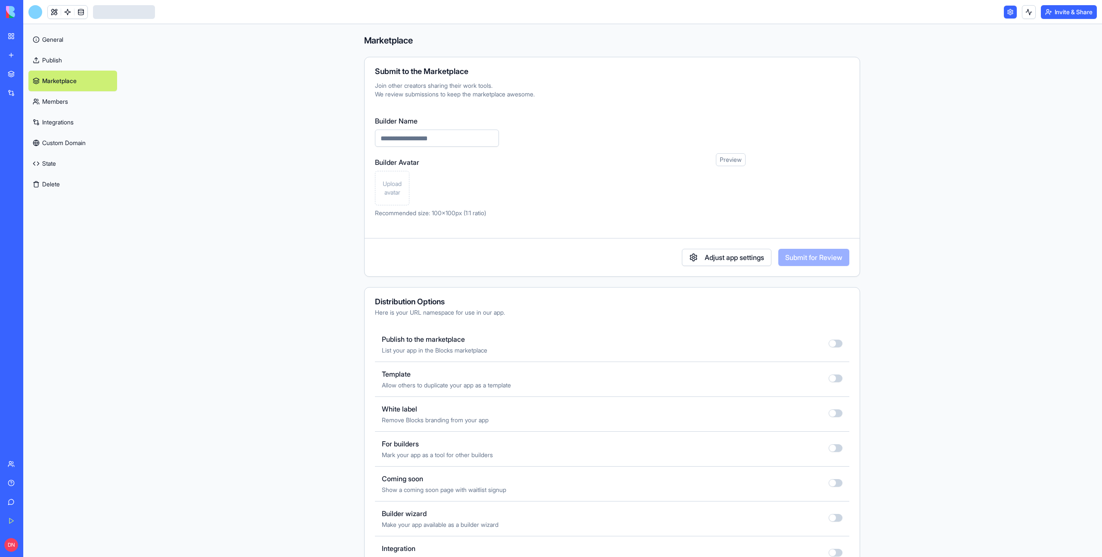
type input "**********"
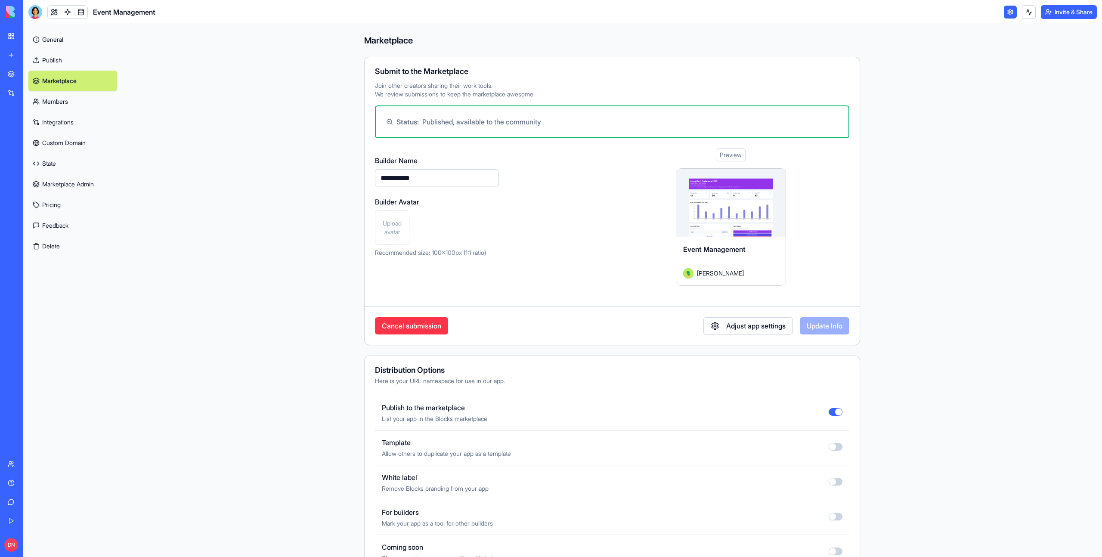
click at [396, 226] on span "Upload avatar" at bounding box center [392, 227] width 27 height 17
click at [834, 331] on button "Update Info" at bounding box center [824, 325] width 49 height 17
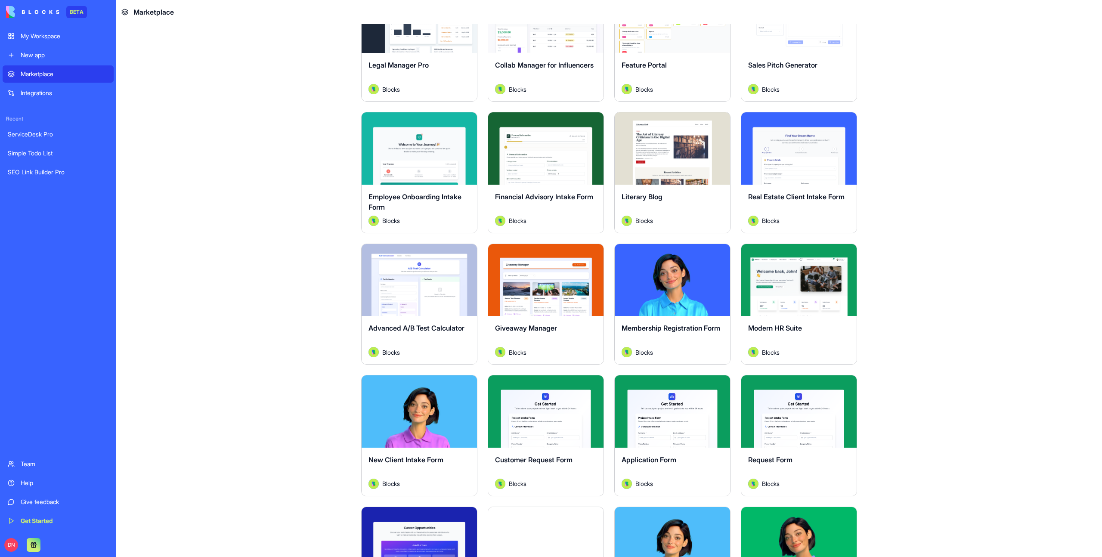
scroll to position [871, 0]
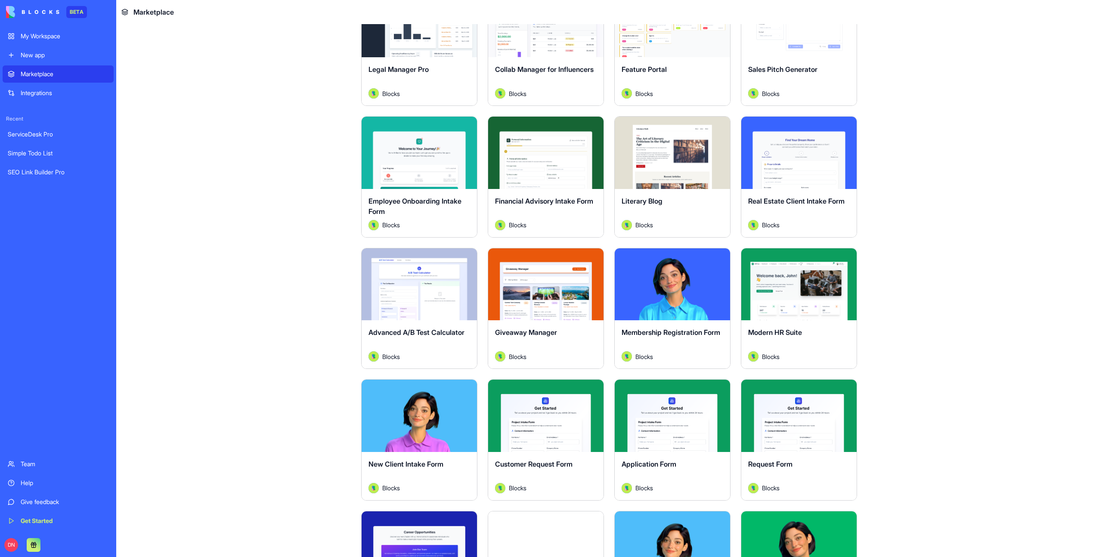
click at [549, 318] on div "Explore" at bounding box center [545, 284] width 115 height 72
click at [420, 320] on div "Advanced A/B Test Calculator Blocks" at bounding box center [418, 344] width 115 height 48
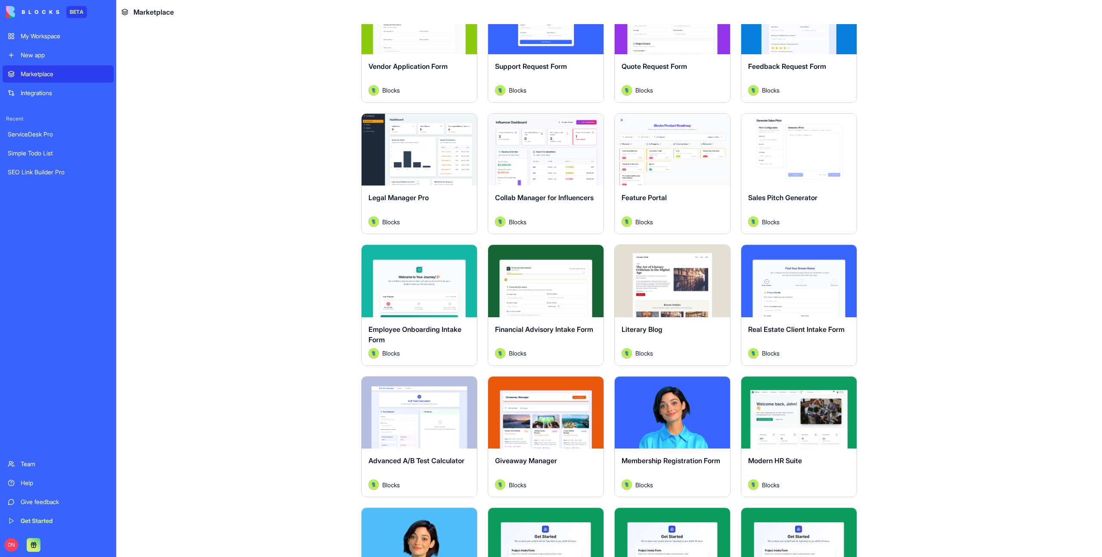
scroll to position [706, 0]
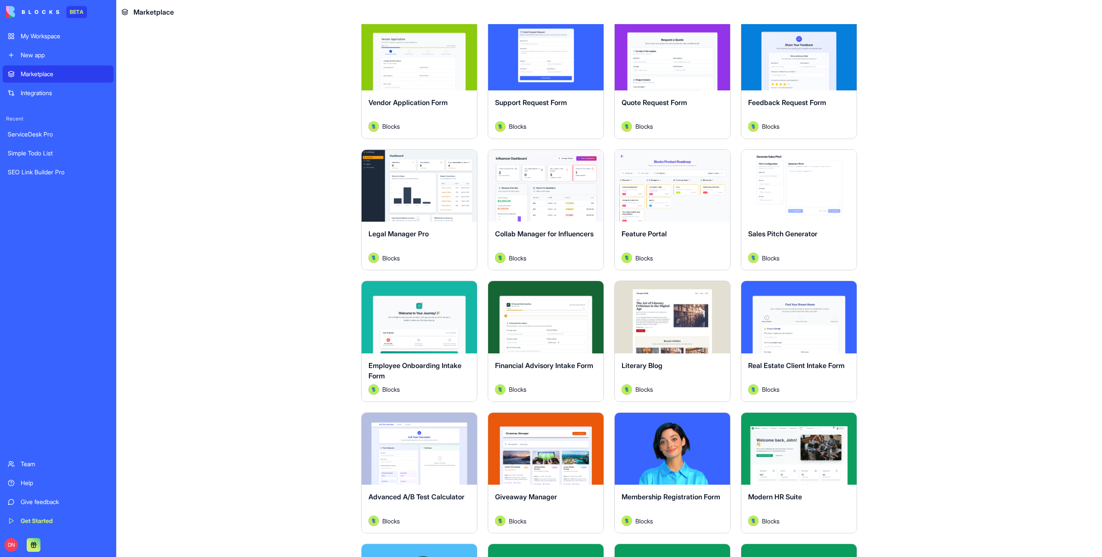
click at [445, 351] on div "Explore" at bounding box center [418, 317] width 115 height 72
click at [645, 207] on div "Explore" at bounding box center [672, 186] width 115 height 72
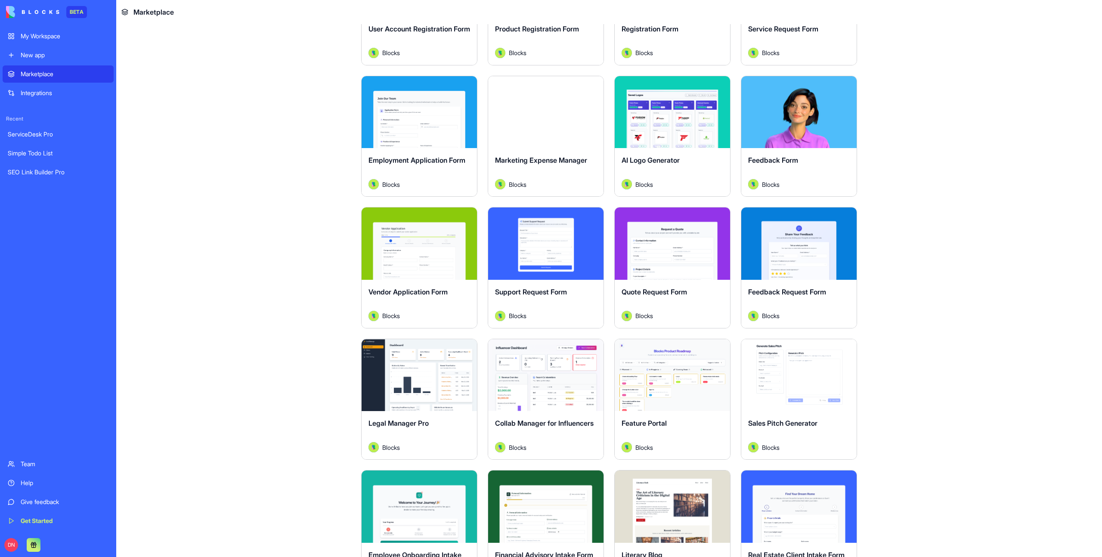
scroll to position [512, 0]
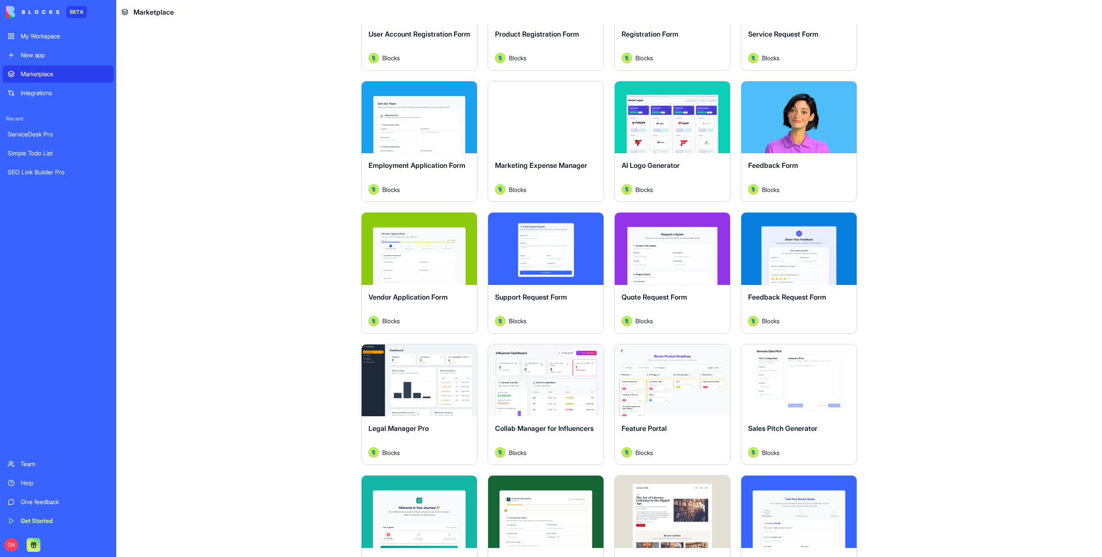
click at [411, 221] on div "Explore" at bounding box center [418, 249] width 115 height 72
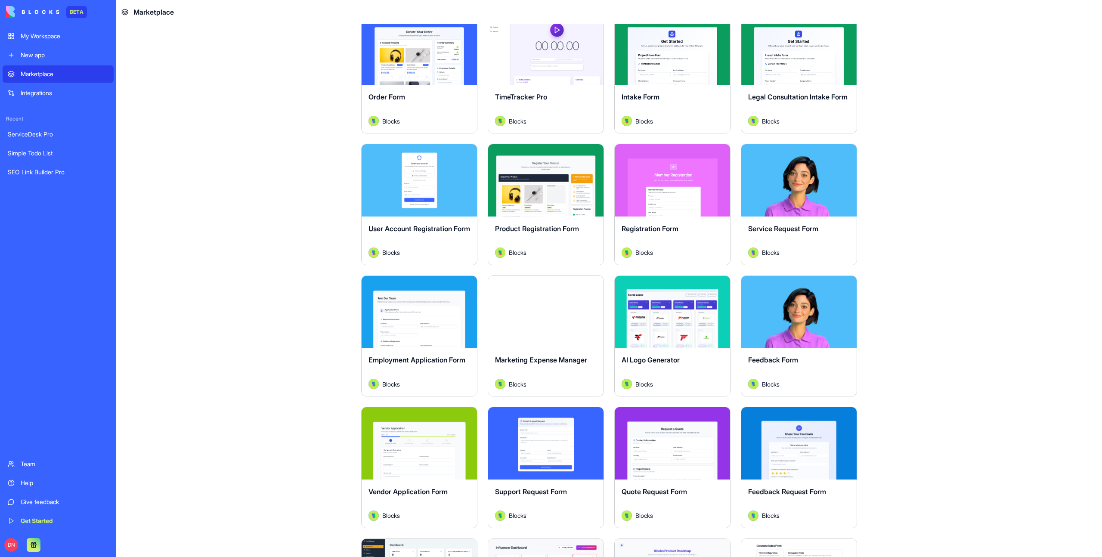
scroll to position [294, 0]
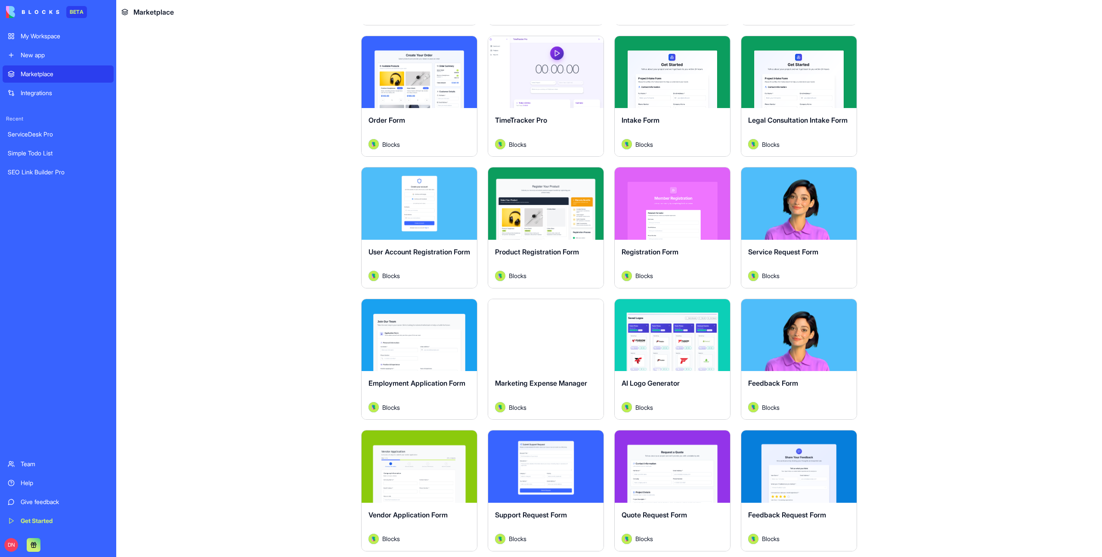
click at [522, 185] on div "Explore" at bounding box center [545, 203] width 115 height 72
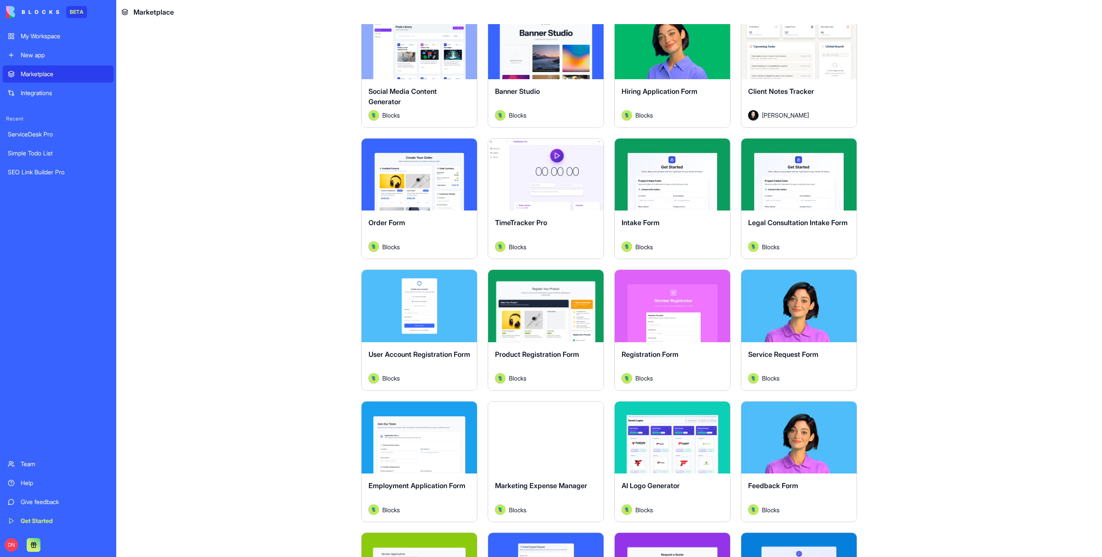
scroll to position [142, 0]
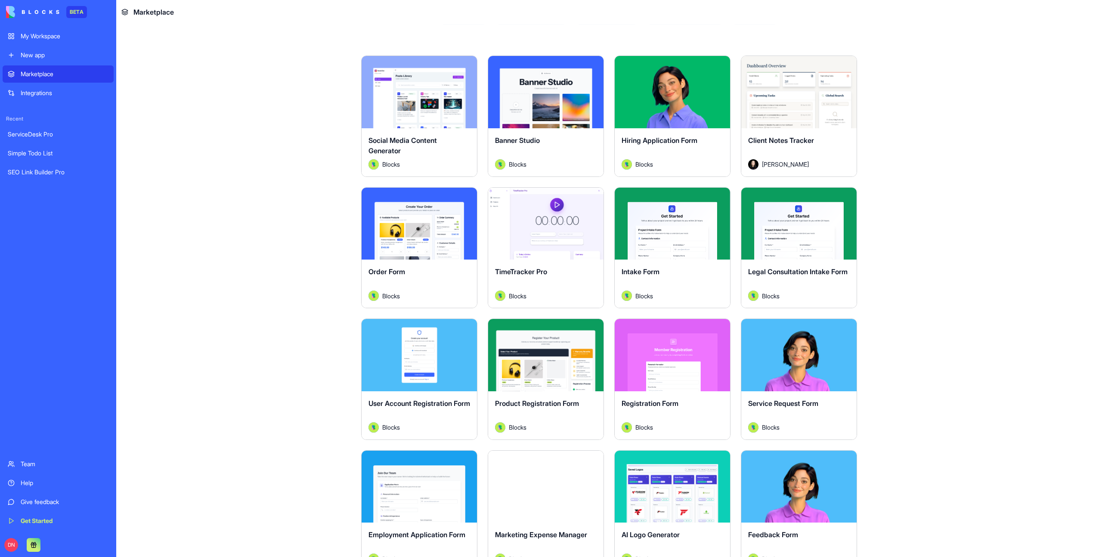
click at [429, 204] on div "Explore" at bounding box center [418, 224] width 115 height 72
click at [527, 206] on div "Explore" at bounding box center [545, 224] width 115 height 72
click at [545, 74] on div "Explore" at bounding box center [545, 92] width 115 height 72
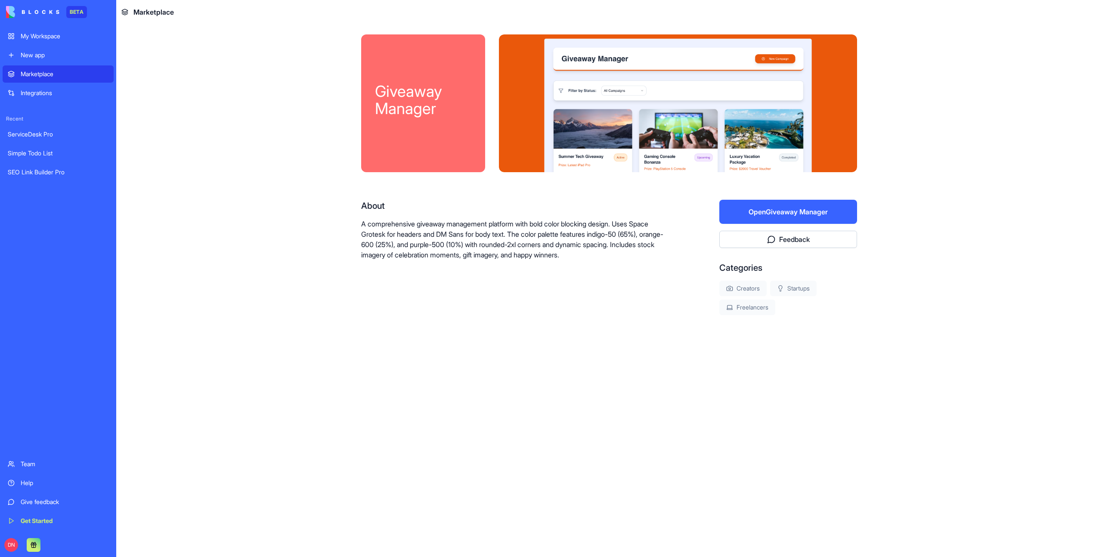
click at [778, 214] on button "Open Giveaway Manager" at bounding box center [788, 212] width 138 height 24
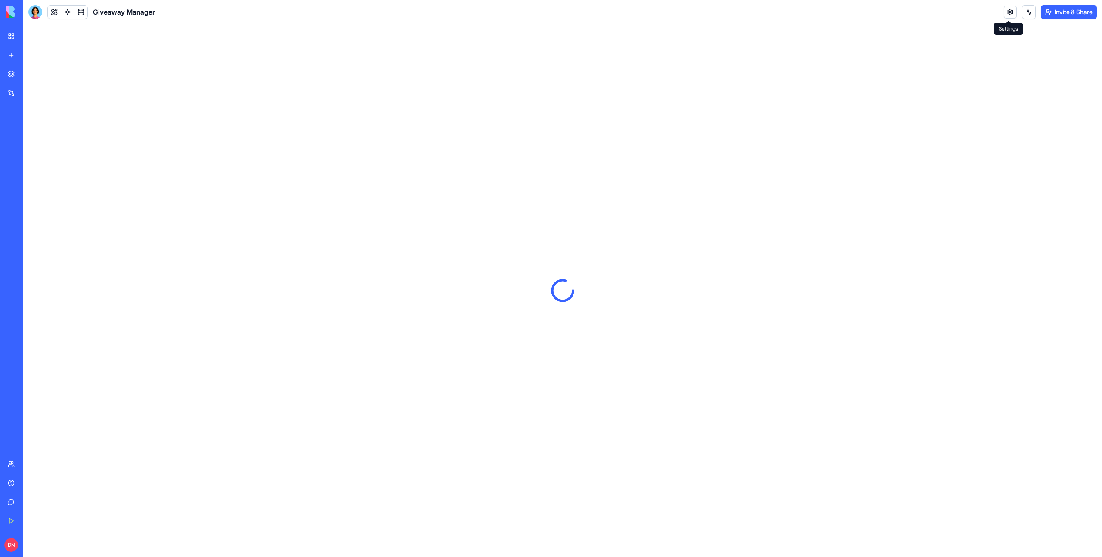
click at [1005, 14] on link at bounding box center [1010, 12] width 13 height 13
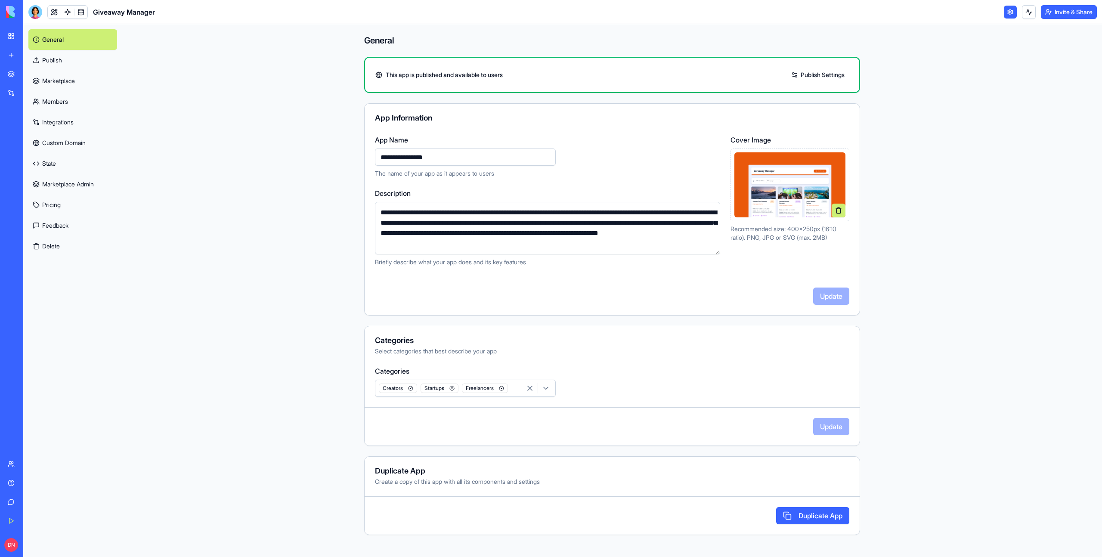
click at [32, 74] on div "Marketplace" at bounding box center [26, 74] width 11 height 9
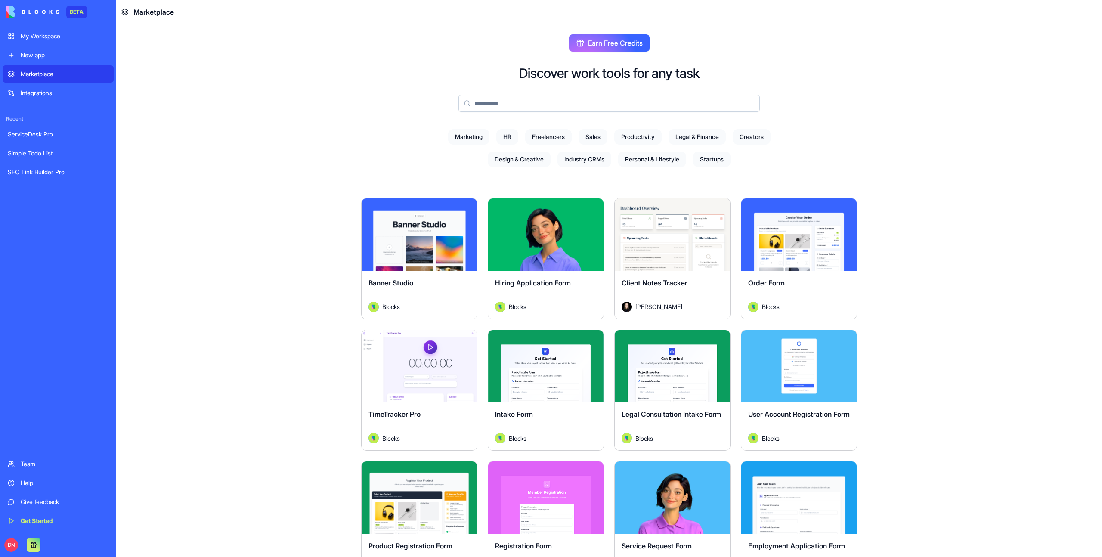
click at [56, 79] on link "Marketplace" at bounding box center [58, 73] width 111 height 17
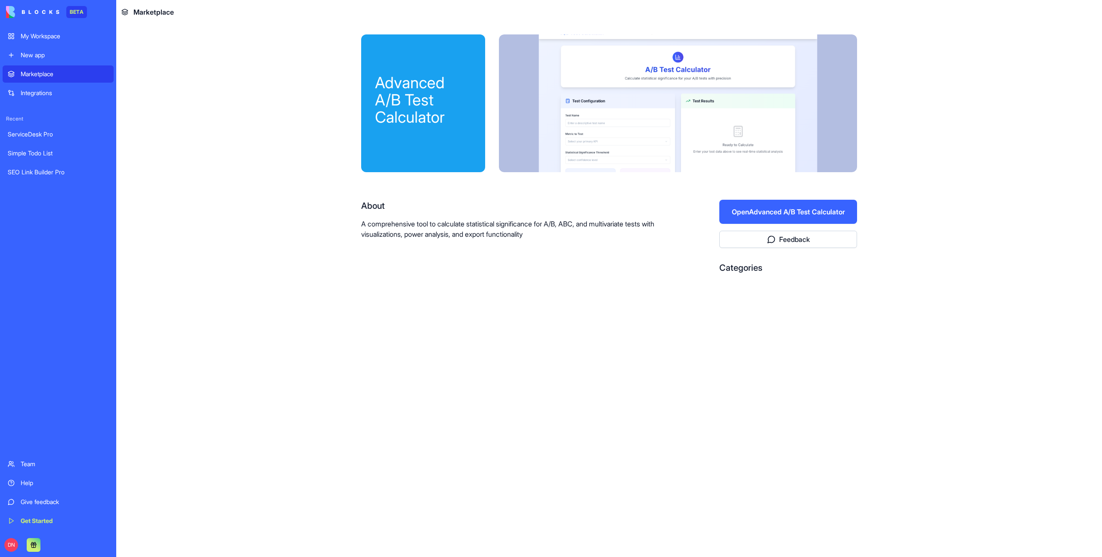
click at [765, 207] on button "Open Advanced A/B Test Calculator" at bounding box center [788, 212] width 138 height 24
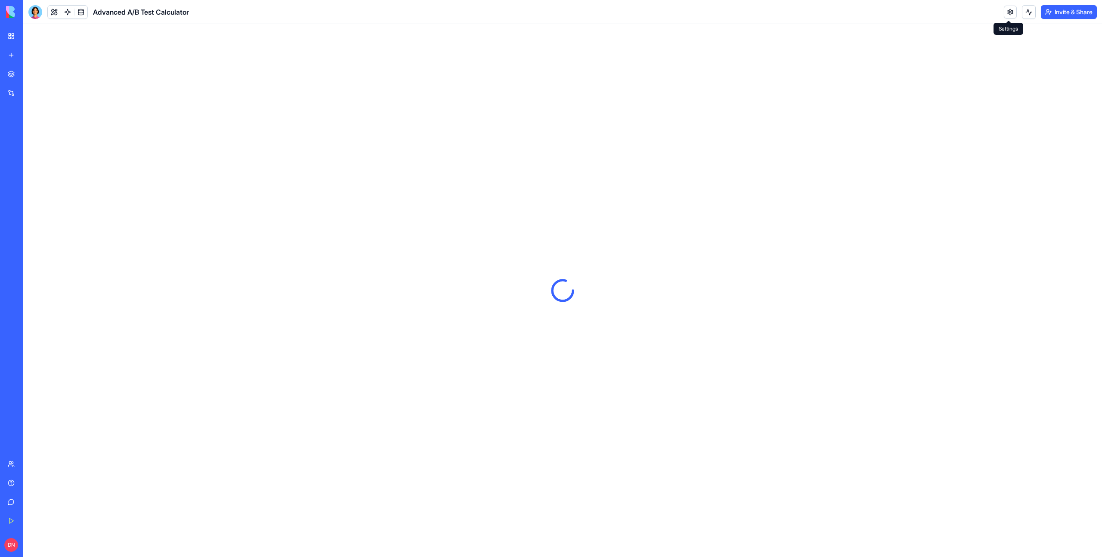
click at [1007, 9] on link at bounding box center [1010, 12] width 13 height 13
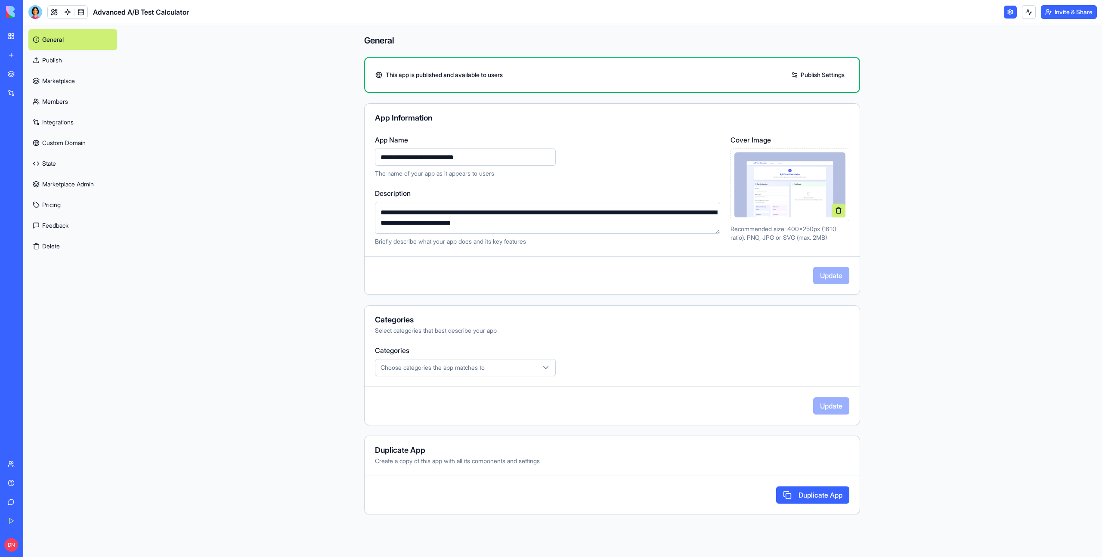
click at [86, 86] on link "Marketplace" at bounding box center [72, 81] width 89 height 21
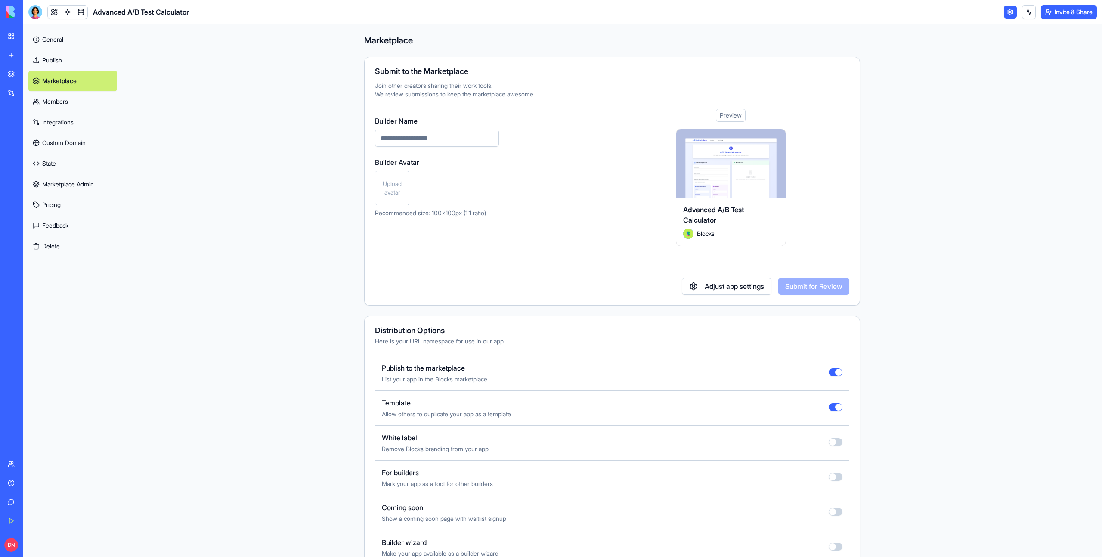
click at [454, 144] on input "Builder Name" at bounding box center [437, 138] width 124 height 17
type input "**********"
click at [380, 207] on div "Builder Avatar Upload avatar Recommended size: 100x100px (1:1 ratio)" at bounding box center [437, 187] width 124 height 60
click at [390, 193] on span "Upload avatar" at bounding box center [392, 187] width 27 height 17
click at [802, 295] on div "**********" at bounding box center [612, 181] width 496 height 249
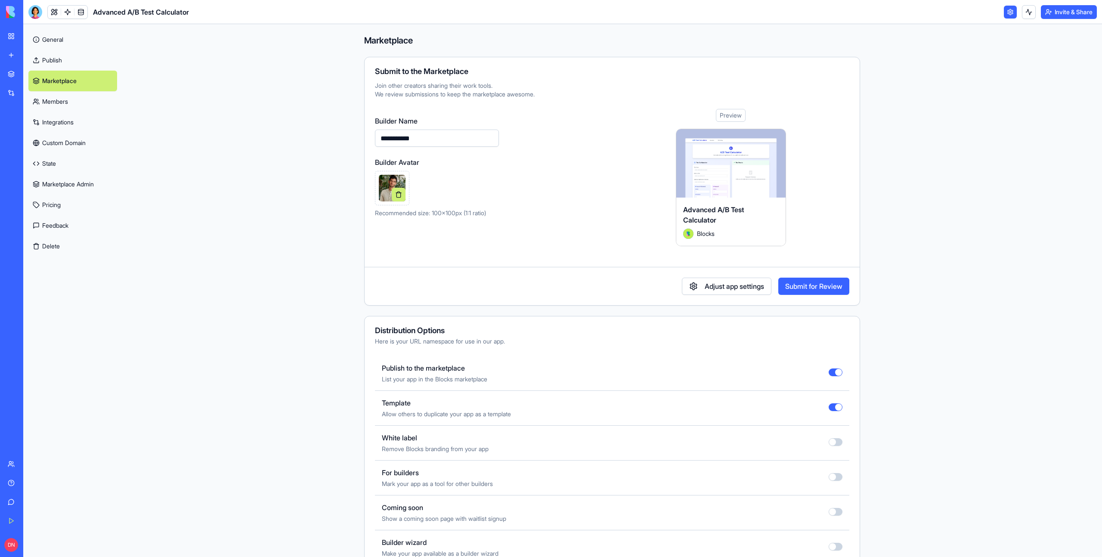
click at [798, 287] on button "Submit for Review" at bounding box center [813, 286] width 71 height 17
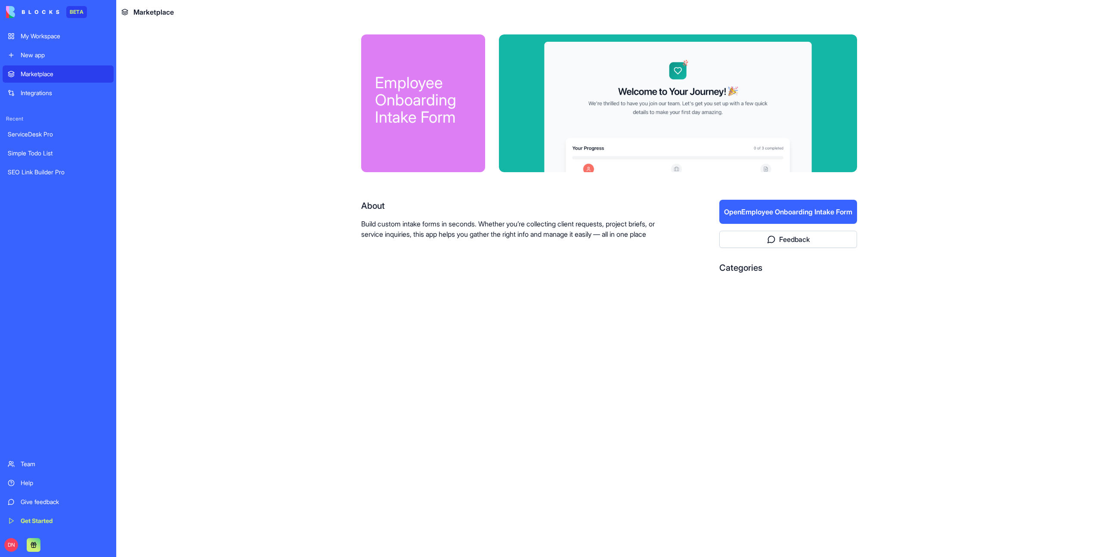
click at [833, 212] on button "Open Employee Onboarding Intake Form" at bounding box center [788, 212] width 138 height 24
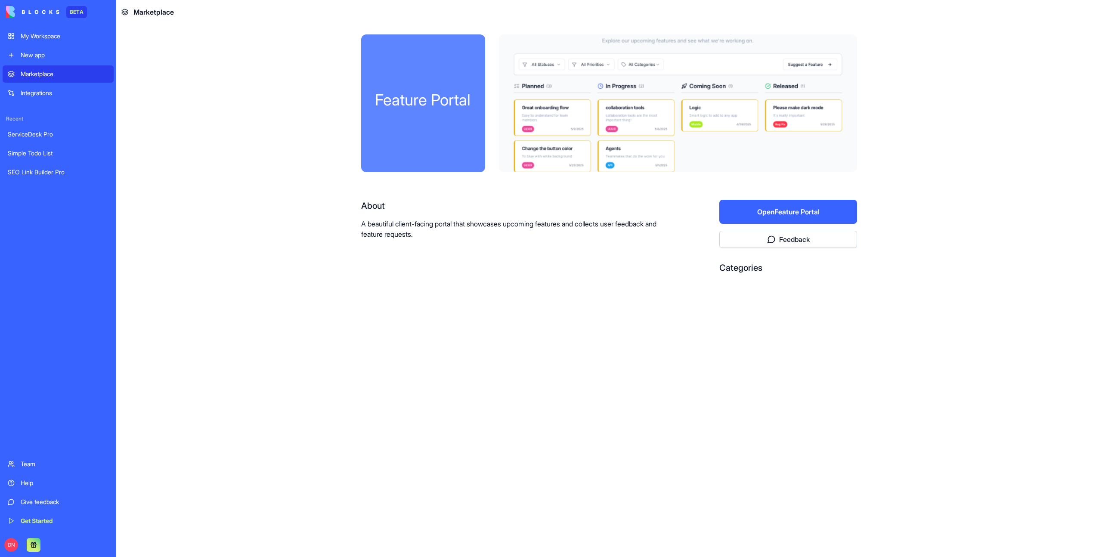
click at [786, 216] on button "Open Feature Portal" at bounding box center [788, 212] width 138 height 24
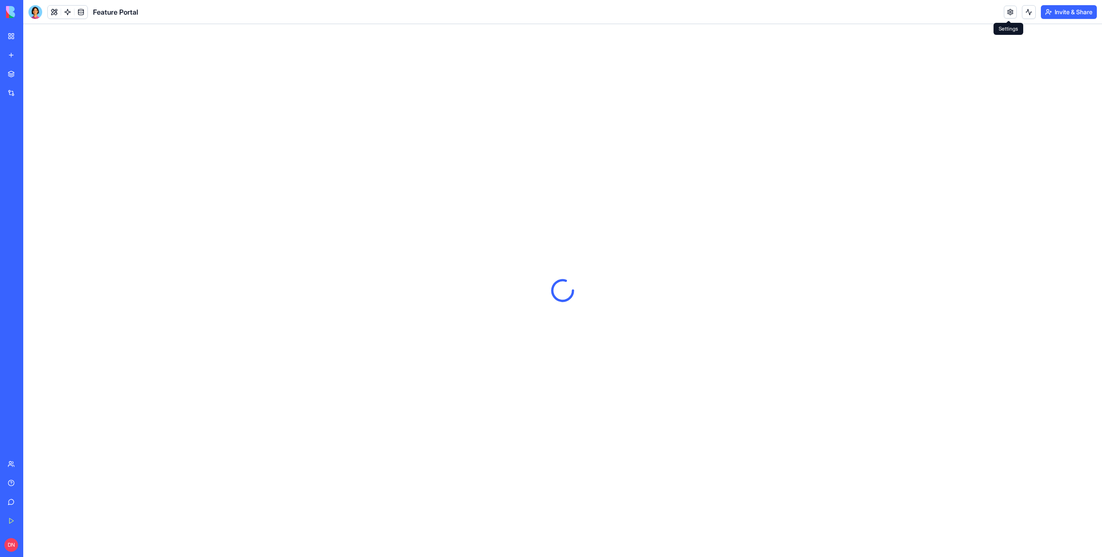
click at [1004, 13] on link at bounding box center [1010, 12] width 13 height 13
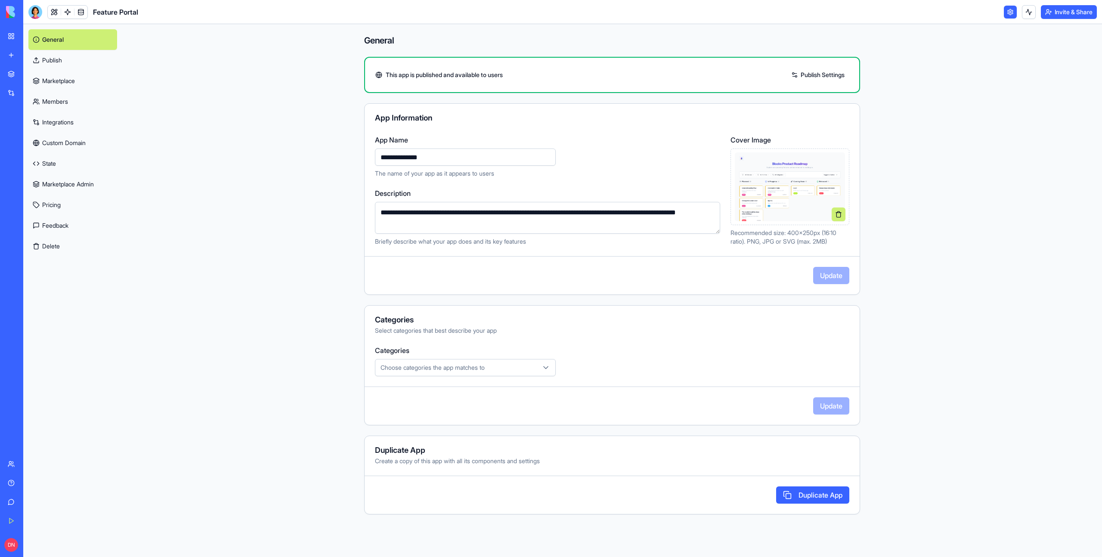
click at [88, 84] on link "Marketplace" at bounding box center [72, 81] width 89 height 21
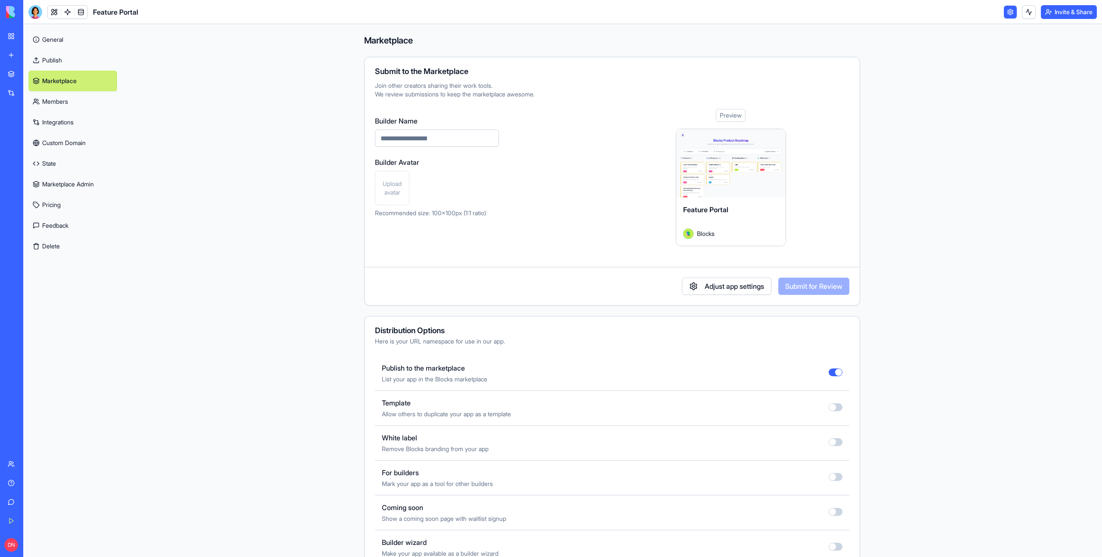
click at [414, 144] on input "Builder Name" at bounding box center [437, 138] width 124 height 17
paste input "**********"
type input "**********"
click at [392, 183] on span "Upload avatar" at bounding box center [392, 187] width 27 height 17
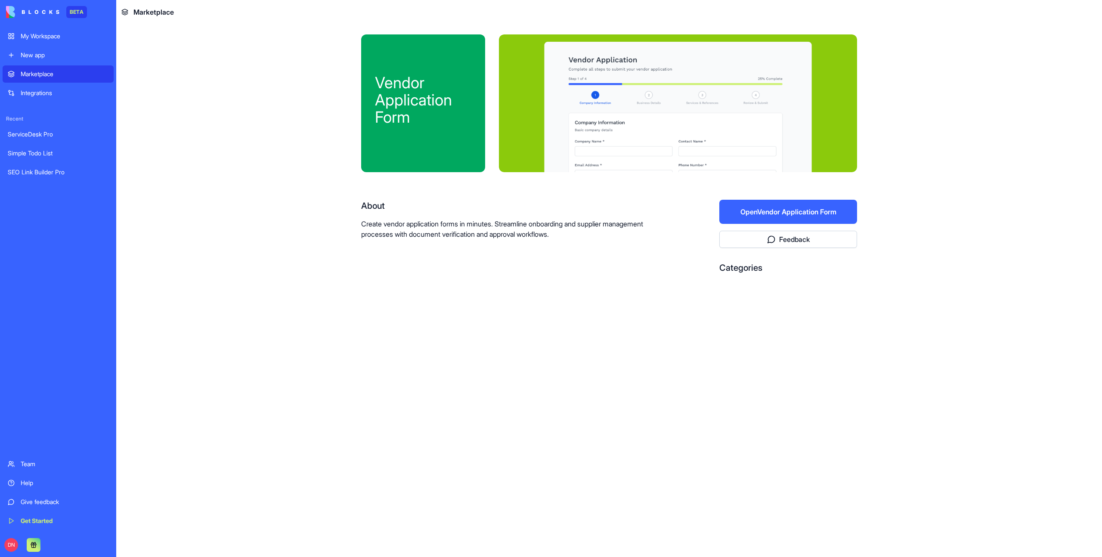
click at [828, 222] on button "Open Vendor Application Form" at bounding box center [788, 212] width 138 height 24
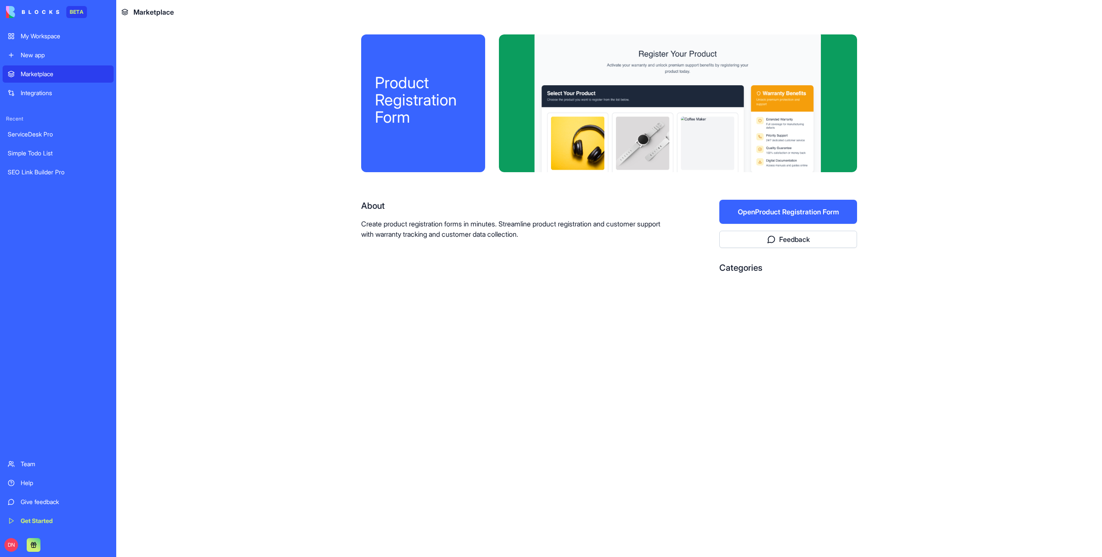
click at [817, 202] on button "Open Product Registration Form" at bounding box center [788, 212] width 138 height 24
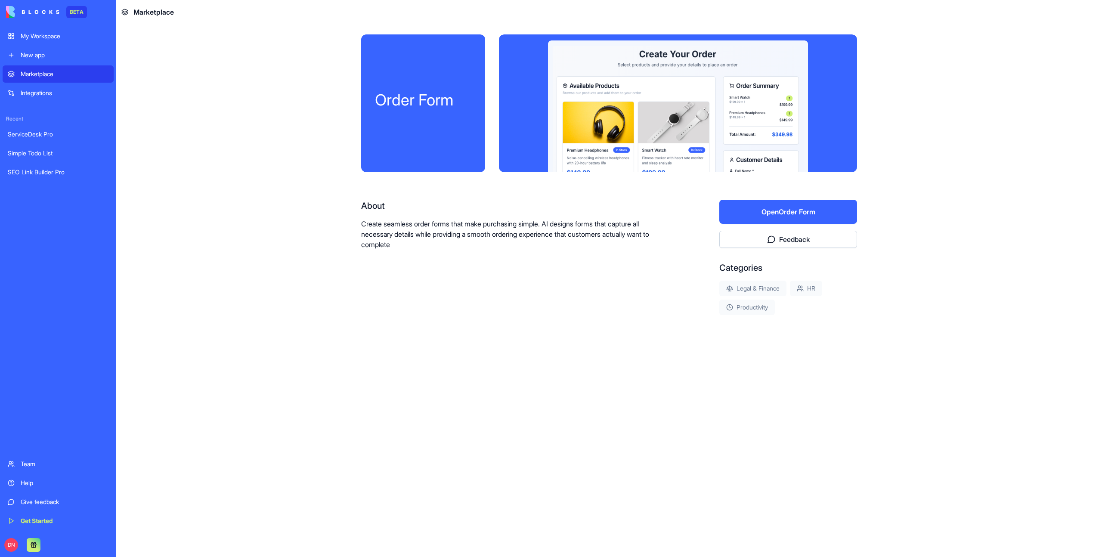
click at [794, 219] on button "Open Order Form" at bounding box center [788, 212] width 138 height 24
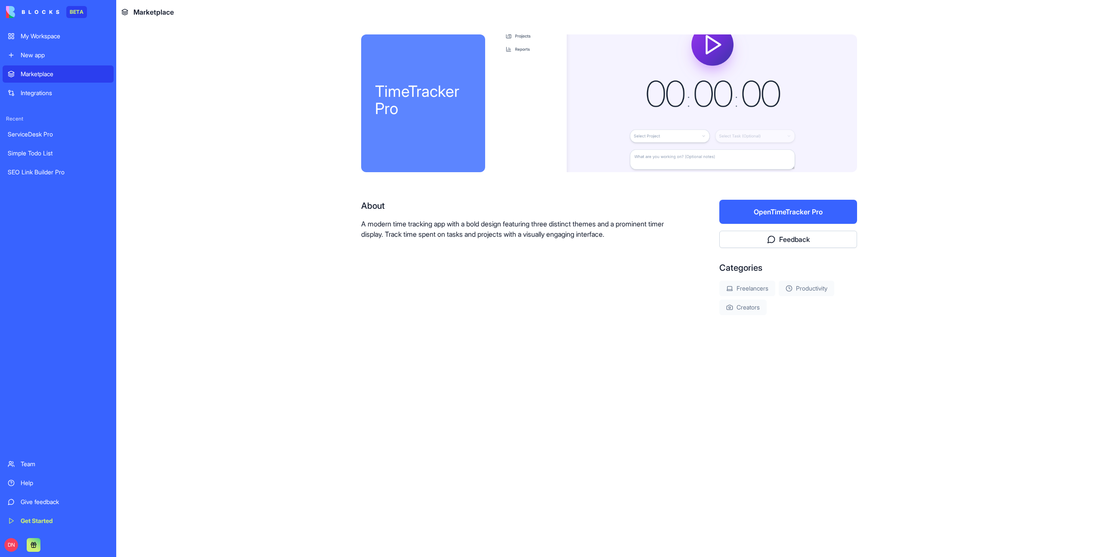
click at [798, 217] on button "Open TimeTracker Pro" at bounding box center [788, 212] width 138 height 24
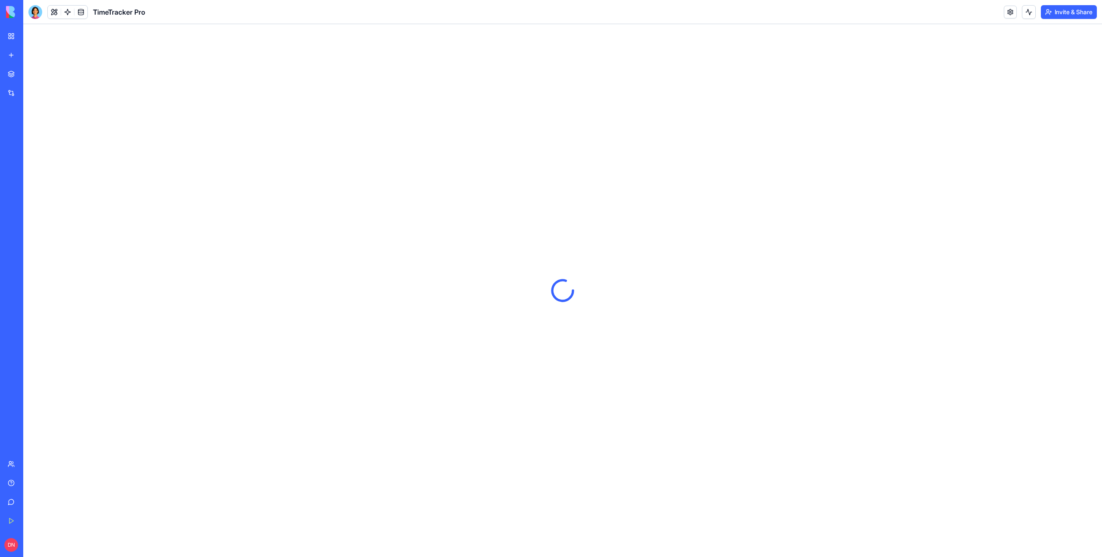
click at [1004, 9] on link at bounding box center [1010, 12] width 13 height 13
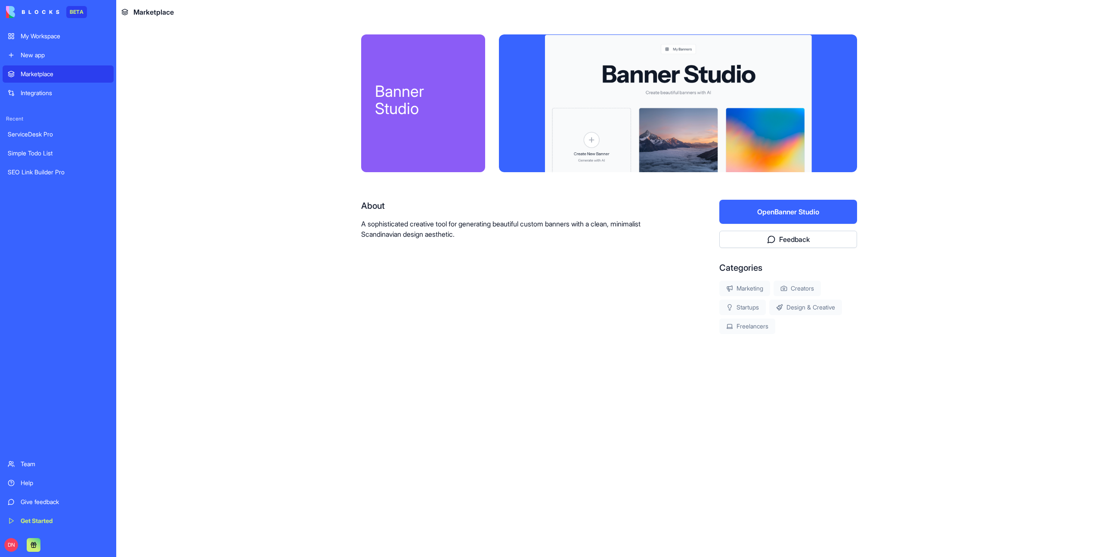
click at [827, 207] on button "Open Banner Studio" at bounding box center [788, 212] width 138 height 24
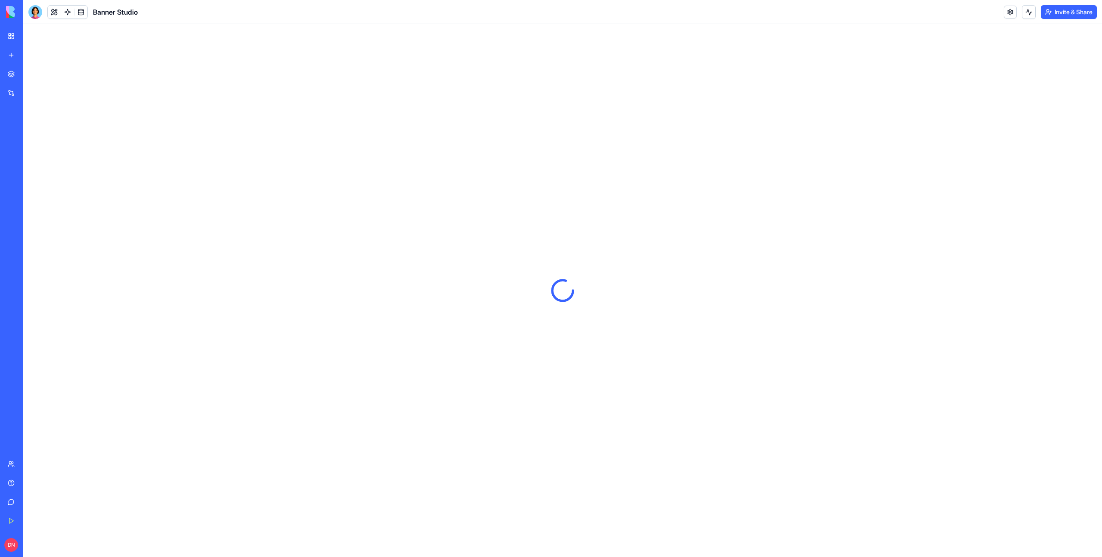
click at [1004, 19] on div "Invite & Share" at bounding box center [1050, 12] width 93 height 14
click at [1004, 15] on link at bounding box center [1010, 12] width 13 height 13
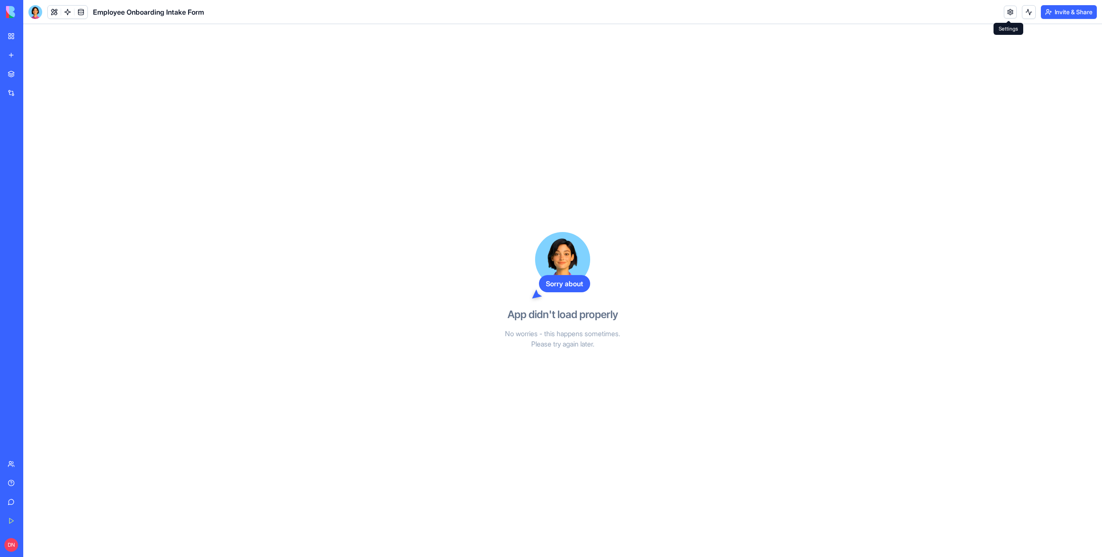
click at [1007, 15] on link at bounding box center [1010, 12] width 13 height 13
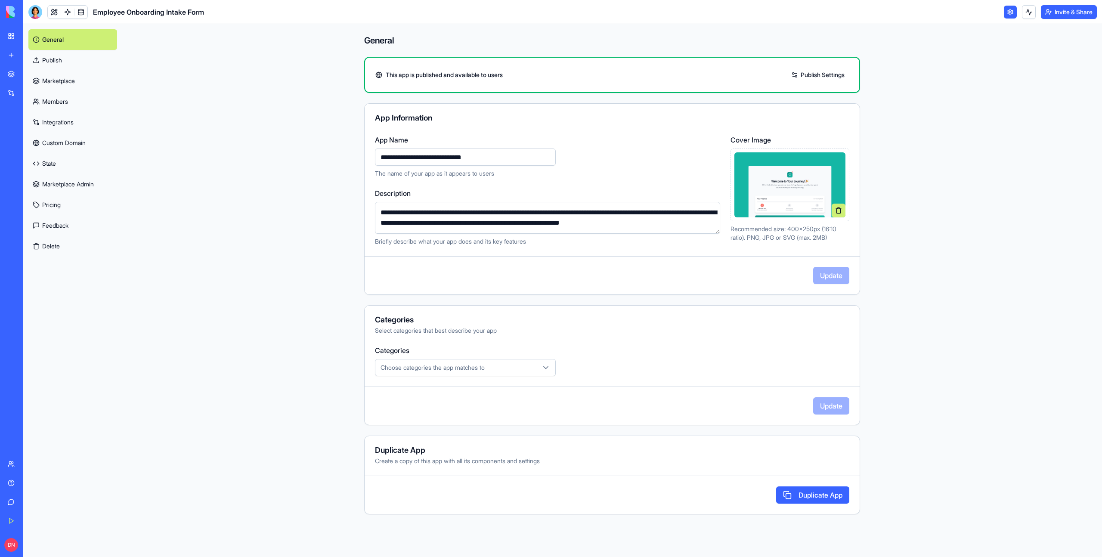
click at [68, 83] on link "Marketplace" at bounding box center [72, 81] width 89 height 21
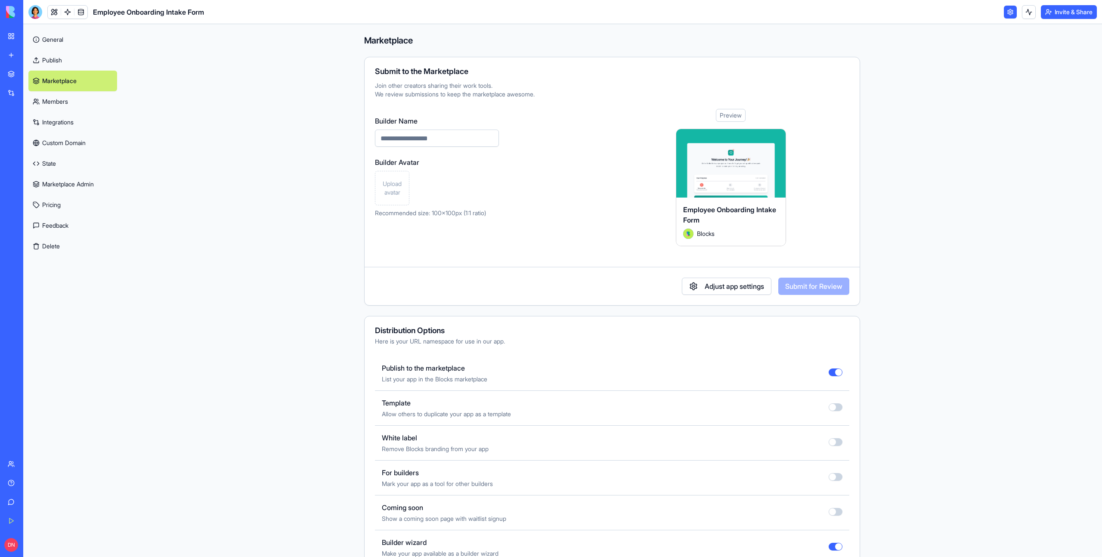
click at [431, 143] on input "Builder Name" at bounding box center [437, 138] width 124 height 17
paste input "**********"
type input "**********"
click at [392, 187] on span "Upload avatar" at bounding box center [392, 187] width 27 height 17
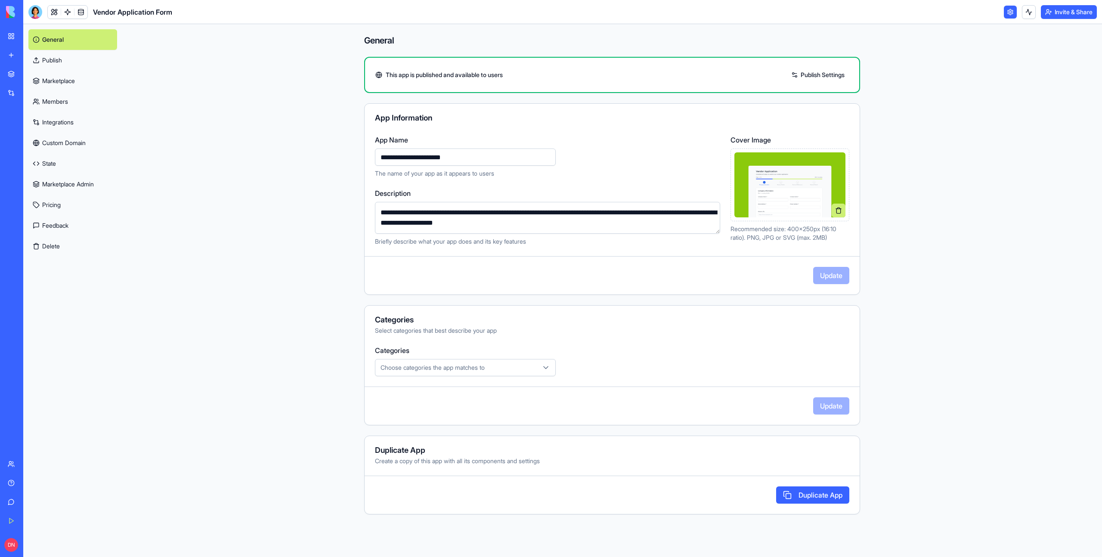
click at [66, 80] on link "Marketplace" at bounding box center [72, 81] width 89 height 21
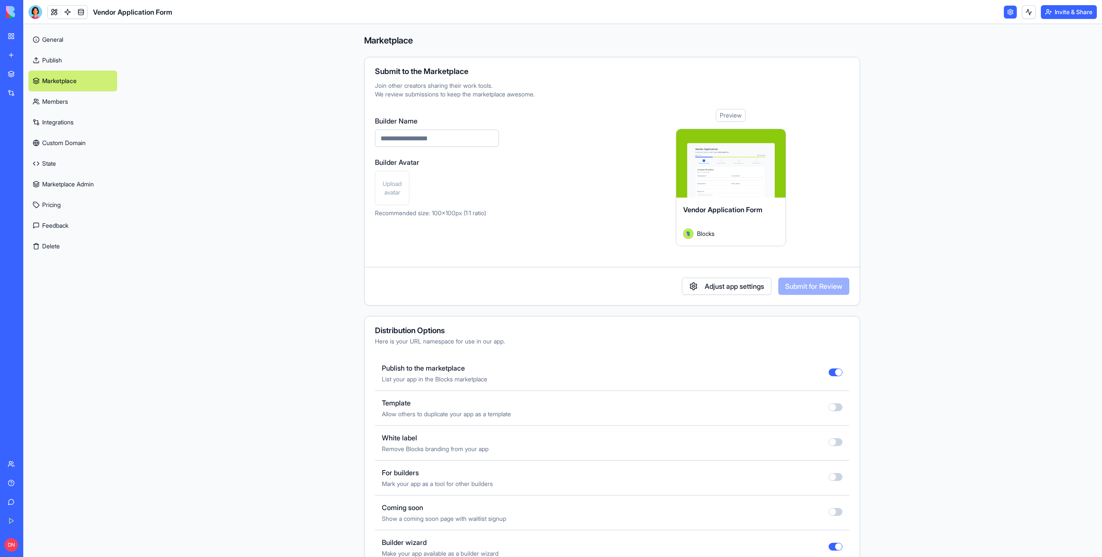
click at [415, 135] on input "Builder Name" at bounding box center [437, 138] width 124 height 17
paste input "**********"
type input "**********"
click at [395, 191] on span "Upload avatar" at bounding box center [392, 187] width 27 height 17
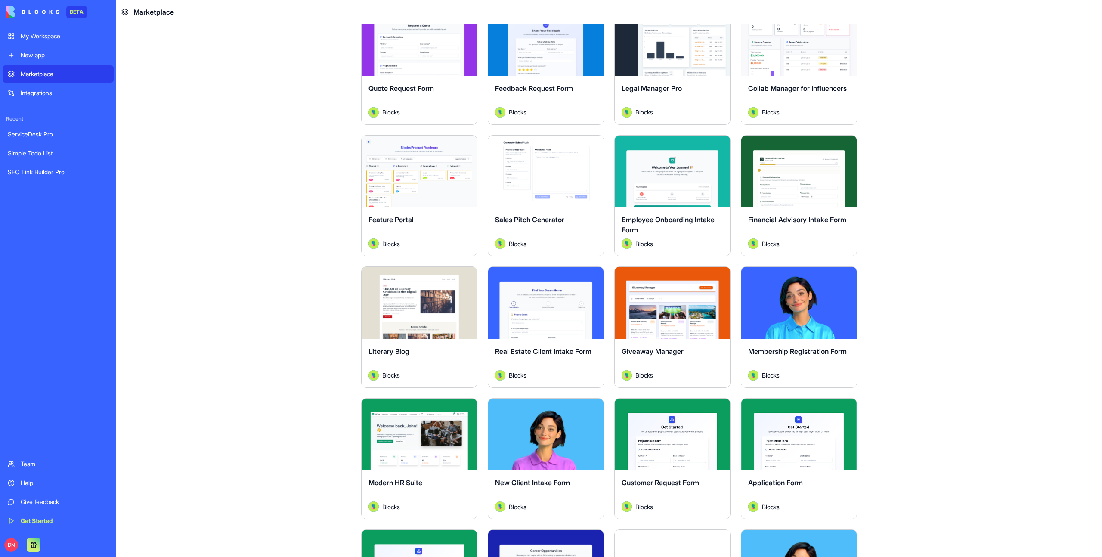
scroll to position [771, 0]
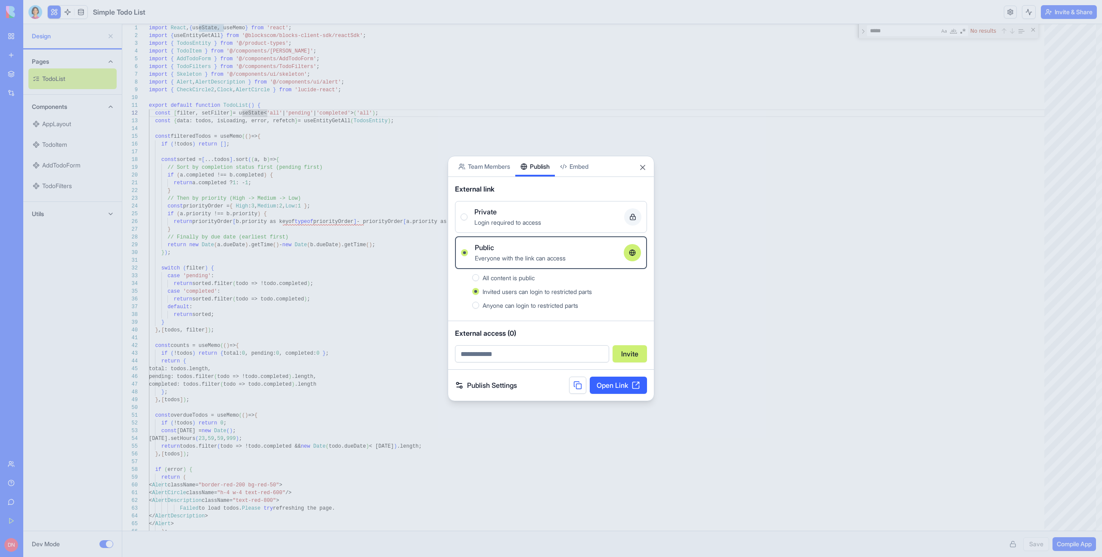
scroll to position [8, 115]
